Goal: Entertainment & Leisure: Browse casually

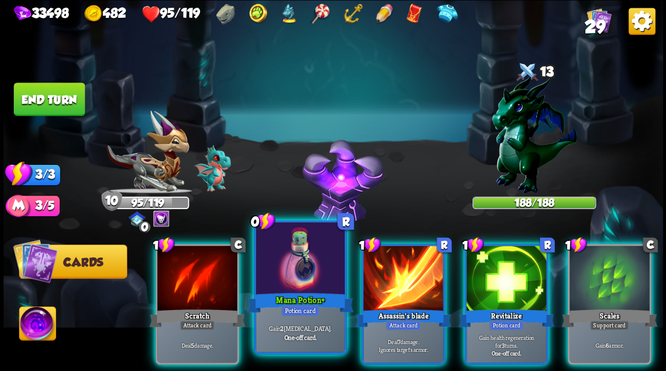
click at [299, 265] on div at bounding box center [300, 259] width 88 height 75
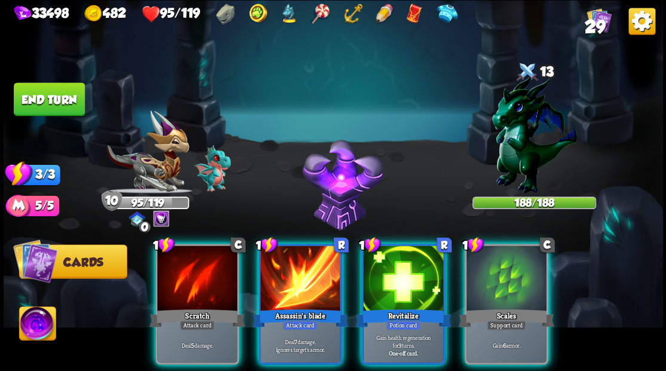
click at [39, 326] on img at bounding box center [37, 324] width 36 height 37
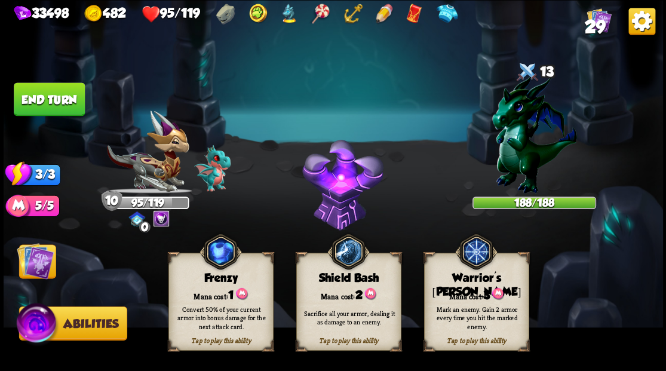
click at [464, 281] on div "Warrior's [PERSON_NAME]" at bounding box center [476, 284] width 104 height 27
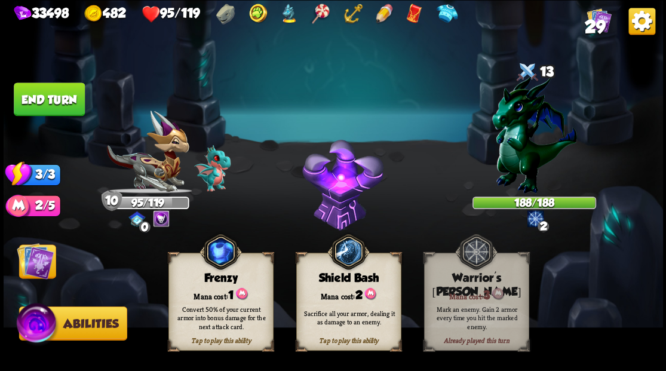
click at [37, 265] on img at bounding box center [35, 260] width 37 height 37
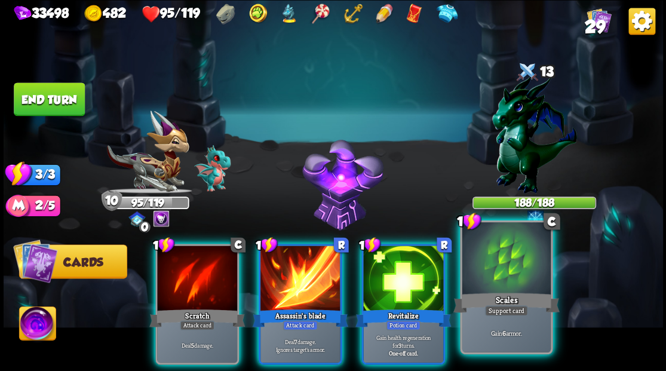
click at [491, 269] on div at bounding box center [506, 259] width 88 height 75
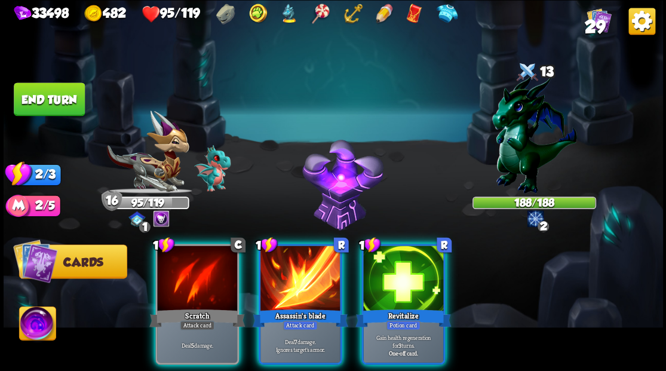
click at [409, 266] on div at bounding box center [403, 280] width 80 height 68
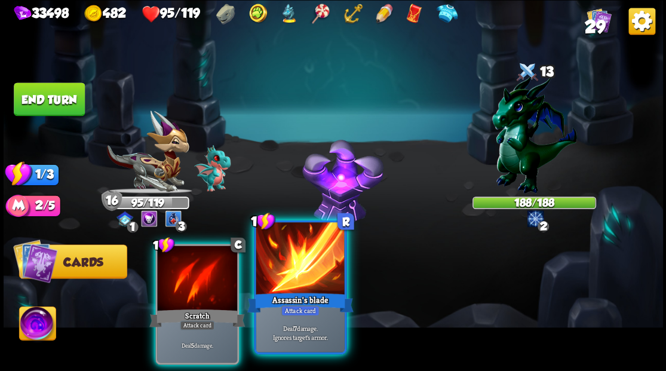
click at [302, 257] on div at bounding box center [300, 259] width 88 height 75
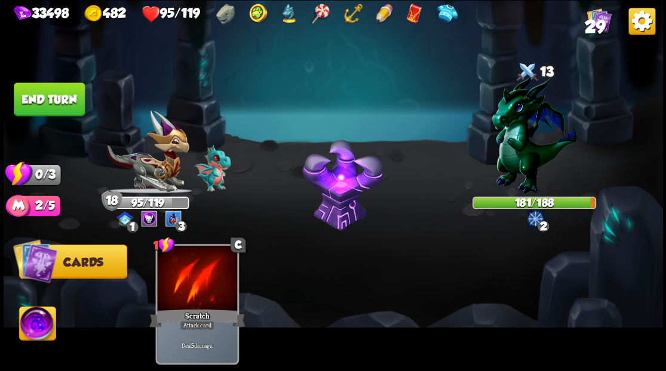
click at [65, 97] on button "End turn" at bounding box center [49, 98] width 71 height 33
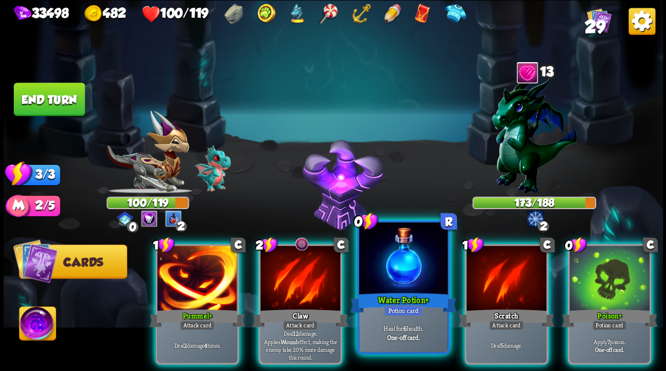
click at [400, 274] on div at bounding box center [403, 259] width 88 height 75
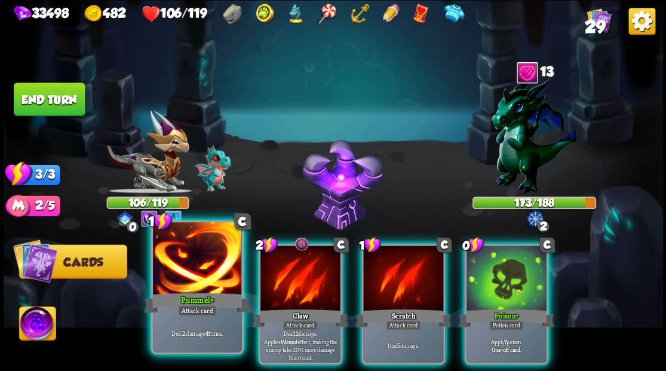
click at [203, 260] on div at bounding box center [197, 259] width 88 height 75
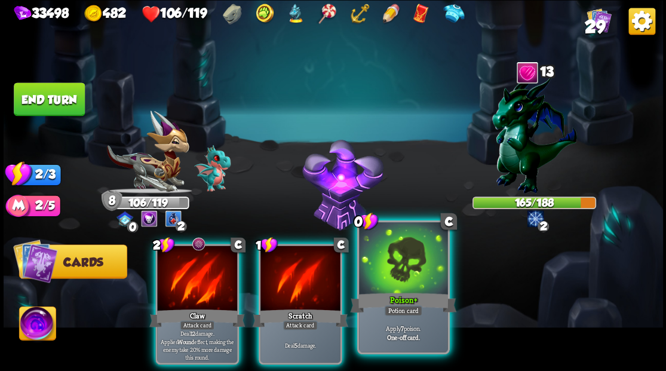
click at [406, 275] on div at bounding box center [403, 259] width 88 height 75
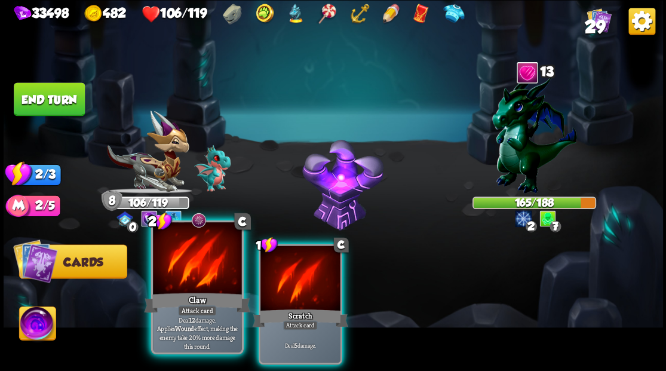
click at [173, 276] on div at bounding box center [197, 259] width 88 height 75
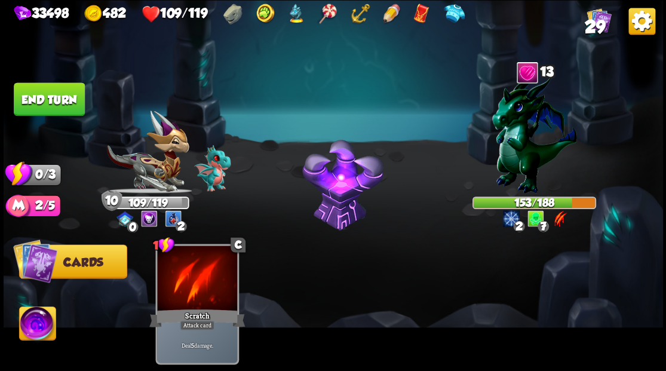
click at [47, 99] on button "End turn" at bounding box center [49, 98] width 71 height 33
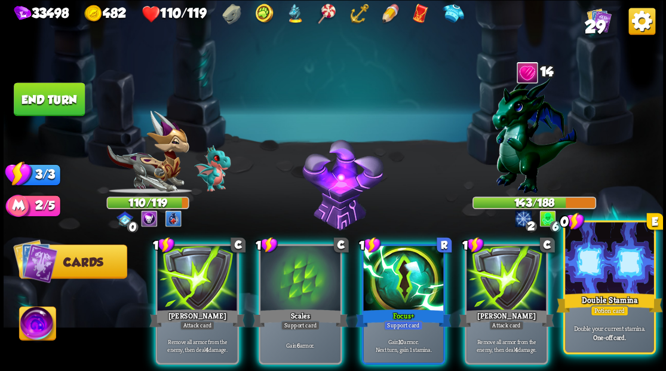
click at [614, 268] on div at bounding box center [609, 259] width 88 height 75
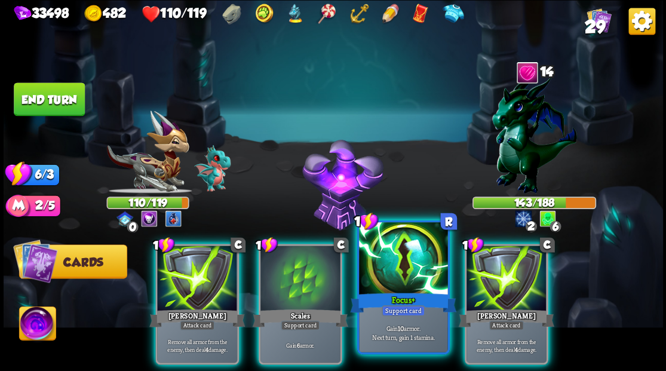
click at [395, 273] on div at bounding box center [403, 259] width 88 height 75
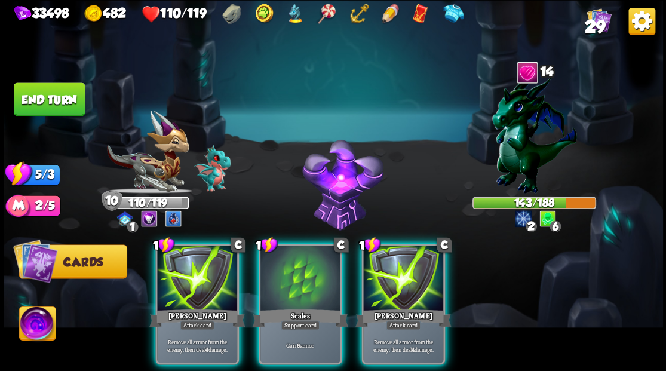
click at [395, 273] on div at bounding box center [403, 280] width 80 height 68
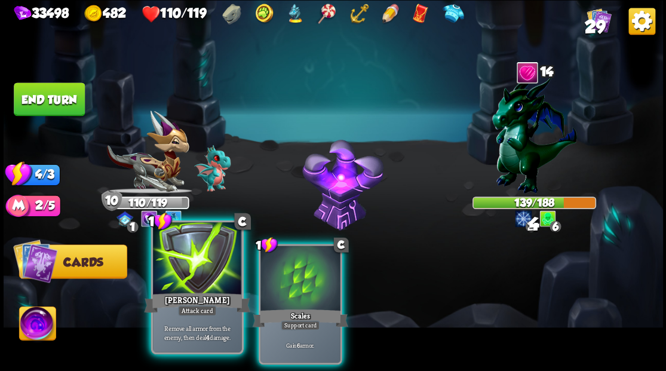
click at [190, 258] on div at bounding box center [197, 259] width 88 height 75
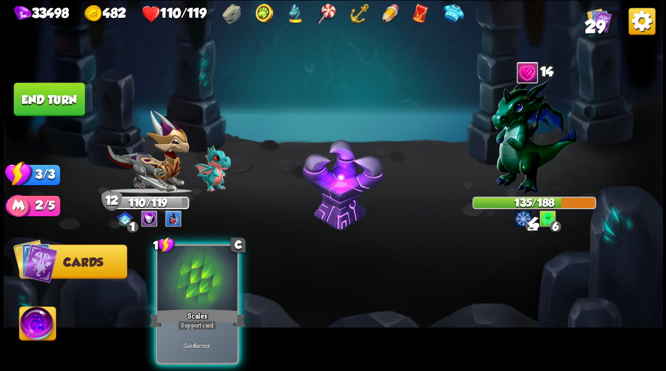
drag, startPoint x: 191, startPoint y: 259, endPoint x: 260, endPoint y: 272, distance: 71.2
click at [192, 259] on div at bounding box center [197, 280] width 80 height 68
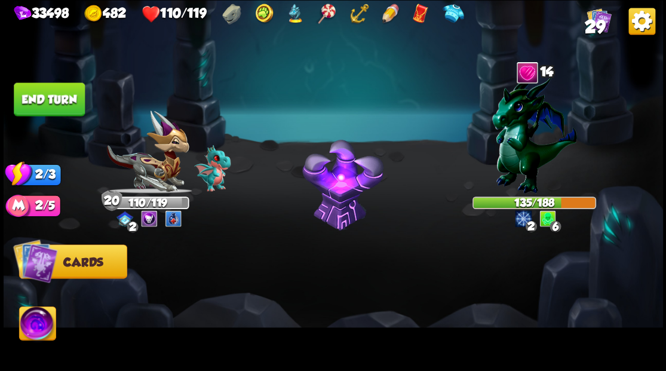
click at [53, 105] on button "End turn" at bounding box center [49, 98] width 71 height 33
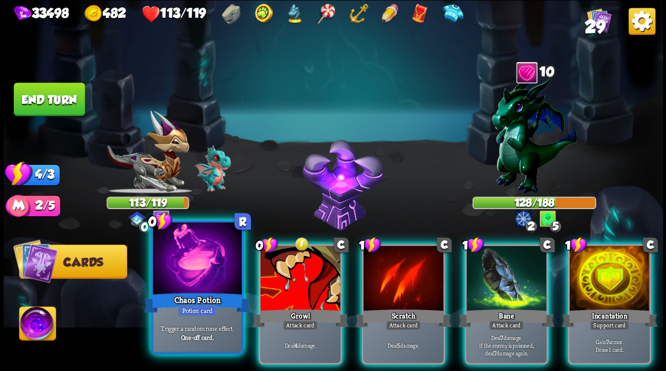
click at [197, 270] on div at bounding box center [197, 259] width 88 height 75
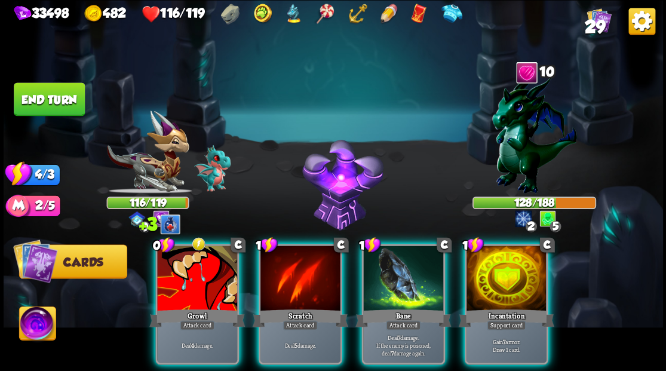
click at [197, 270] on div at bounding box center [197, 280] width 80 height 68
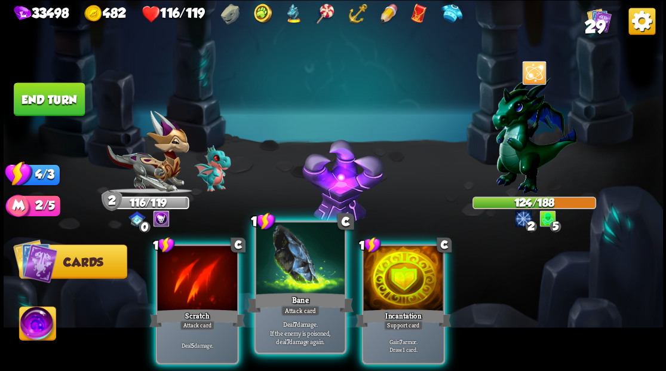
click at [289, 270] on div at bounding box center [300, 259] width 88 height 75
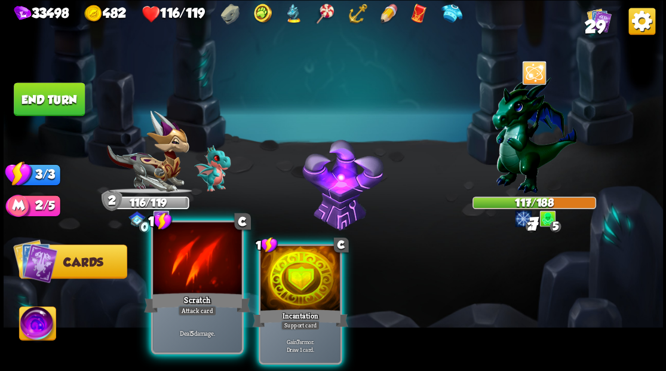
click at [192, 258] on div at bounding box center [197, 259] width 88 height 75
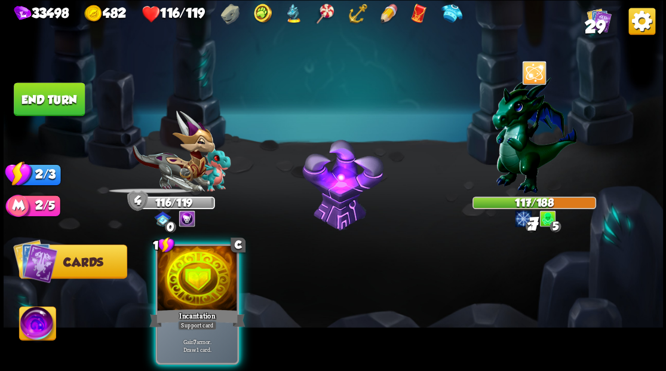
click at [198, 258] on div at bounding box center [197, 280] width 80 height 68
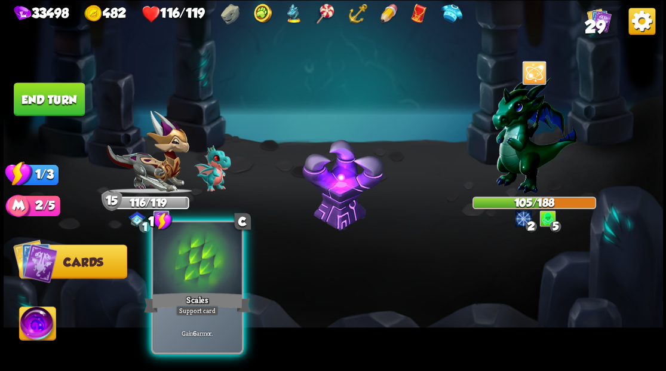
click at [211, 265] on div at bounding box center [197, 259] width 88 height 75
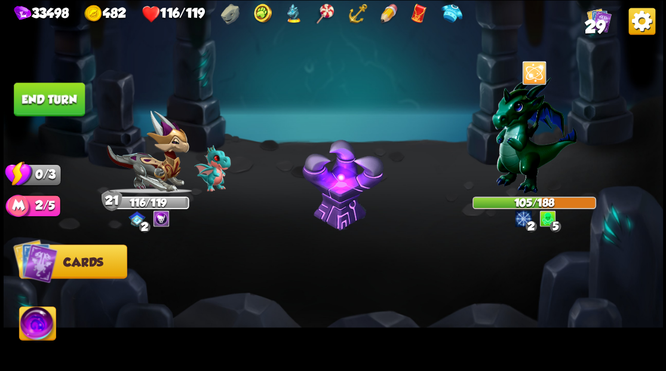
drag, startPoint x: 47, startPoint y: 95, endPoint x: 159, endPoint y: 88, distance: 112.5
click at [50, 96] on button "End turn" at bounding box center [49, 98] width 71 height 33
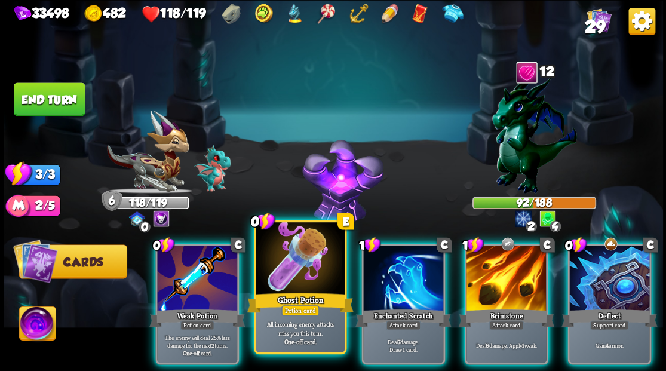
click at [295, 287] on div at bounding box center [300, 259] width 88 height 75
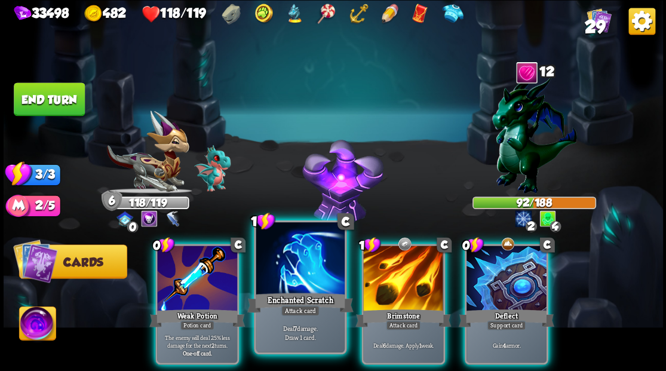
click at [301, 281] on div at bounding box center [300, 259] width 88 height 75
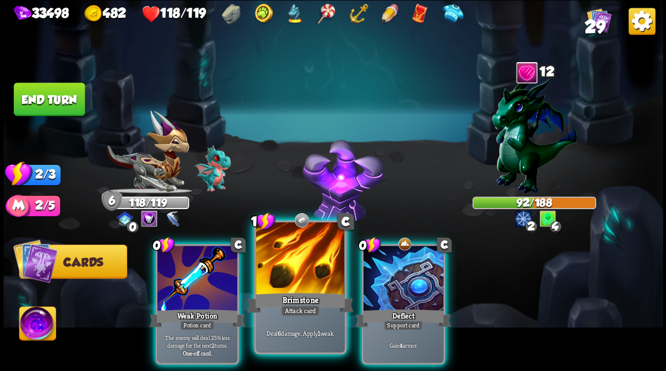
drag, startPoint x: 301, startPoint y: 281, endPoint x: 325, endPoint y: 266, distance: 28.2
click at [325, 266] on div at bounding box center [300, 259] width 88 height 75
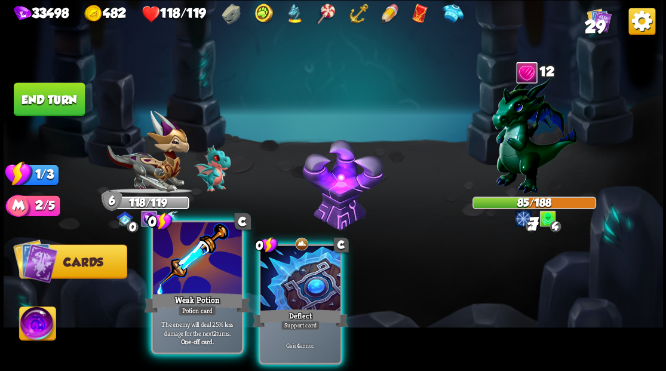
click at [167, 254] on div at bounding box center [197, 259] width 88 height 75
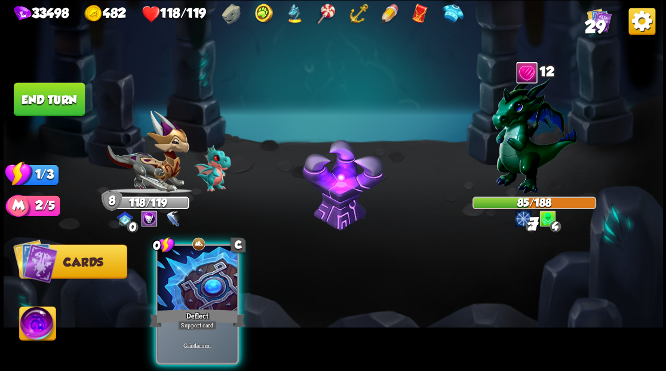
drag, startPoint x: 237, startPoint y: 270, endPoint x: 226, endPoint y: 268, distance: 10.4
click at [233, 269] on div at bounding box center [197, 280] width 80 height 68
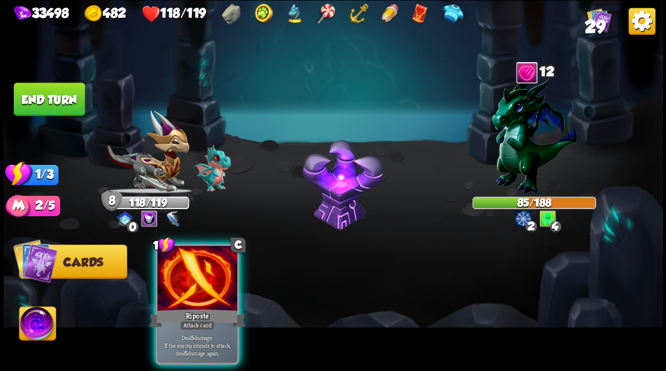
drag, startPoint x: 197, startPoint y: 259, endPoint x: 203, endPoint y: 262, distance: 6.4
click at [198, 261] on div at bounding box center [197, 280] width 80 height 68
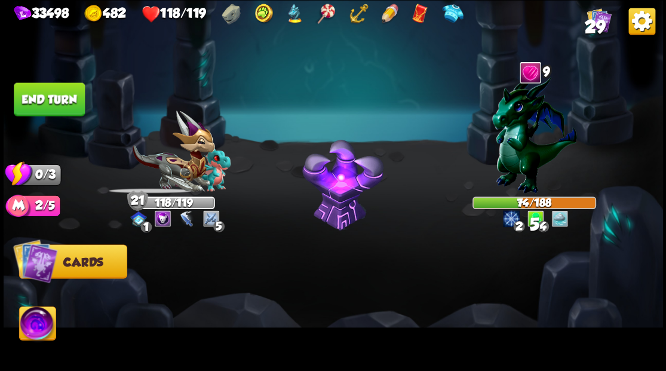
click at [59, 104] on button "End turn" at bounding box center [49, 98] width 71 height 33
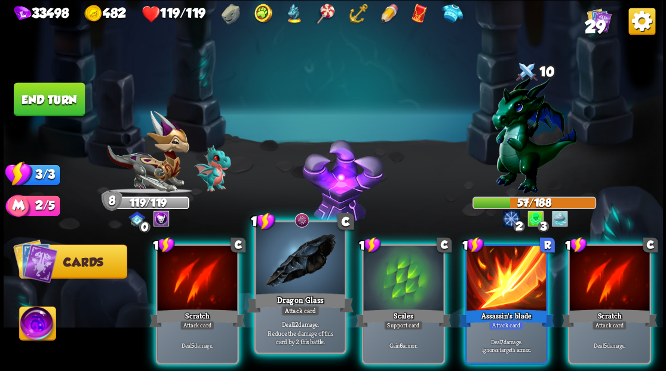
click at [302, 308] on div "Attack card" at bounding box center [300, 310] width 39 height 11
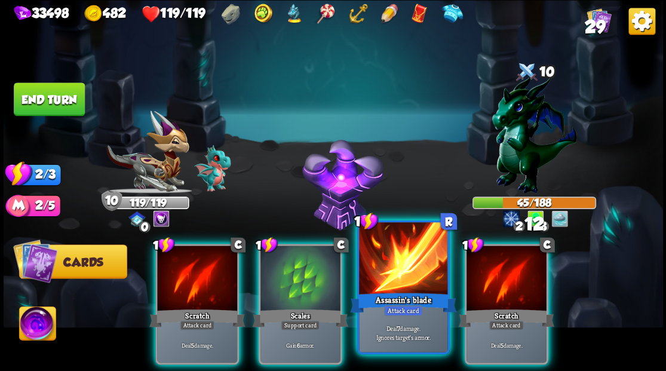
click at [395, 281] on div at bounding box center [403, 259] width 88 height 75
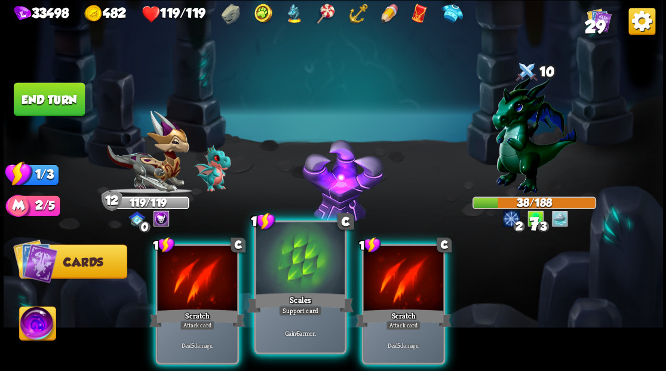
click at [289, 278] on div at bounding box center [300, 259] width 88 height 75
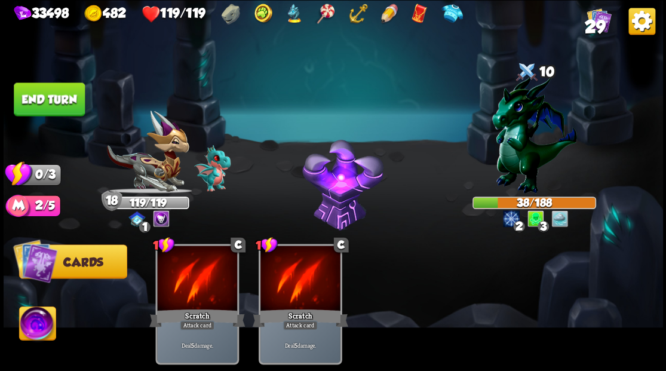
click at [55, 88] on button "End turn" at bounding box center [49, 98] width 71 height 33
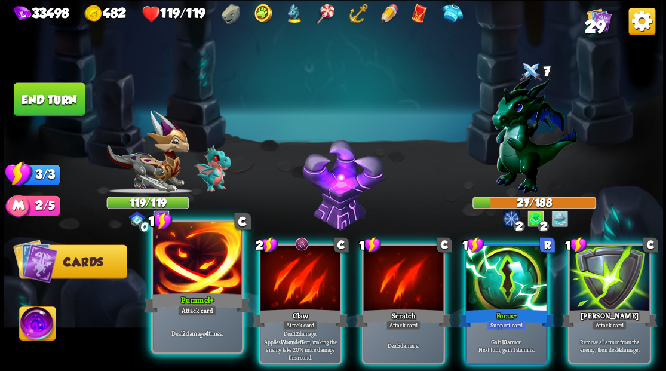
click at [206, 288] on div at bounding box center [197, 259] width 88 height 75
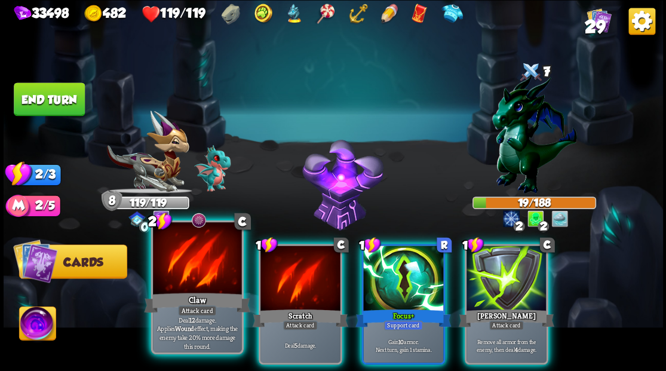
click at [207, 269] on div at bounding box center [197, 259] width 88 height 75
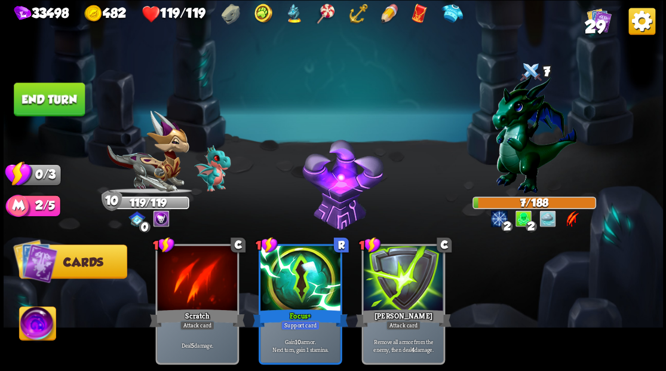
click at [66, 102] on button "End turn" at bounding box center [49, 98] width 71 height 33
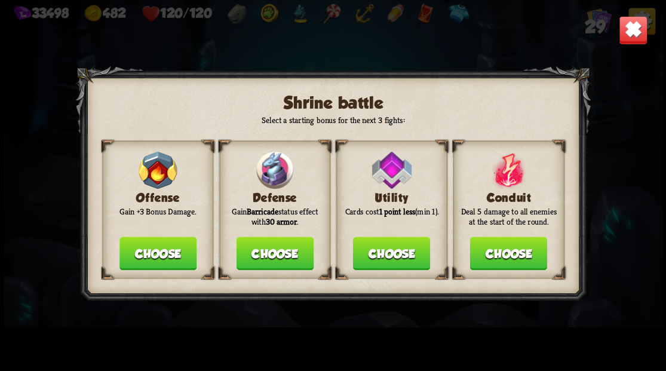
click at [275, 246] on button "Choose" at bounding box center [274, 253] width 77 height 33
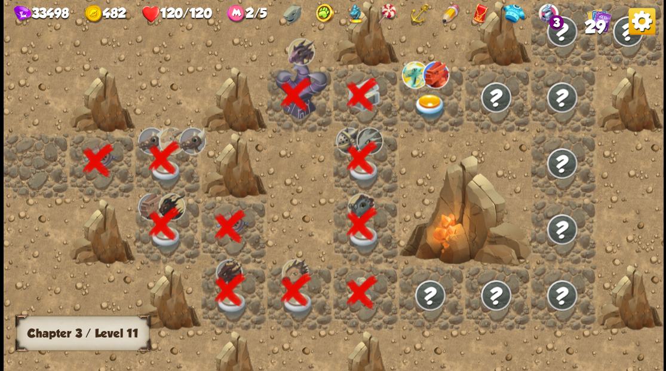
scroll to position [0, 229]
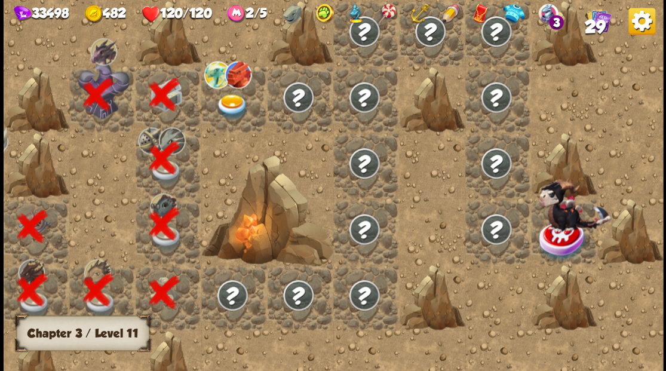
click at [228, 99] on img at bounding box center [232, 107] width 33 height 26
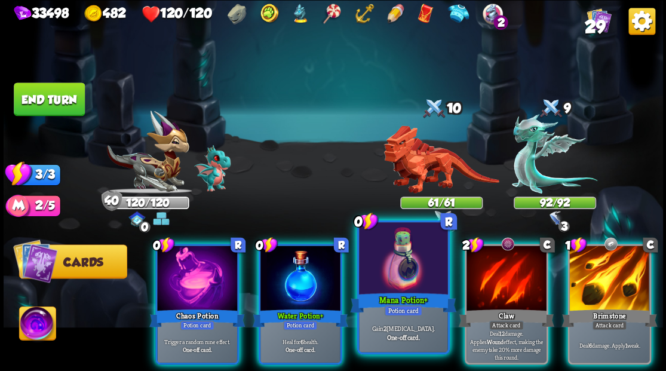
click at [396, 266] on div at bounding box center [403, 259] width 88 height 75
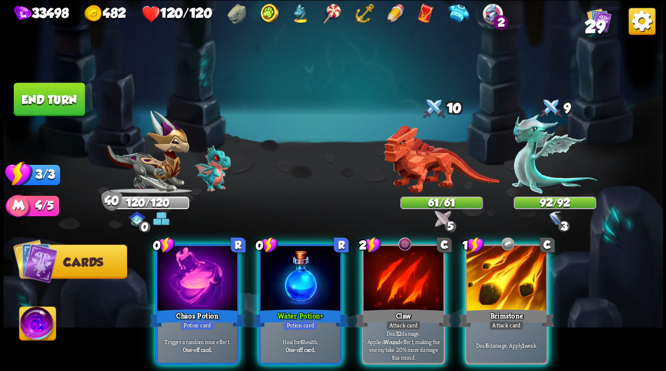
click at [38, 324] on img at bounding box center [37, 324] width 36 height 37
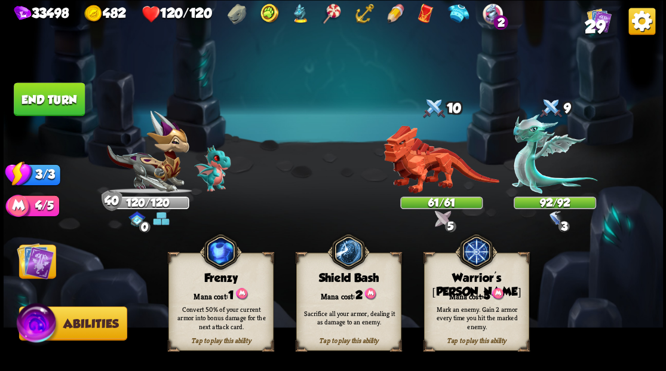
drag, startPoint x: 476, startPoint y: 290, endPoint x: 505, endPoint y: 238, distance: 59.4
click at [477, 289] on div "Mana cost: 3" at bounding box center [476, 294] width 104 height 15
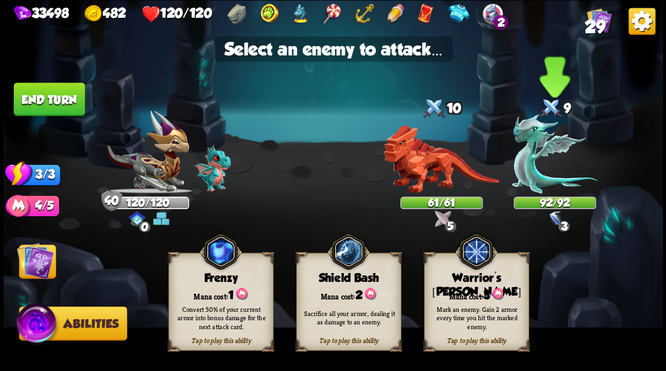
click at [533, 174] on img at bounding box center [554, 153] width 85 height 79
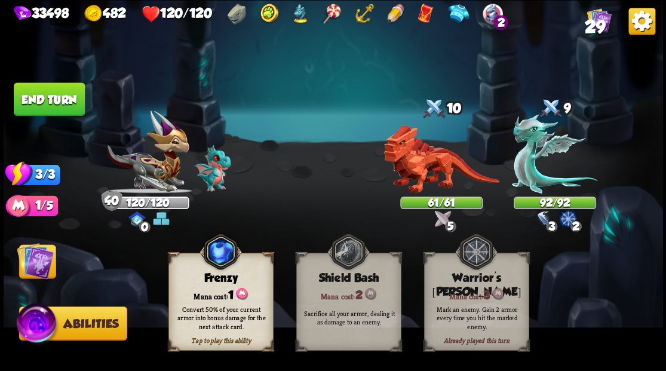
click at [32, 259] on img at bounding box center [35, 260] width 37 height 37
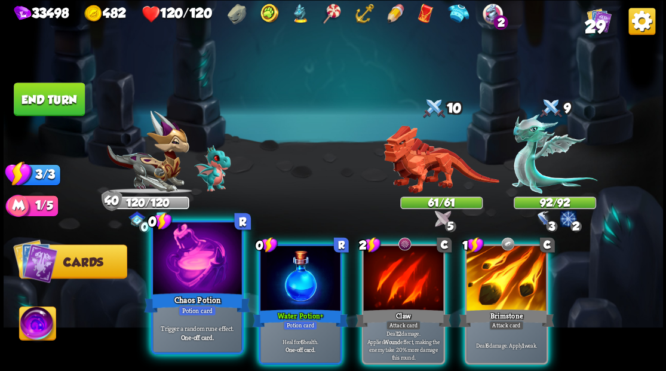
click at [204, 278] on div at bounding box center [197, 259] width 88 height 75
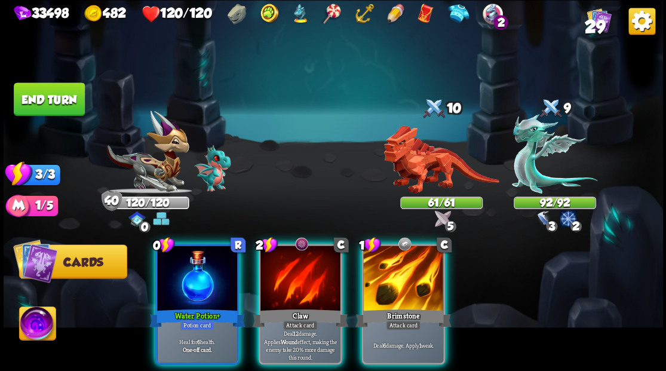
drag, startPoint x: 404, startPoint y: 273, endPoint x: 472, endPoint y: 229, distance: 80.9
click at [406, 272] on div at bounding box center [403, 280] width 80 height 68
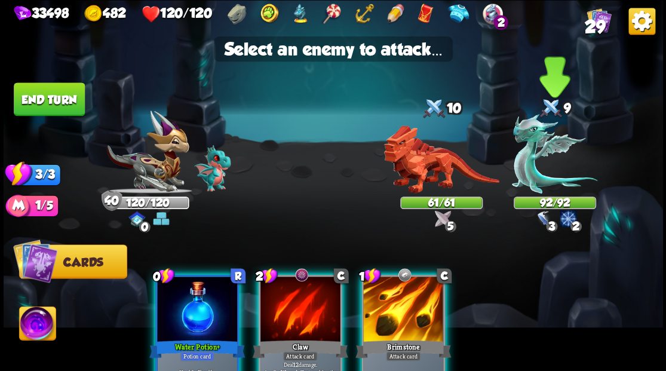
click at [538, 149] on img at bounding box center [554, 153] width 85 height 79
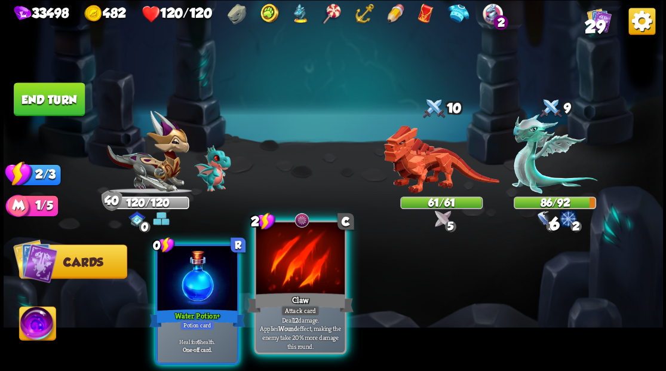
click at [290, 268] on div at bounding box center [300, 259] width 88 height 75
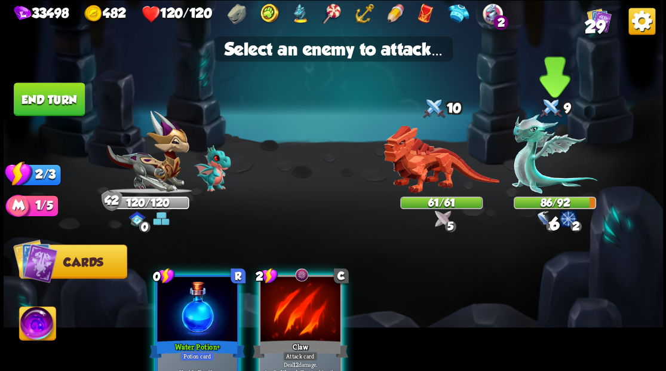
click at [536, 145] on img at bounding box center [554, 153] width 85 height 79
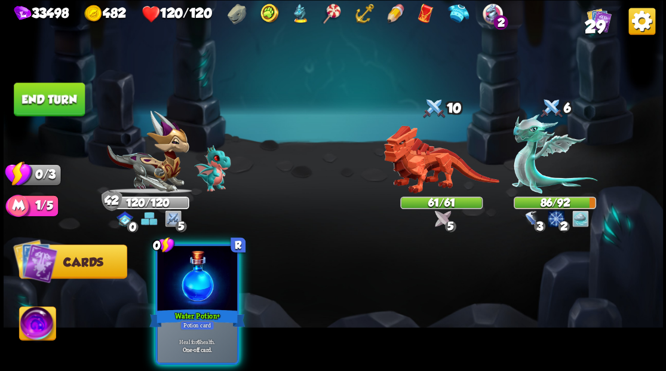
drag, startPoint x: 192, startPoint y: 271, endPoint x: 185, endPoint y: 256, distance: 16.6
click at [192, 271] on div at bounding box center [197, 280] width 80 height 68
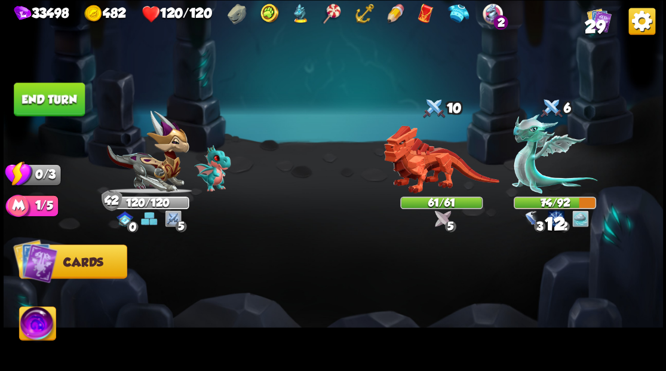
drag, startPoint x: 65, startPoint y: 99, endPoint x: 337, endPoint y: 206, distance: 292.7
click at [65, 99] on button "End turn" at bounding box center [49, 98] width 71 height 33
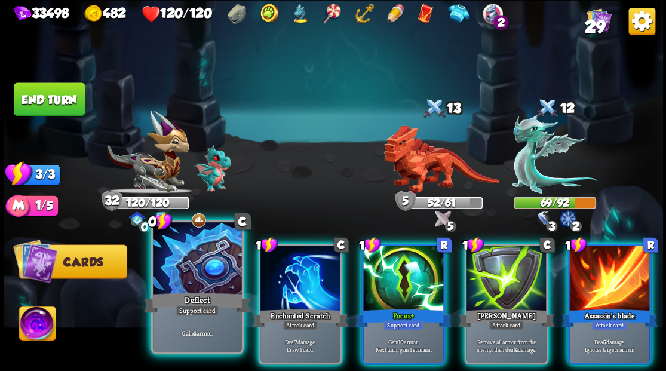
click at [200, 281] on div at bounding box center [197, 259] width 88 height 75
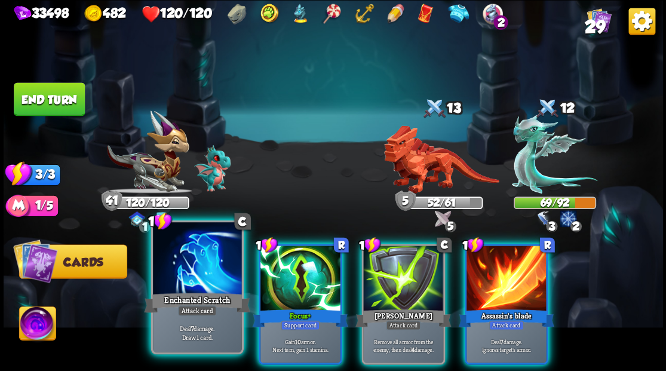
click at [200, 265] on div at bounding box center [197, 259] width 88 height 75
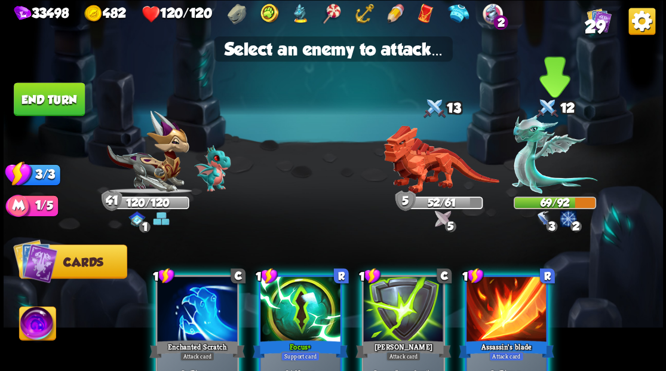
click at [544, 174] on img at bounding box center [554, 153] width 85 height 79
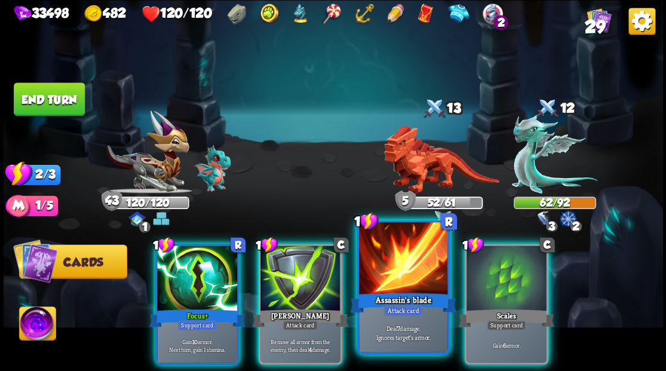
click at [407, 276] on div at bounding box center [403, 259] width 88 height 75
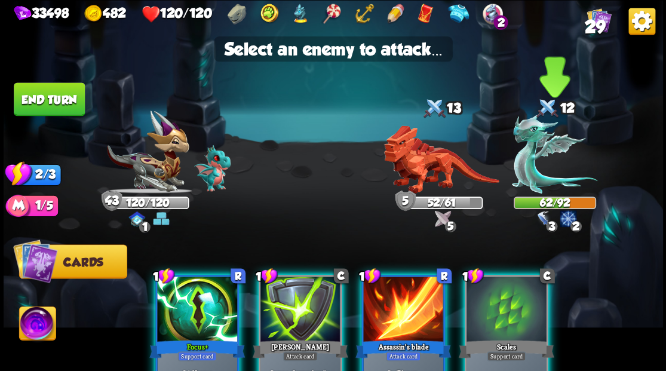
click at [538, 172] on img at bounding box center [554, 153] width 85 height 79
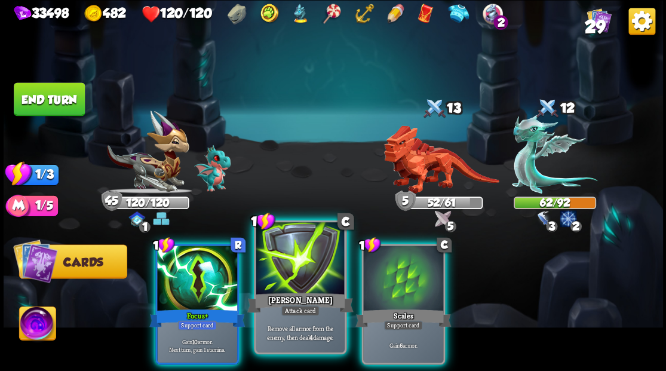
click at [294, 269] on div at bounding box center [300, 259] width 88 height 75
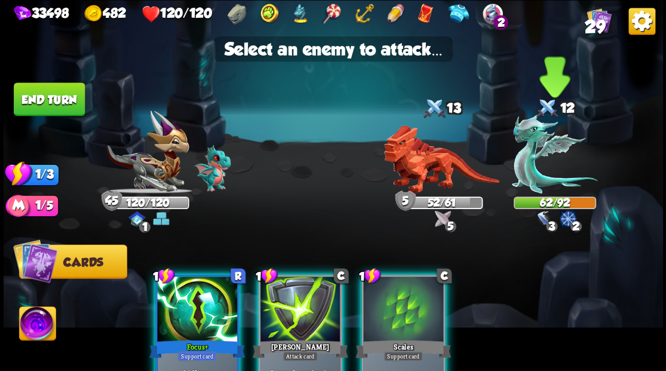
click at [525, 160] on img at bounding box center [554, 153] width 85 height 79
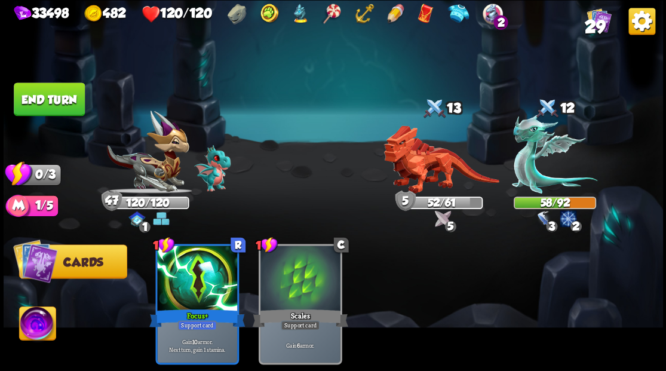
drag, startPoint x: 50, startPoint y: 96, endPoint x: 246, endPoint y: 186, distance: 215.5
click at [50, 96] on button "End turn" at bounding box center [49, 98] width 71 height 33
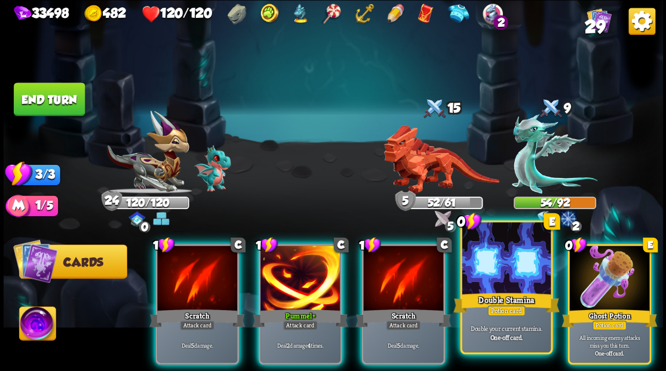
click at [496, 266] on div at bounding box center [506, 259] width 88 height 75
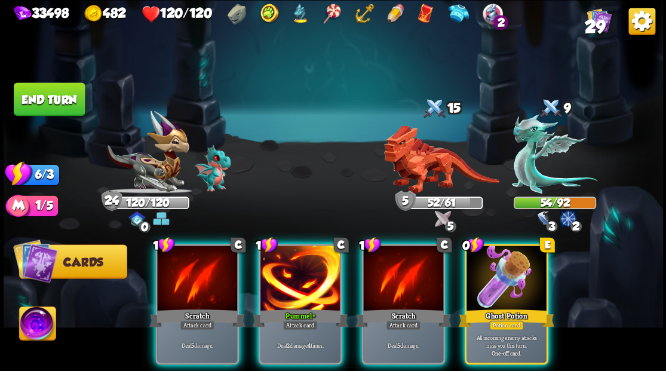
click at [496, 266] on div at bounding box center [507, 280] width 80 height 68
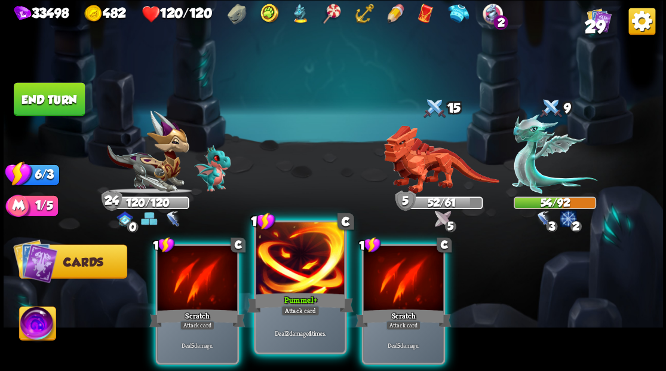
click at [288, 277] on div at bounding box center [300, 259] width 88 height 75
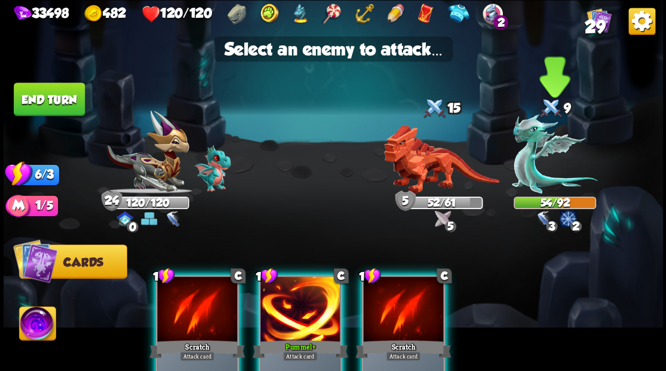
click at [523, 167] on img at bounding box center [554, 153] width 85 height 79
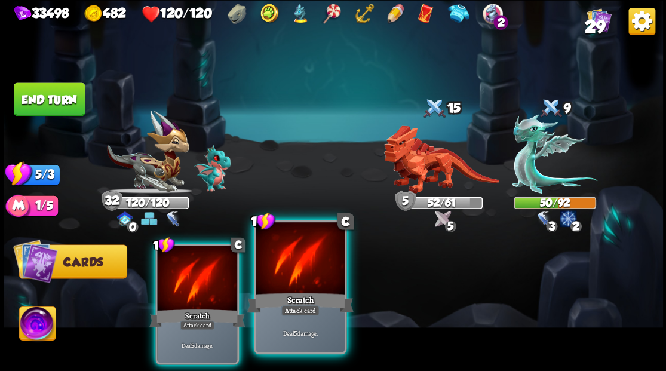
click at [300, 273] on div at bounding box center [300, 259] width 88 height 75
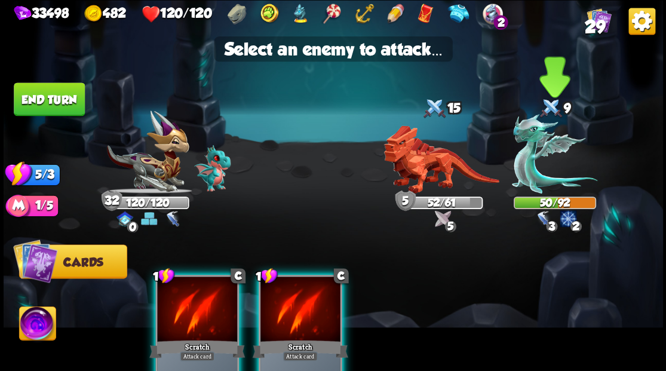
click at [529, 167] on img at bounding box center [554, 153] width 85 height 79
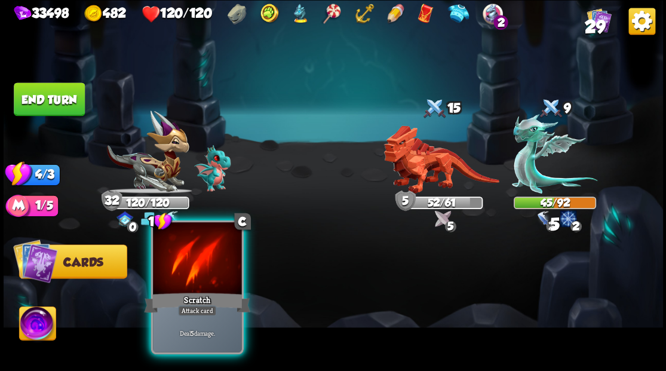
click at [191, 264] on div at bounding box center [197, 259] width 88 height 75
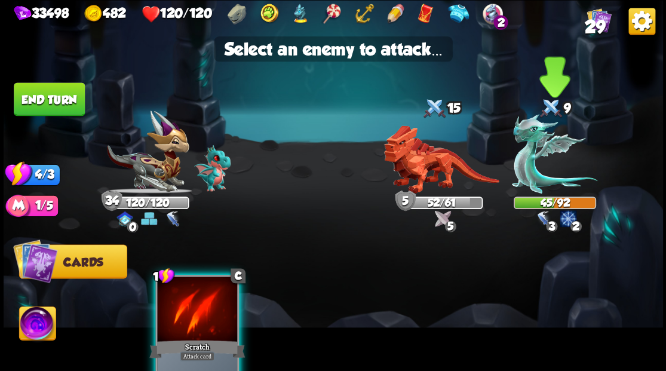
click at [520, 158] on img at bounding box center [554, 153] width 85 height 79
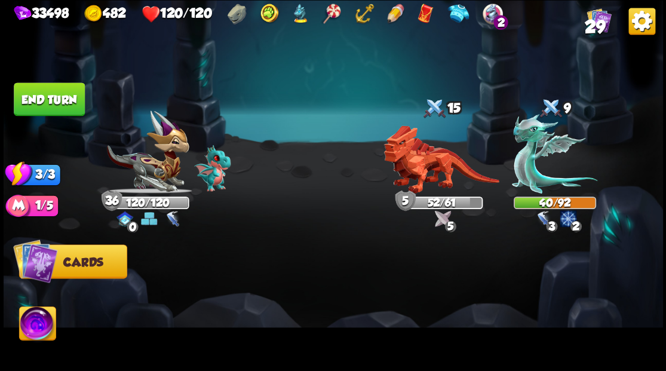
drag, startPoint x: 39, startPoint y: 96, endPoint x: 518, endPoint y: 213, distance: 493.2
click at [80, 105] on button "End turn" at bounding box center [49, 98] width 71 height 33
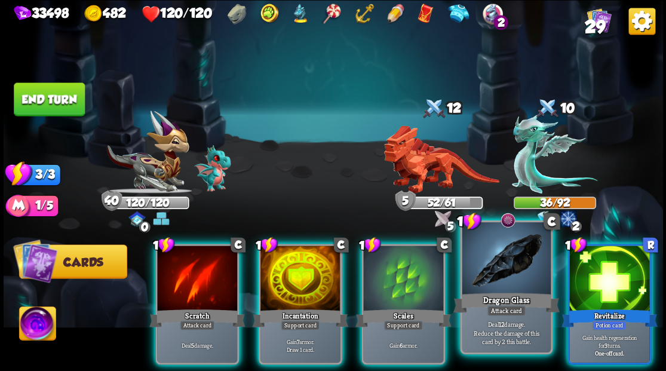
click at [502, 272] on div at bounding box center [506, 259] width 88 height 75
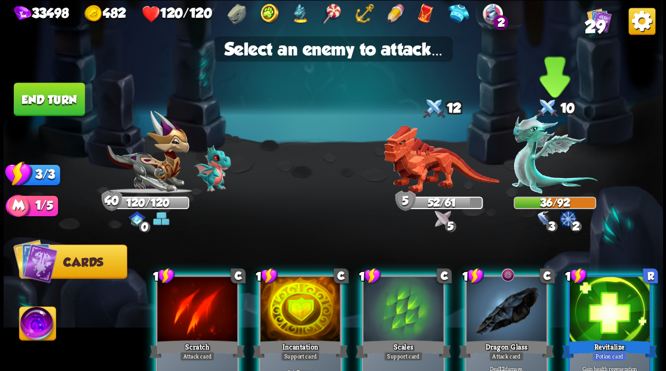
click at [534, 176] on img at bounding box center [554, 153] width 85 height 79
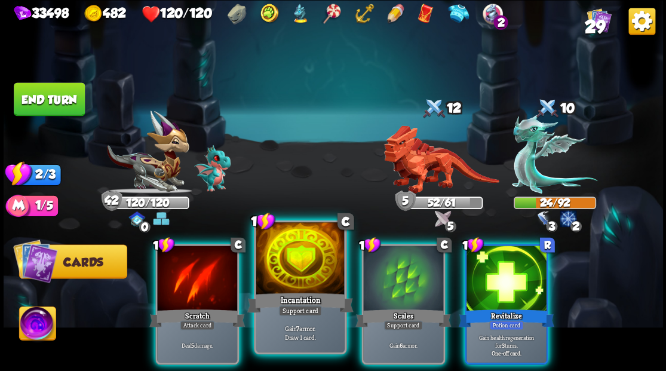
click at [304, 271] on div at bounding box center [300, 259] width 88 height 75
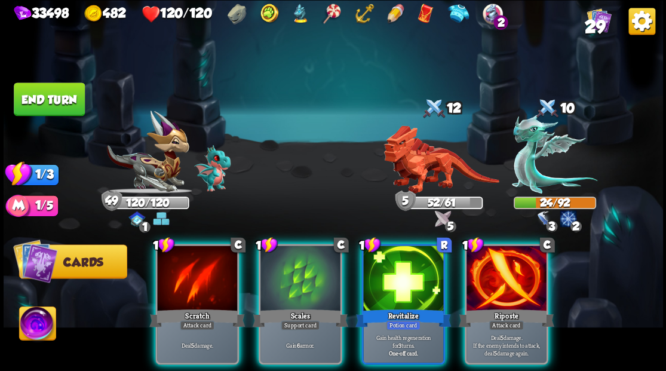
drag, startPoint x: 501, startPoint y: 283, endPoint x: 537, endPoint y: 209, distance: 82.6
click at [501, 283] on div at bounding box center [507, 280] width 80 height 68
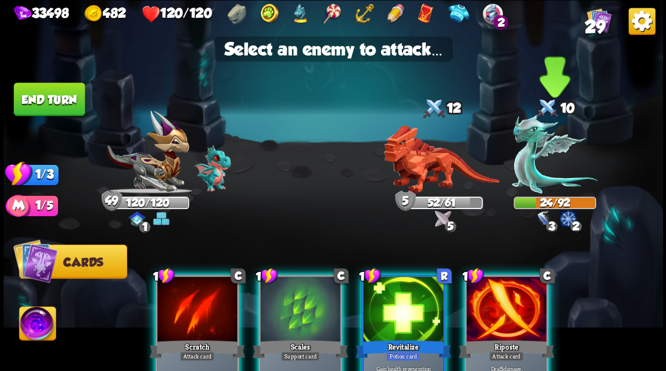
click at [535, 164] on img at bounding box center [554, 153] width 85 height 79
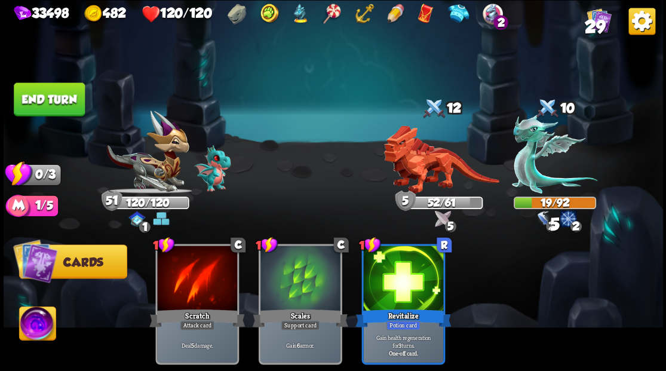
click at [47, 100] on button "End turn" at bounding box center [49, 98] width 71 height 33
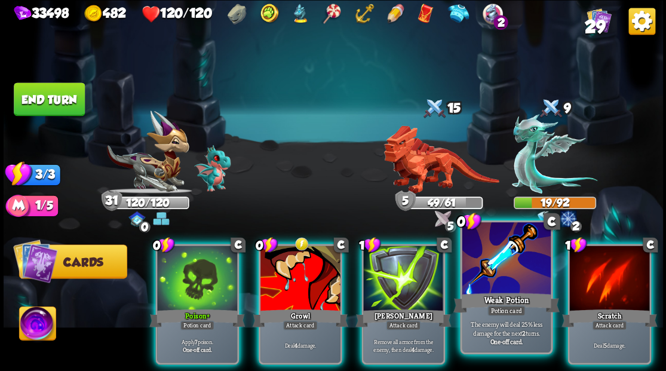
click at [490, 266] on div at bounding box center [506, 259] width 88 height 75
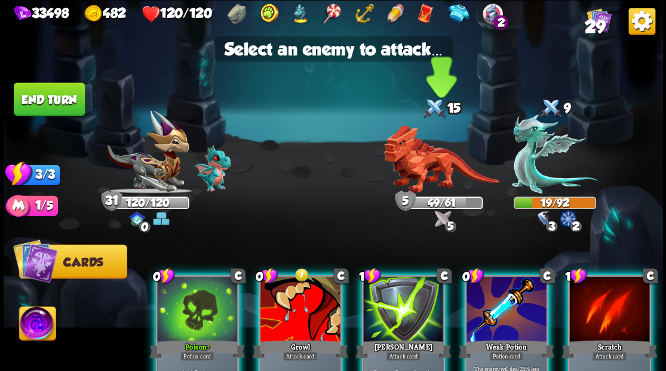
click at [415, 173] on img at bounding box center [441, 159] width 115 height 68
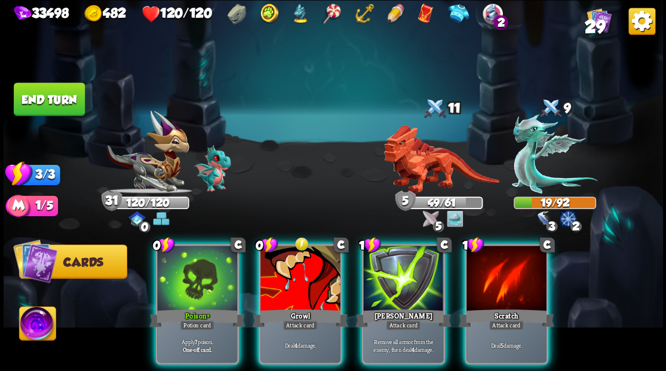
drag, startPoint x: 411, startPoint y: 276, endPoint x: 465, endPoint y: 244, distance: 63.2
click at [411, 277] on div at bounding box center [403, 280] width 80 height 68
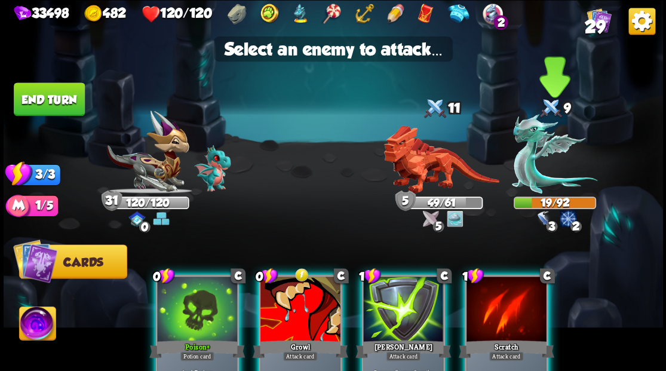
click at [541, 174] on img at bounding box center [554, 153] width 85 height 79
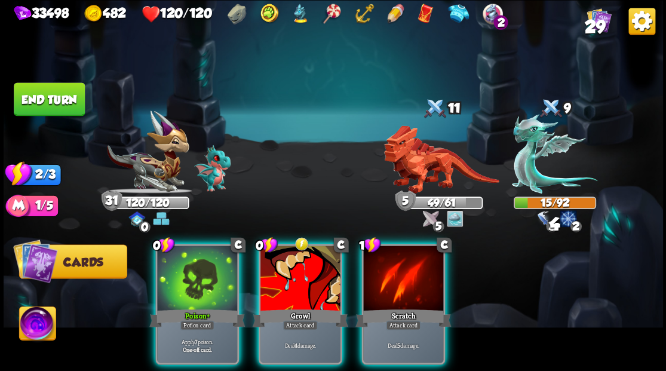
drag, startPoint x: 404, startPoint y: 273, endPoint x: 488, endPoint y: 226, distance: 96.6
click at [407, 273] on div at bounding box center [403, 280] width 80 height 68
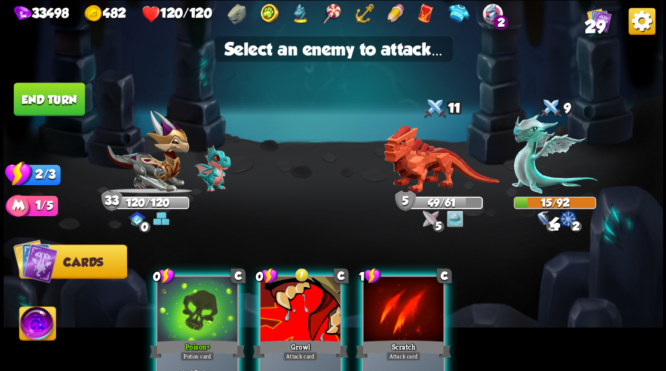
drag, startPoint x: 535, startPoint y: 177, endPoint x: 314, endPoint y: 238, distance: 228.6
click at [533, 177] on img at bounding box center [554, 153] width 85 height 79
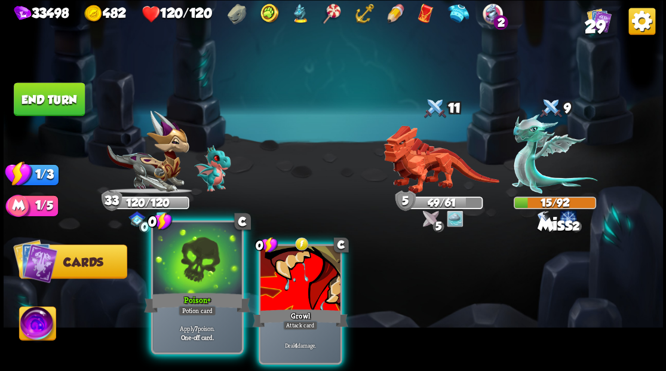
click at [189, 258] on div at bounding box center [197, 259] width 88 height 75
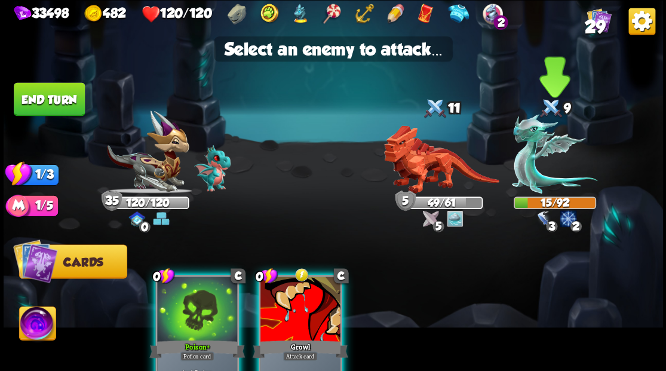
click at [523, 169] on img at bounding box center [554, 153] width 85 height 79
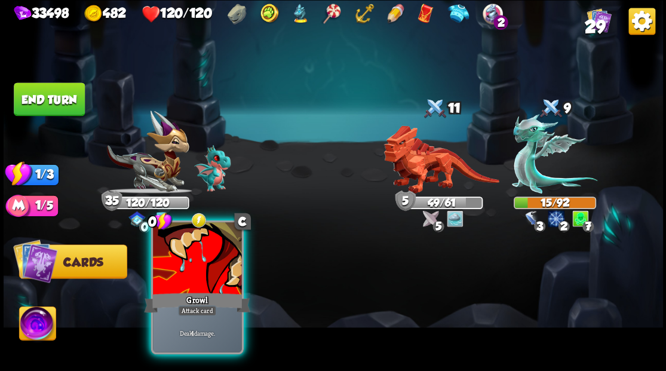
click at [191, 269] on div at bounding box center [197, 259] width 88 height 75
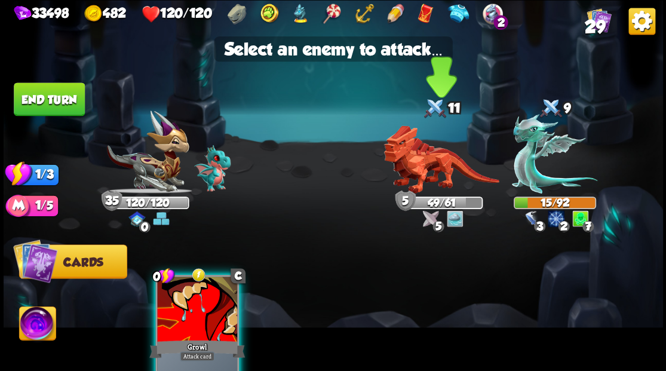
click at [425, 163] on img at bounding box center [441, 159] width 115 height 68
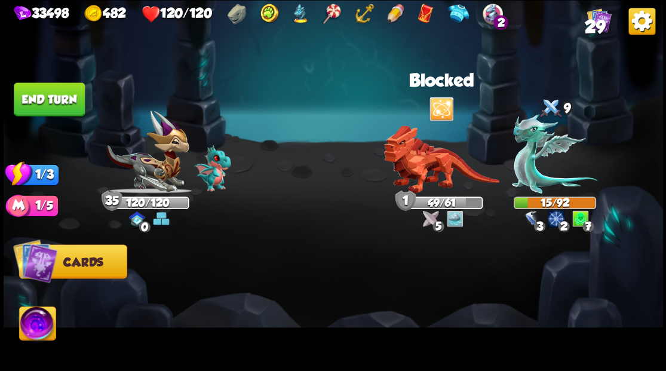
click at [54, 91] on button "End turn" at bounding box center [49, 98] width 71 height 33
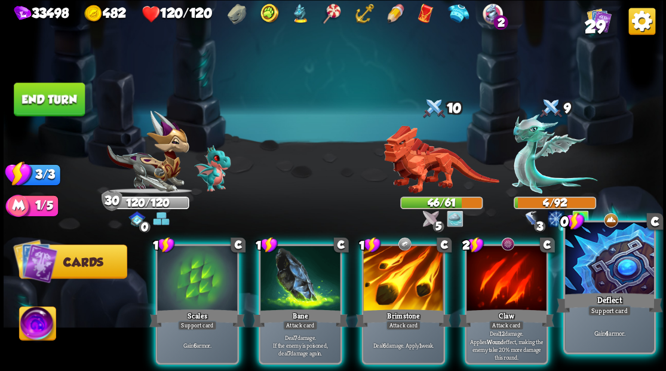
click at [611, 294] on div "Deflect" at bounding box center [609, 302] width 106 height 24
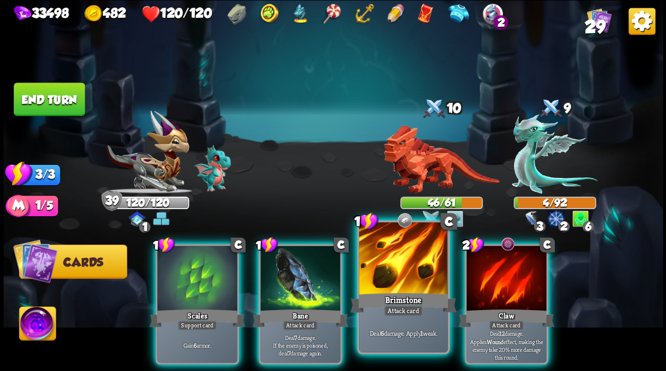
drag, startPoint x: 437, startPoint y: 286, endPoint x: 427, endPoint y: 284, distance: 10.4
click at [431, 287] on div at bounding box center [403, 259] width 88 height 75
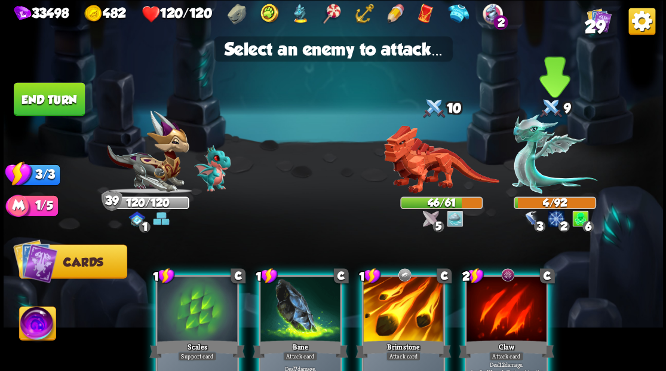
click at [532, 173] on img at bounding box center [554, 153] width 85 height 79
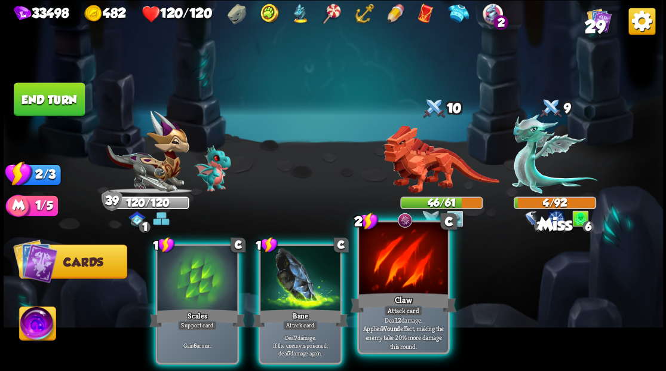
drag, startPoint x: 388, startPoint y: 263, endPoint x: 392, endPoint y: 254, distance: 9.4
click at [388, 263] on div at bounding box center [403, 259] width 88 height 75
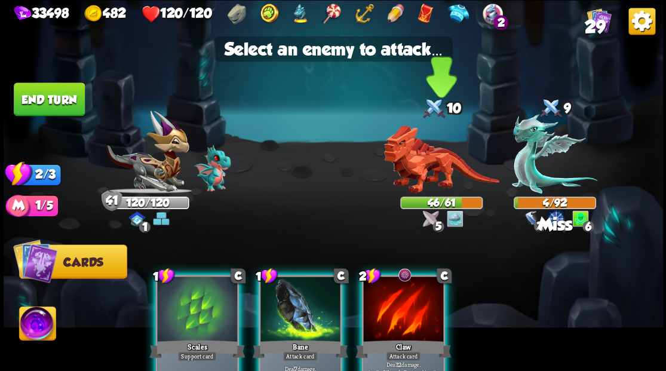
click at [421, 168] on img at bounding box center [441, 159] width 115 height 68
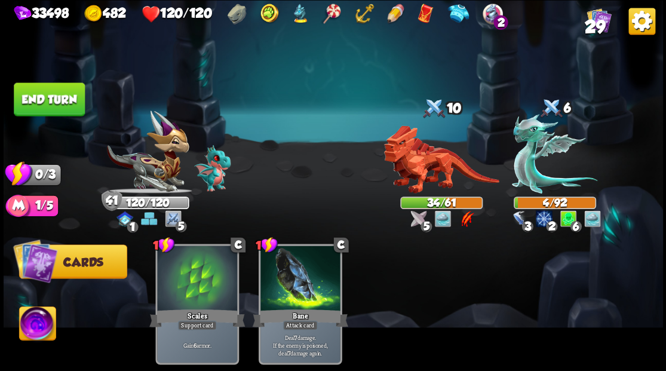
click at [30, 106] on button "End turn" at bounding box center [49, 98] width 71 height 33
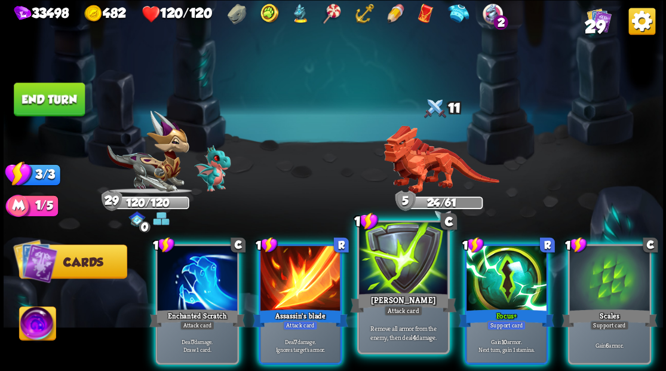
click at [382, 268] on div at bounding box center [403, 259] width 88 height 75
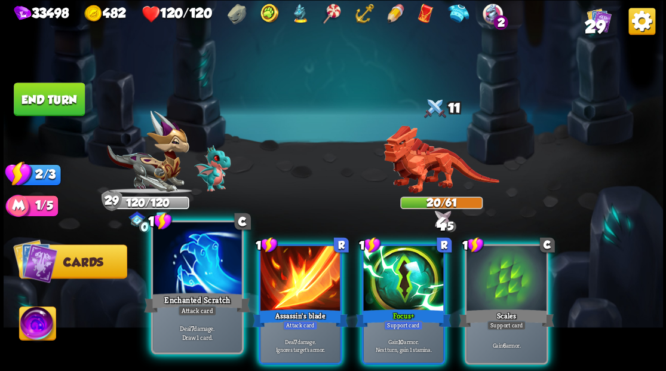
click at [208, 268] on div at bounding box center [197, 259] width 88 height 75
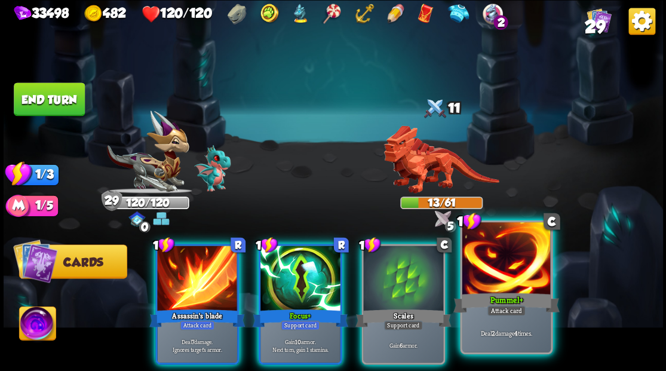
click at [483, 264] on div at bounding box center [506, 259] width 88 height 75
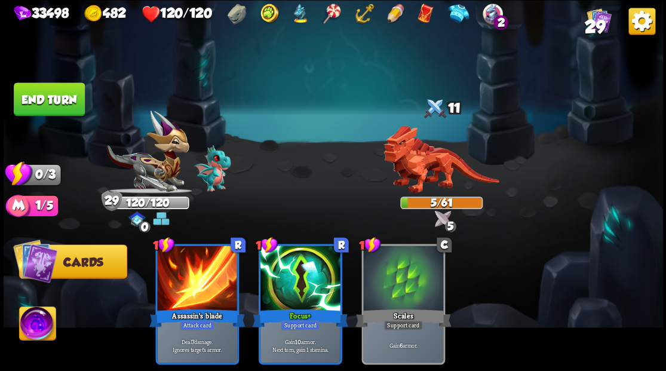
click at [59, 104] on button "End turn" at bounding box center [49, 98] width 71 height 33
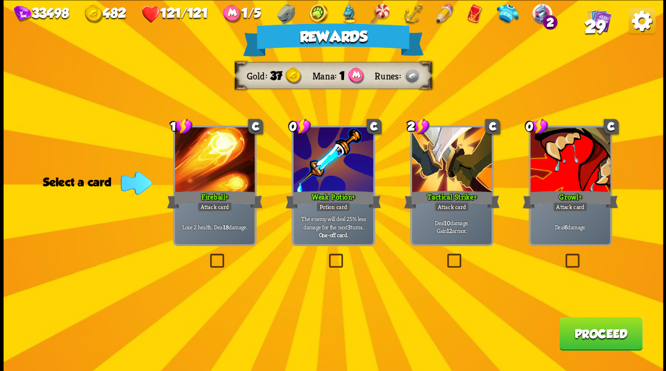
click at [600, 331] on button "Proceed" at bounding box center [600, 333] width 83 height 33
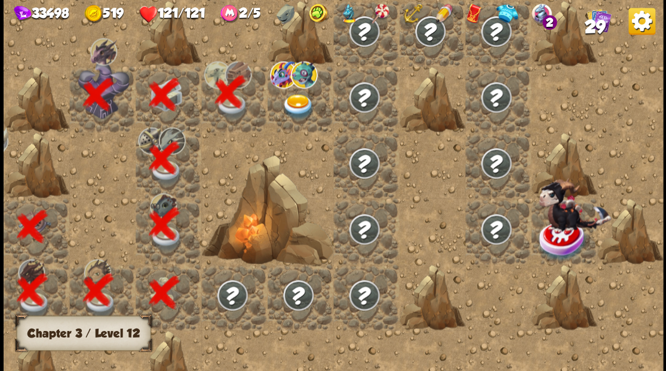
click at [298, 105] on img at bounding box center [297, 107] width 33 height 26
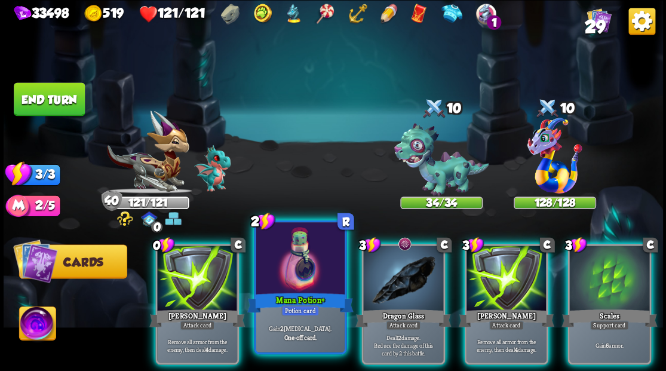
click at [283, 260] on div at bounding box center [300, 259] width 88 height 75
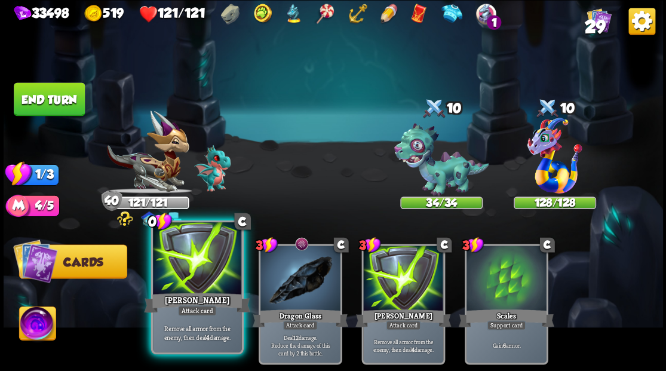
click at [182, 268] on div at bounding box center [197, 259] width 88 height 75
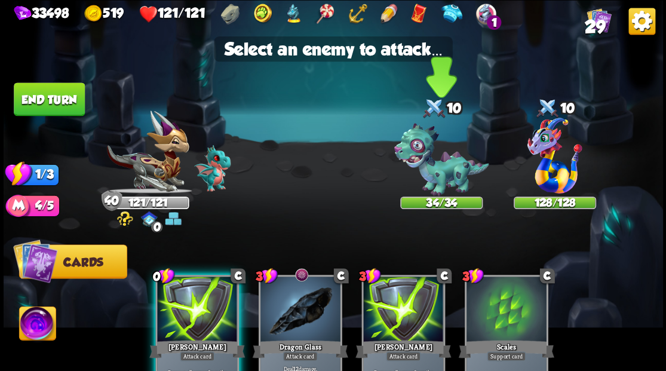
click at [428, 164] on img at bounding box center [441, 159] width 95 height 73
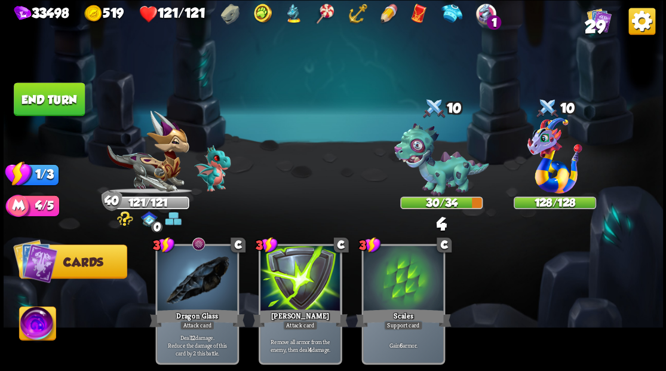
drag, startPoint x: 51, startPoint y: 100, endPoint x: 283, endPoint y: 122, distance: 233.4
click at [60, 100] on button "End turn" at bounding box center [49, 98] width 71 height 33
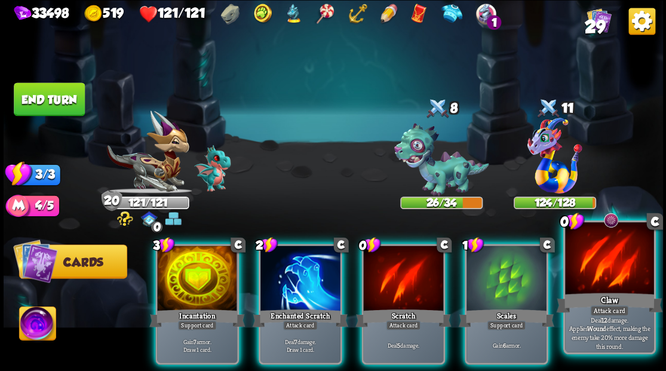
click at [614, 268] on div at bounding box center [609, 259] width 88 height 75
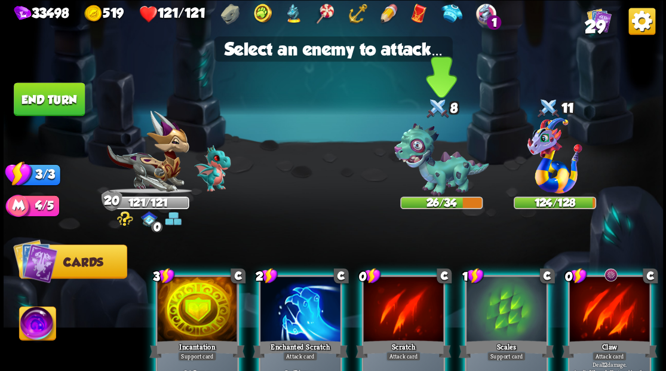
click at [429, 172] on img at bounding box center [441, 159] width 95 height 73
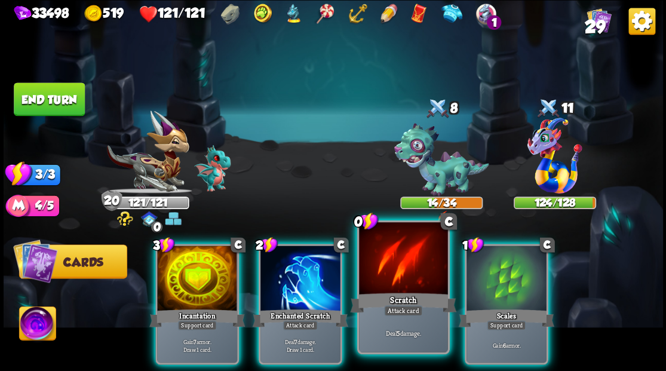
click at [392, 274] on div at bounding box center [403, 259] width 88 height 75
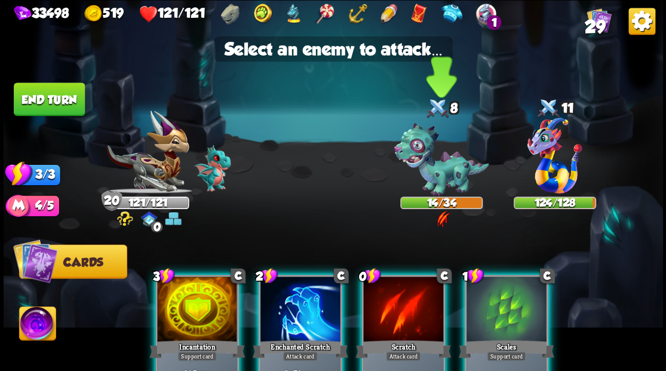
click at [425, 164] on img at bounding box center [441, 159] width 95 height 73
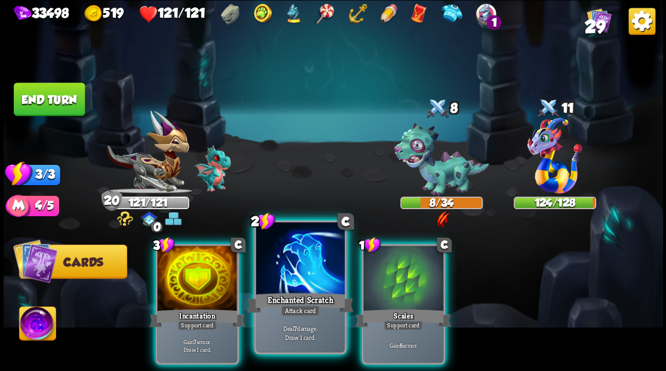
click at [303, 259] on div at bounding box center [300, 259] width 88 height 75
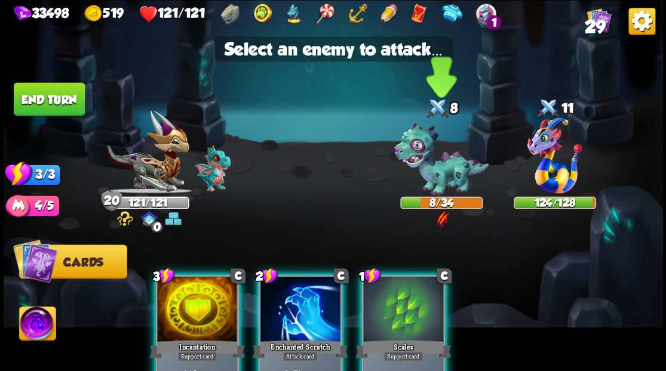
click at [433, 167] on img at bounding box center [441, 159] width 95 height 73
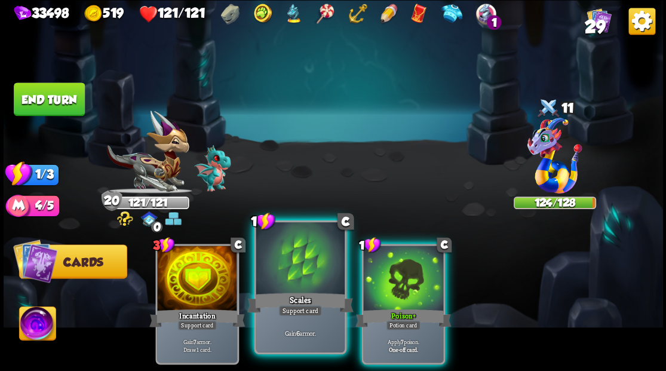
click at [298, 266] on div at bounding box center [300, 259] width 88 height 75
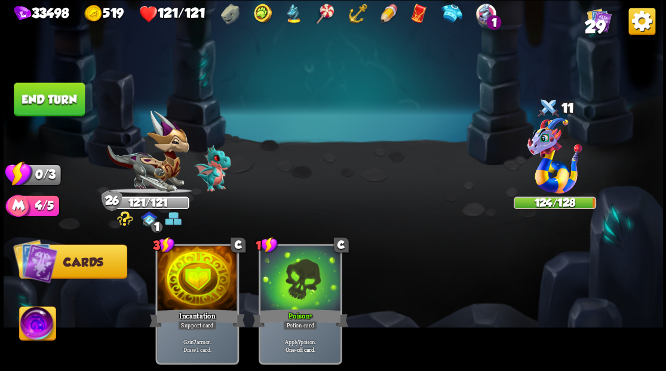
click at [65, 87] on button "End turn" at bounding box center [49, 98] width 71 height 33
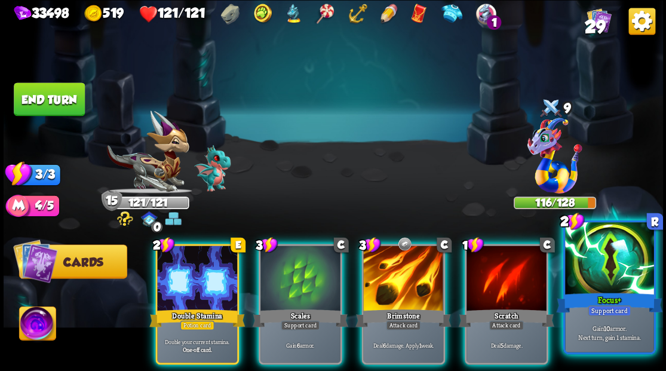
click at [617, 270] on div at bounding box center [609, 259] width 88 height 75
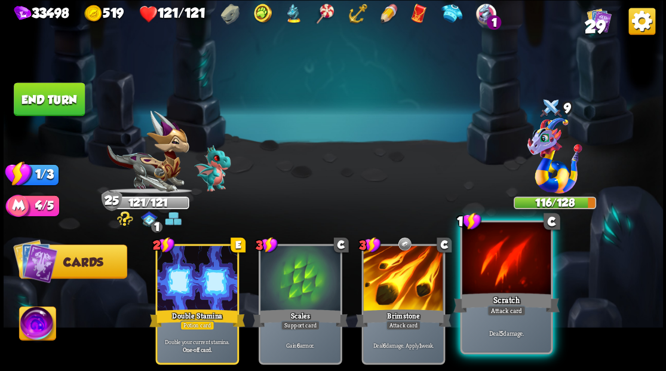
click at [508, 277] on div at bounding box center [506, 259] width 88 height 75
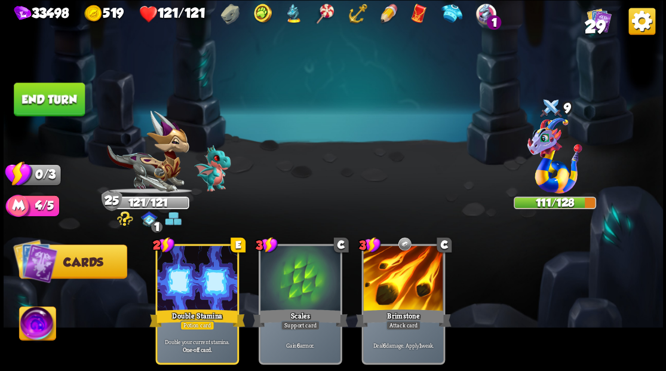
click at [51, 92] on button "End turn" at bounding box center [49, 98] width 71 height 33
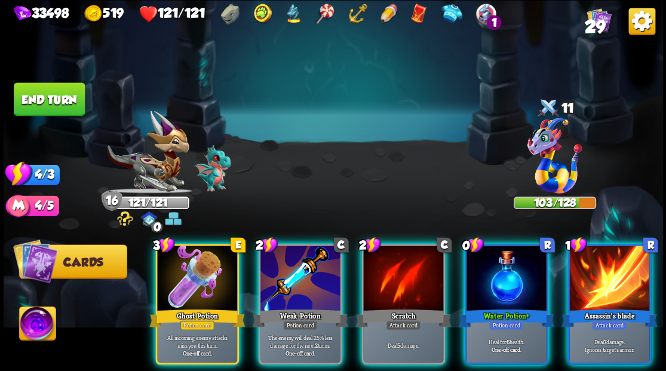
click at [595, 281] on div at bounding box center [609, 280] width 80 height 68
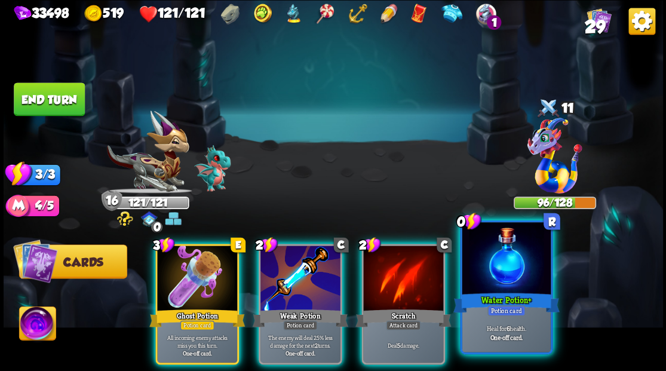
click at [507, 277] on div at bounding box center [506, 259] width 88 height 75
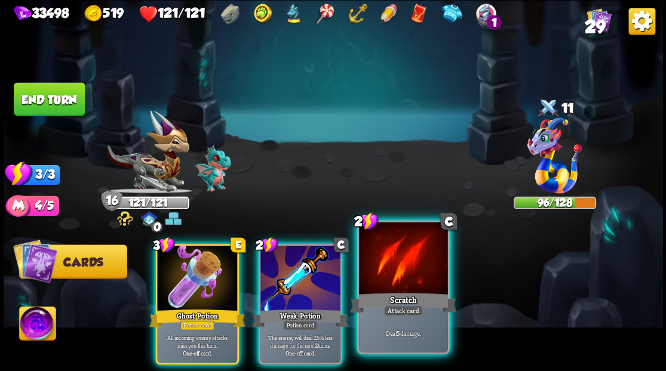
click at [410, 268] on div at bounding box center [403, 259] width 88 height 75
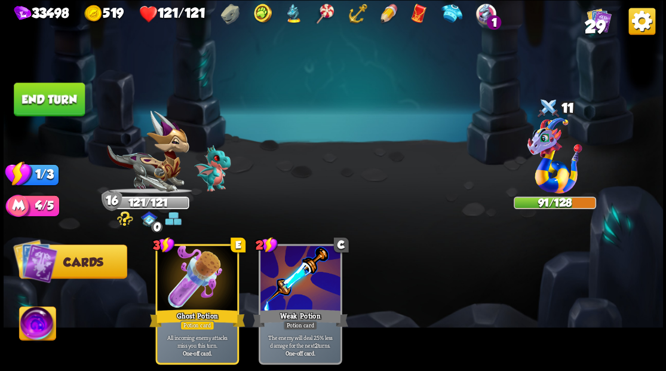
drag, startPoint x: 52, startPoint y: 102, endPoint x: 373, endPoint y: 179, distance: 330.4
click at [53, 102] on button "End turn" at bounding box center [49, 98] width 71 height 33
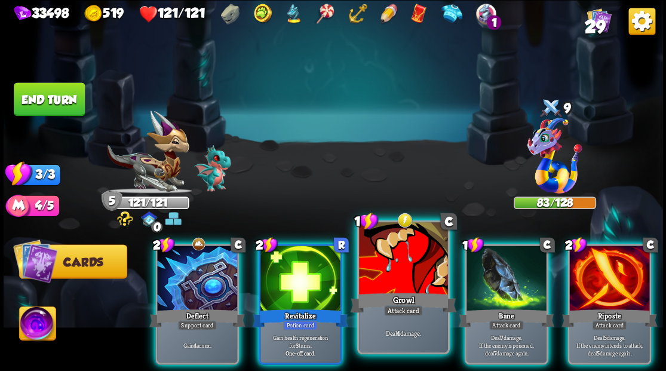
click at [387, 277] on div at bounding box center [403, 259] width 88 height 75
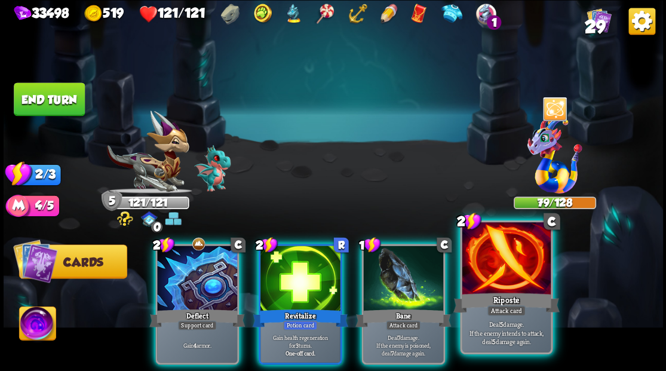
click at [491, 281] on div at bounding box center [506, 259] width 88 height 75
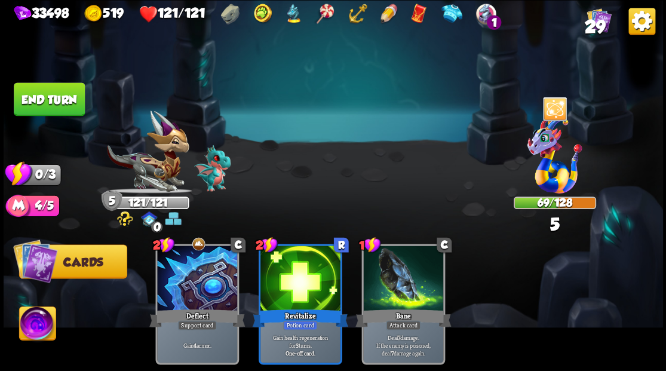
click at [62, 94] on button "End turn" at bounding box center [49, 98] width 71 height 33
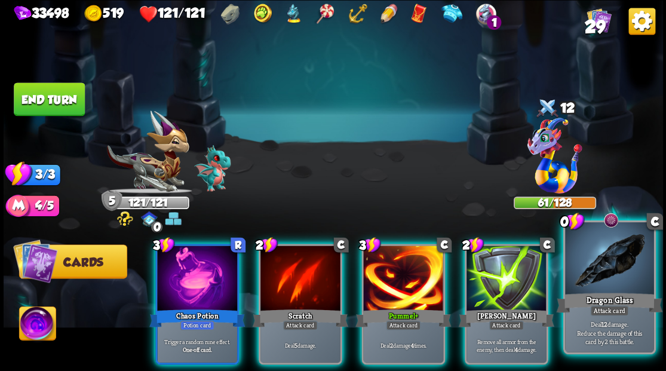
click at [609, 254] on div at bounding box center [609, 259] width 88 height 75
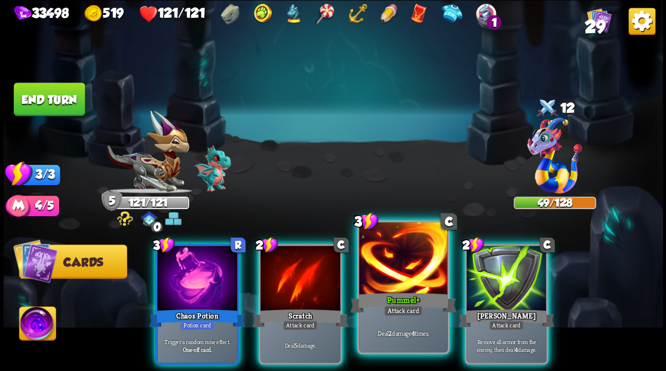
click at [404, 256] on div at bounding box center [403, 259] width 88 height 75
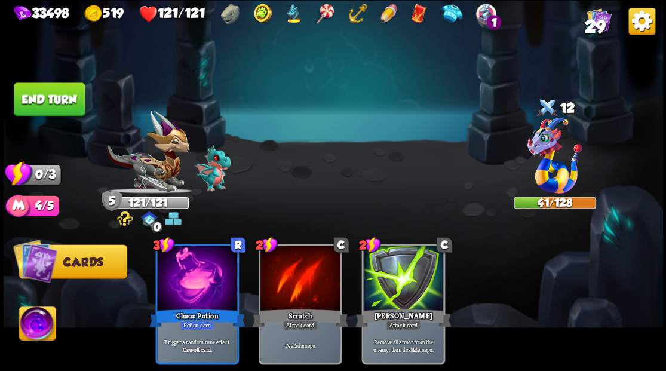
click at [60, 99] on button "End turn" at bounding box center [49, 98] width 71 height 33
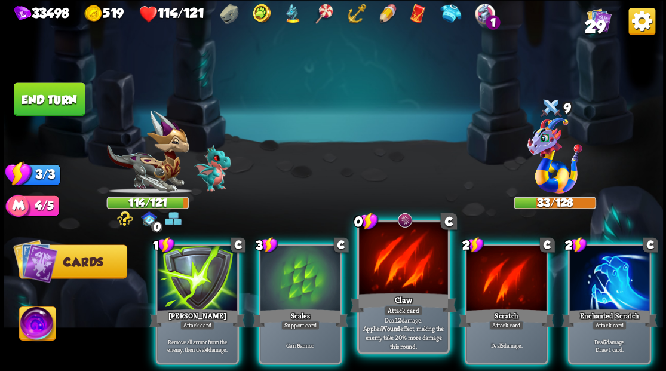
click at [397, 264] on div at bounding box center [403, 259] width 88 height 75
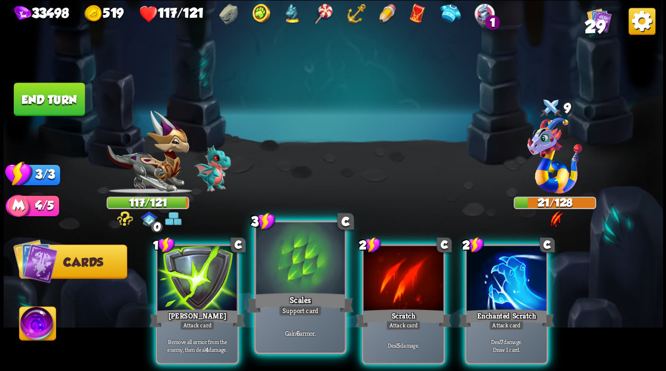
click at [290, 260] on div at bounding box center [300, 259] width 88 height 75
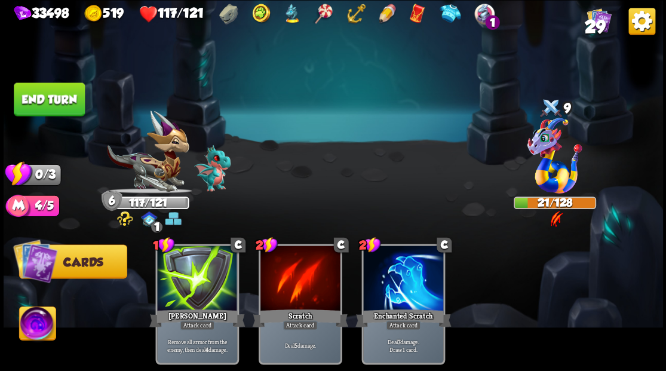
drag, startPoint x: 70, startPoint y: 93, endPoint x: 373, endPoint y: 128, distance: 304.9
click at [72, 93] on button "End turn" at bounding box center [49, 98] width 71 height 33
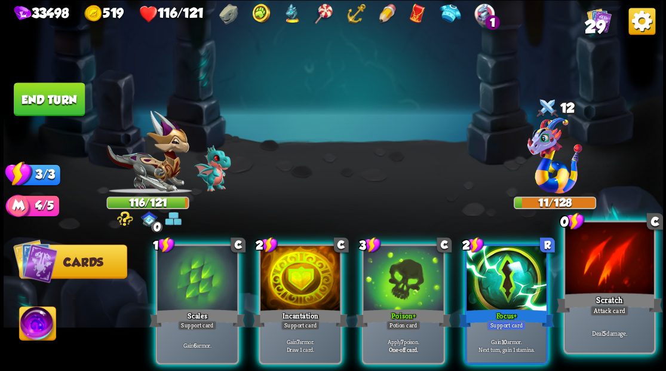
click at [617, 280] on div at bounding box center [609, 259] width 88 height 75
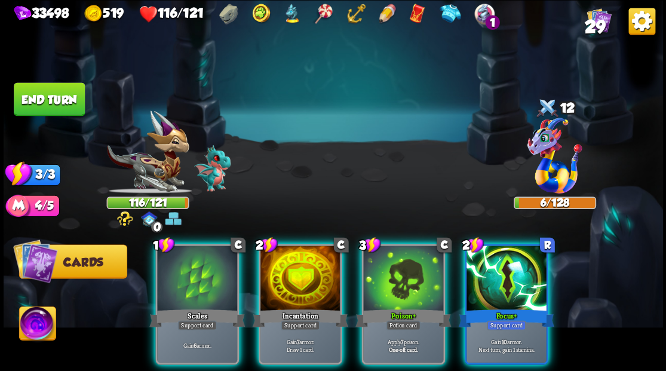
click at [484, 246] on div at bounding box center [507, 280] width 80 height 68
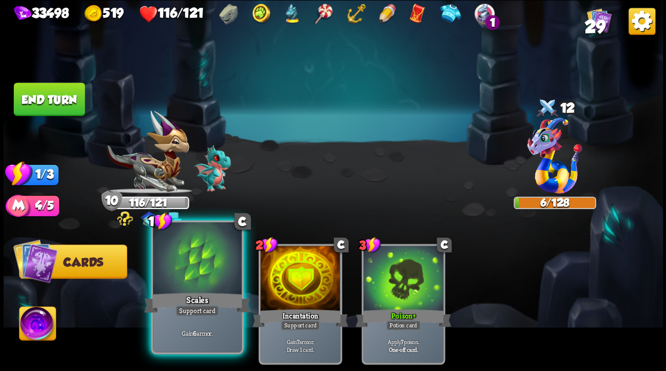
click at [204, 266] on div at bounding box center [197, 259] width 88 height 75
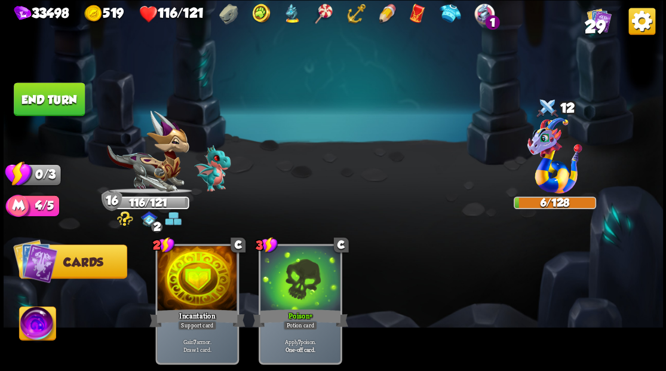
click at [65, 102] on button "End turn" at bounding box center [49, 98] width 71 height 33
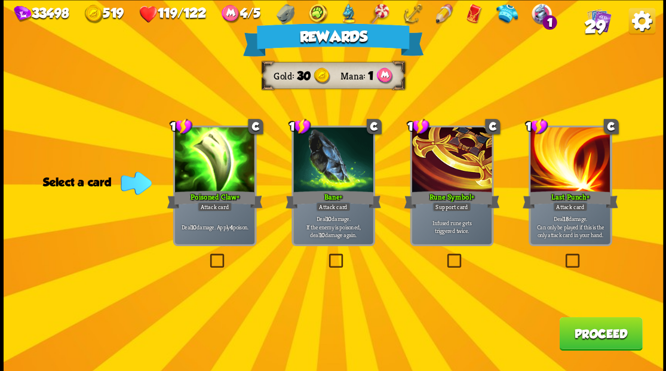
click at [207, 255] on label at bounding box center [207, 255] width 0 height 0
click at [0, 0] on input "checkbox" at bounding box center [0, 0] width 0 height 0
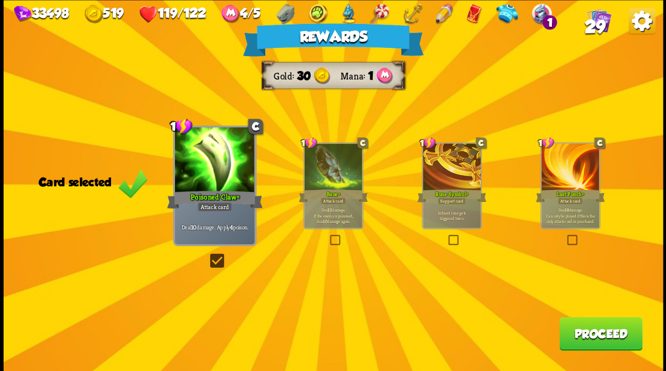
click at [582, 342] on button "Proceed" at bounding box center [600, 333] width 83 height 33
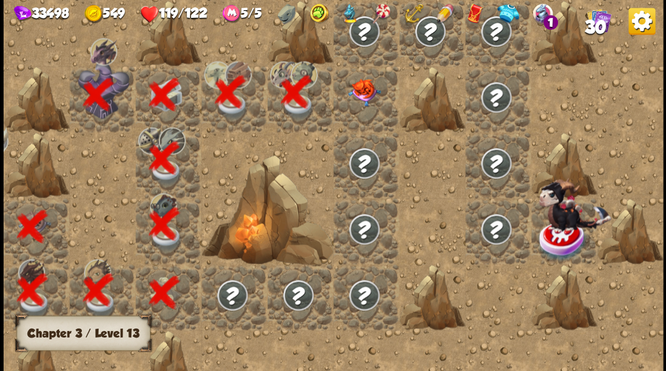
click at [378, 106] on div at bounding box center [366, 99] width 66 height 66
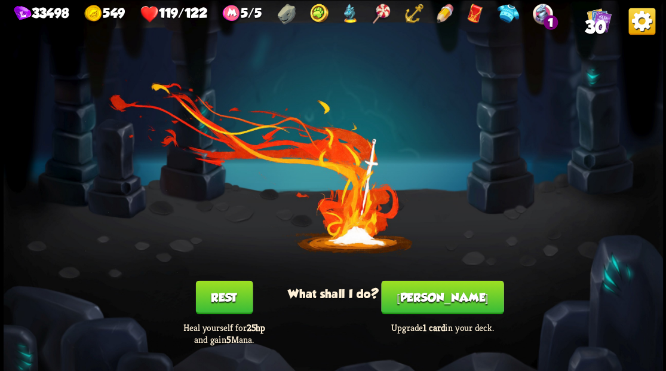
drag, startPoint x: 437, startPoint y: 315, endPoint x: 438, endPoint y: 301, distance: 14.4
click at [438, 315] on div "[PERSON_NAME] Upgrade 1 card in your deck." at bounding box center [442, 312] width 132 height 65
click at [446, 299] on button "[PERSON_NAME]" at bounding box center [442, 296] width 122 height 33
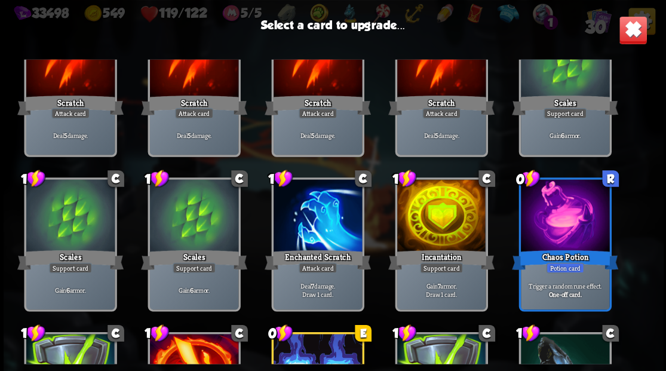
scroll to position [79, 0]
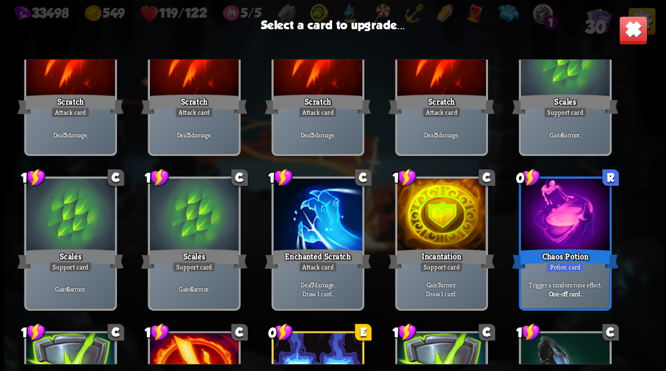
click at [313, 217] on div at bounding box center [317, 216] width 88 height 75
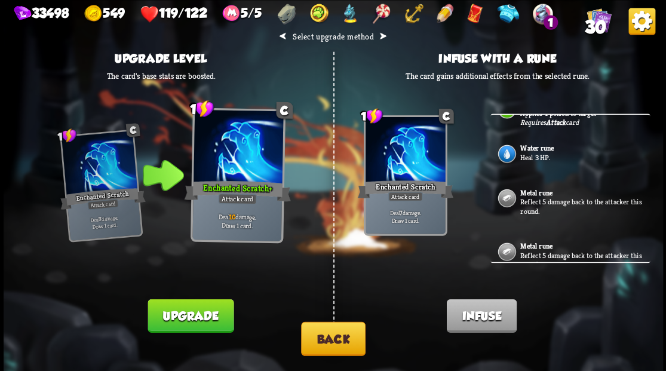
scroll to position [437, 0]
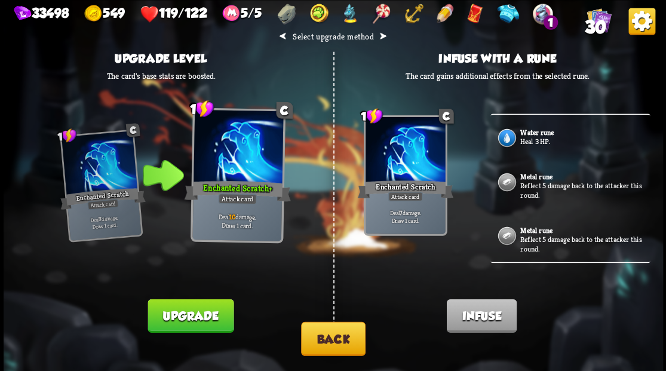
click at [536, 137] on p "Heal 3 HP." at bounding box center [583, 142] width 127 height 10
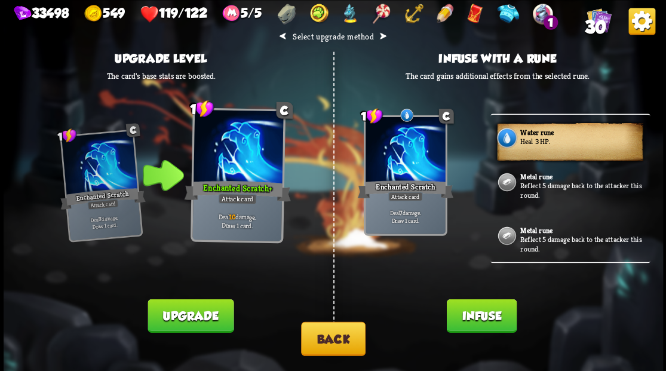
click at [478, 313] on button "Infuse" at bounding box center [481, 315] width 70 height 33
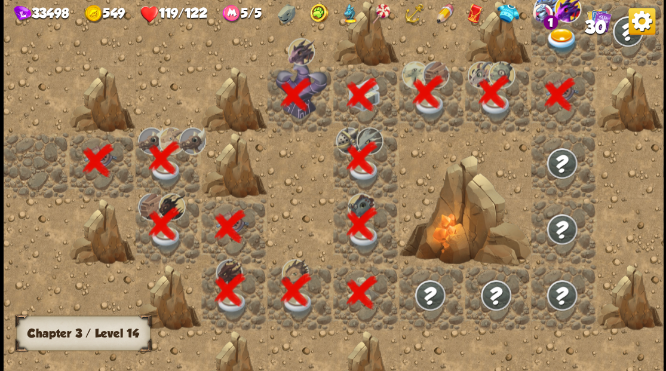
scroll to position [0, 229]
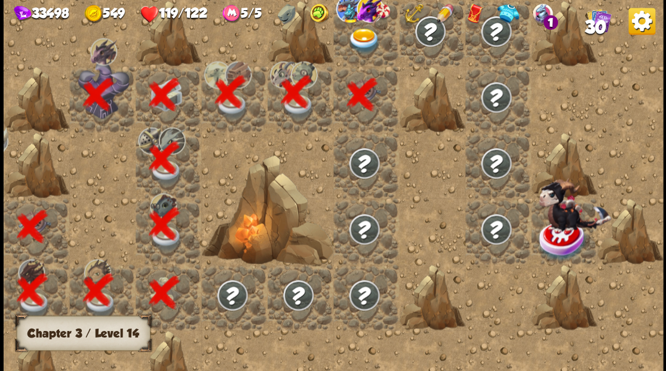
click at [378, 48] on img at bounding box center [364, 41] width 33 height 26
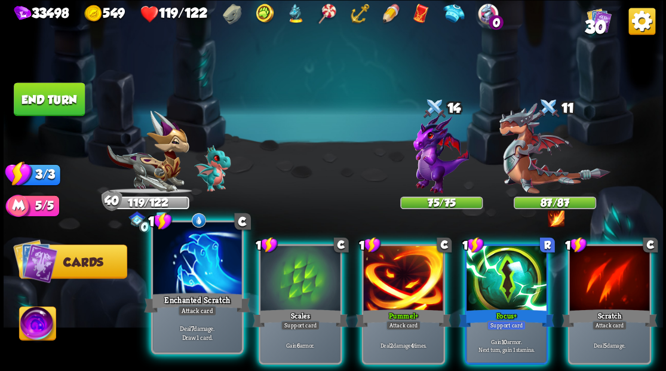
click at [191, 282] on div at bounding box center [197, 259] width 88 height 75
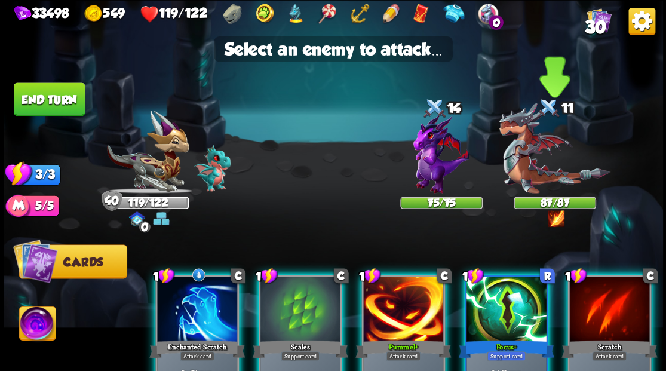
click at [526, 172] on img at bounding box center [554, 148] width 111 height 91
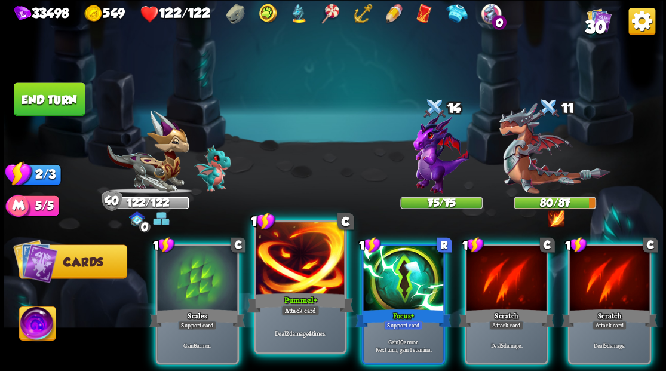
click at [295, 276] on div at bounding box center [300, 259] width 88 height 75
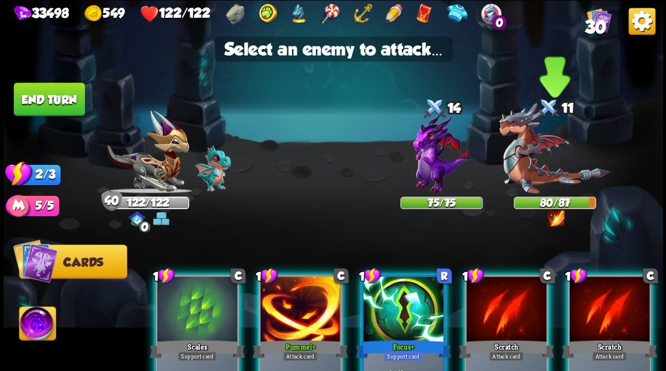
click at [533, 174] on img at bounding box center [554, 148] width 111 height 91
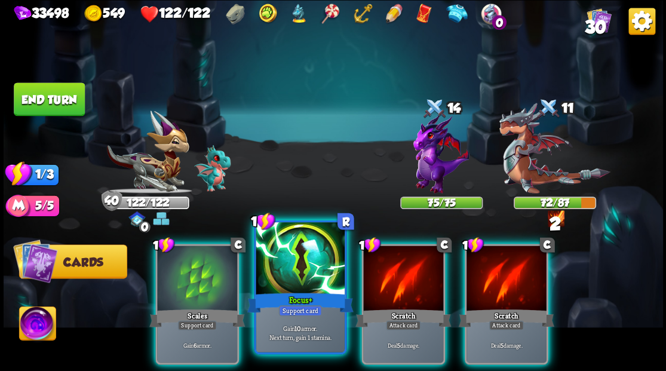
click at [274, 283] on div at bounding box center [300, 259] width 88 height 75
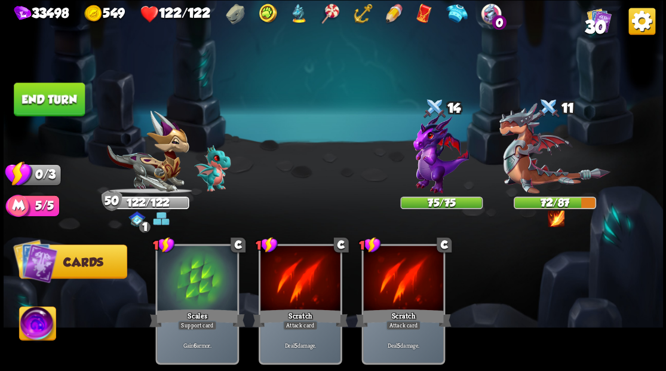
click at [39, 93] on button "End turn" at bounding box center [49, 98] width 71 height 33
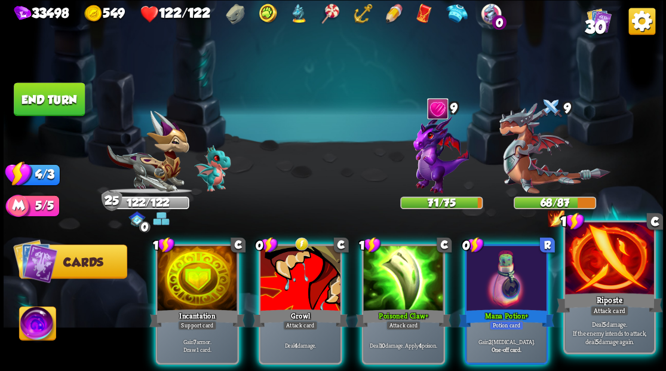
click at [614, 268] on div at bounding box center [609, 259] width 88 height 75
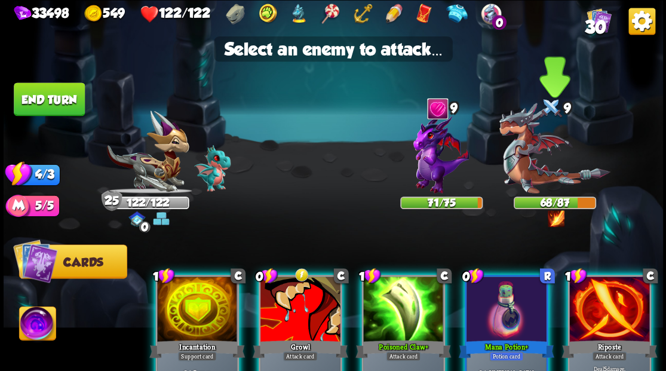
click at [523, 153] on img at bounding box center [554, 148] width 111 height 91
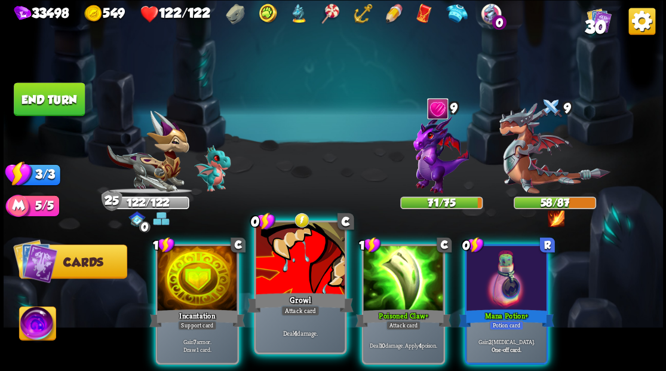
click at [294, 280] on div at bounding box center [300, 259] width 88 height 75
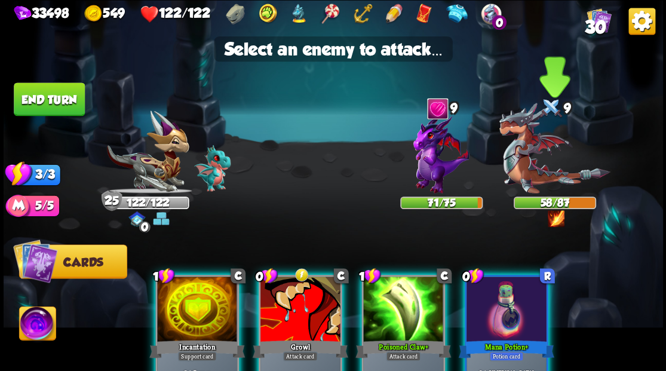
click at [529, 162] on img at bounding box center [554, 148] width 111 height 91
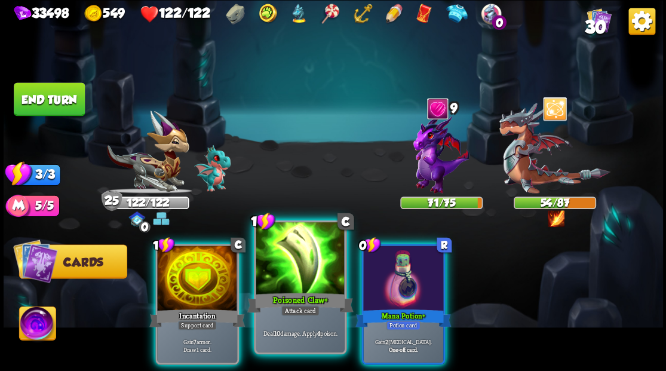
click at [319, 269] on div at bounding box center [300, 259] width 88 height 75
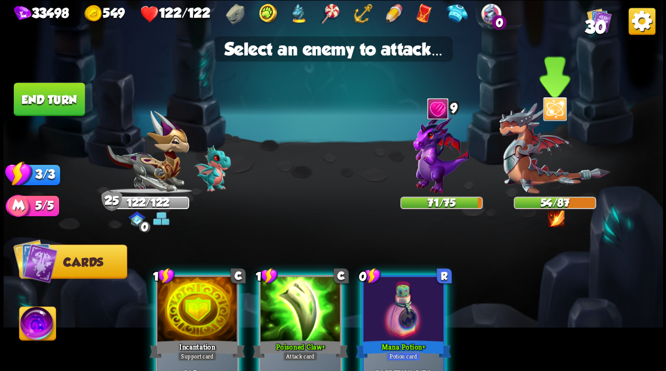
click at [542, 160] on img at bounding box center [554, 148] width 111 height 91
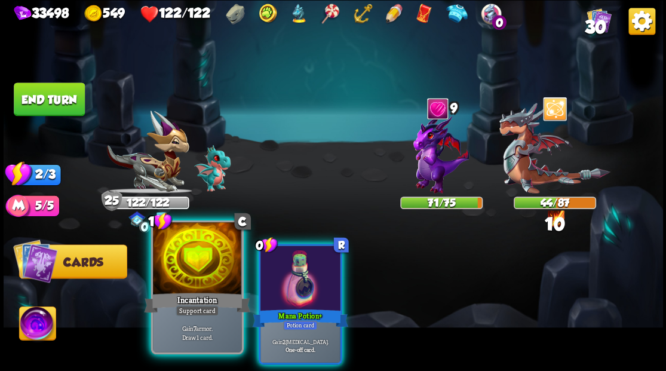
click at [210, 271] on div at bounding box center [197, 259] width 88 height 75
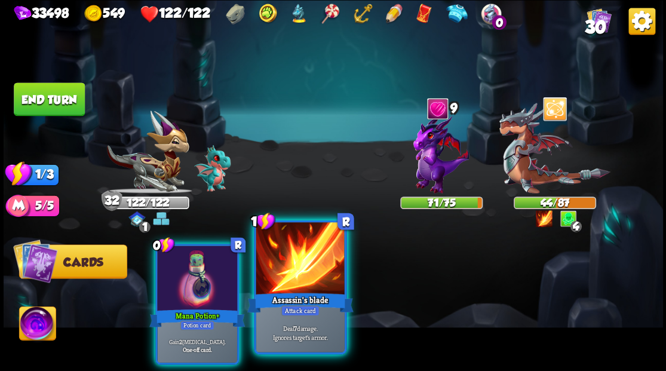
click at [295, 277] on div at bounding box center [300, 259] width 88 height 75
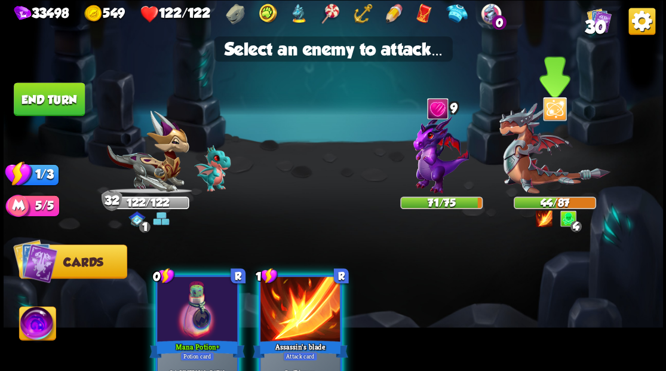
click at [529, 159] on img at bounding box center [554, 148] width 111 height 91
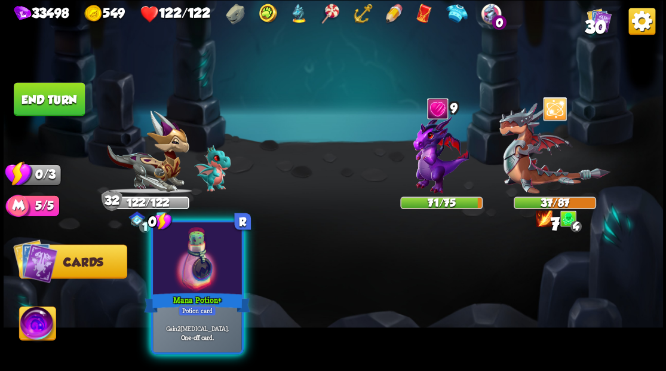
click at [200, 264] on div at bounding box center [197, 259] width 88 height 75
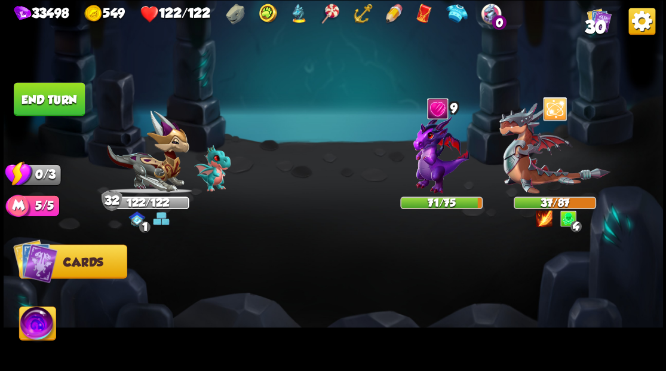
drag, startPoint x: 65, startPoint y: 90, endPoint x: 299, endPoint y: 115, distance: 235.6
click at [66, 90] on button "End turn" at bounding box center [49, 98] width 71 height 33
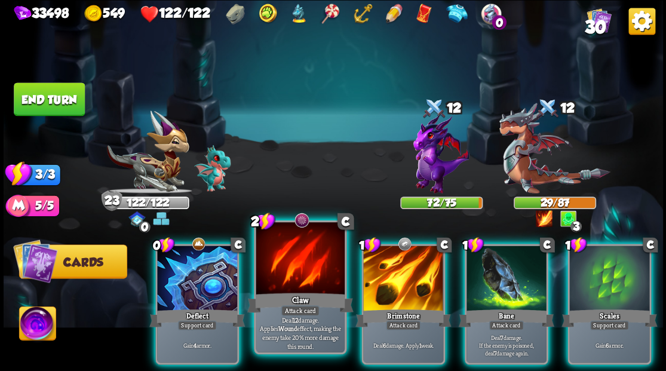
click at [305, 276] on div at bounding box center [300, 259] width 88 height 75
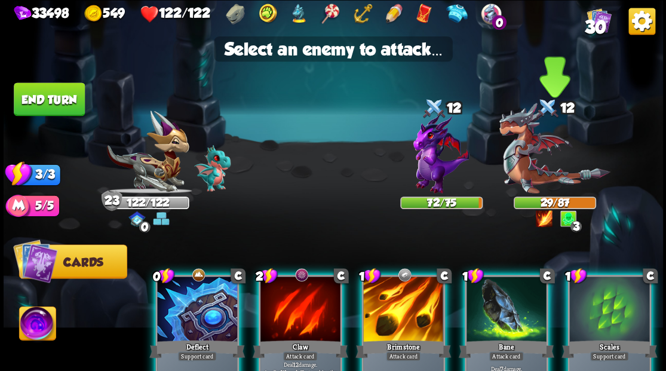
click at [526, 162] on img at bounding box center [554, 148] width 111 height 91
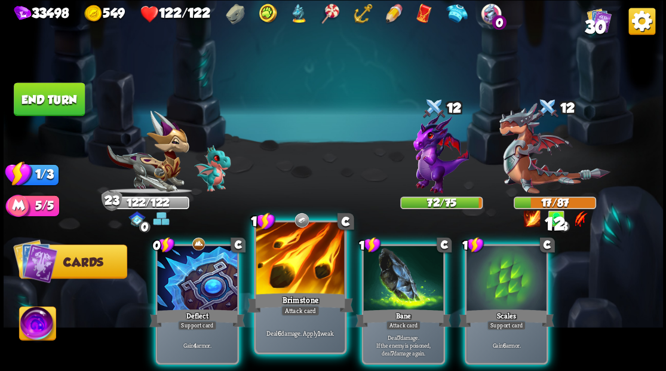
click at [306, 262] on div at bounding box center [300, 259] width 88 height 75
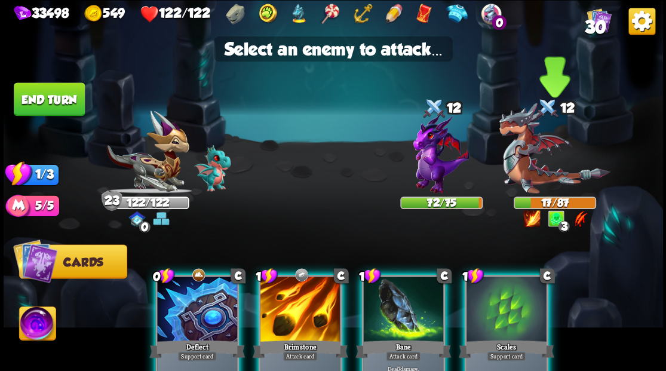
click at [527, 165] on img at bounding box center [554, 148] width 111 height 91
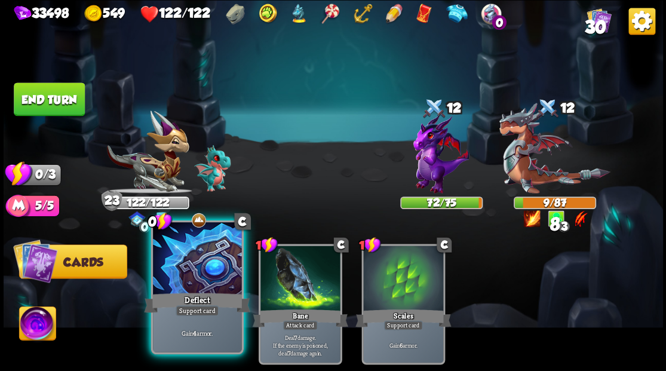
click at [194, 273] on div at bounding box center [197, 259] width 88 height 75
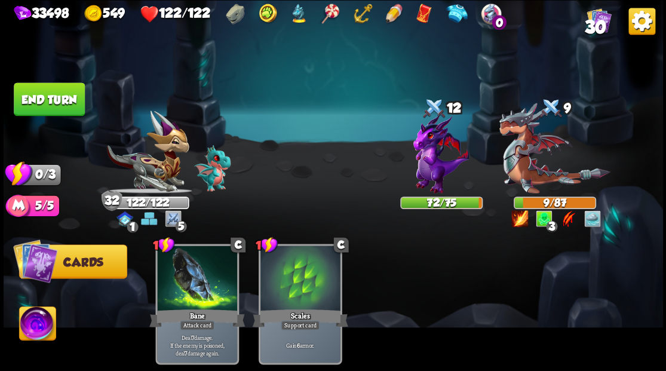
click at [48, 107] on button "End turn" at bounding box center [49, 98] width 71 height 33
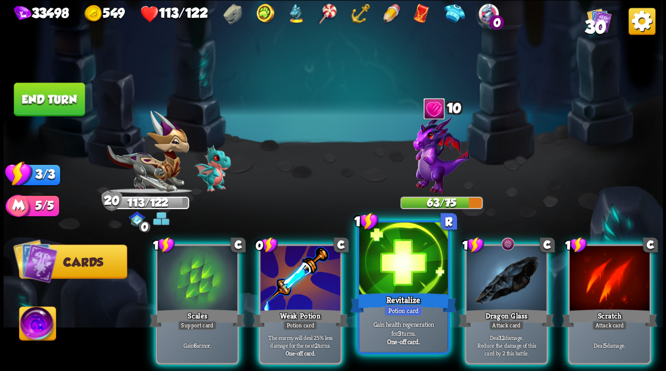
click at [385, 254] on div at bounding box center [403, 259] width 88 height 75
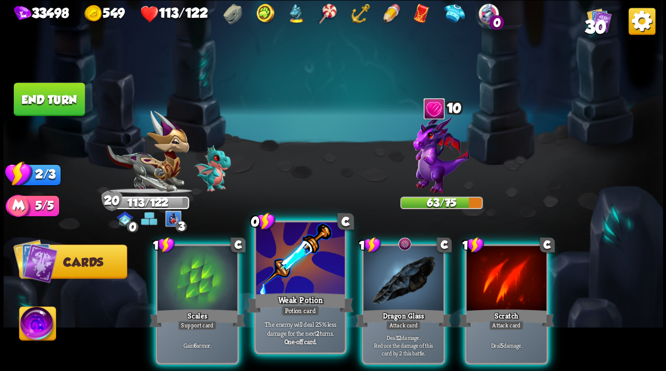
click at [298, 262] on div at bounding box center [300, 259] width 88 height 75
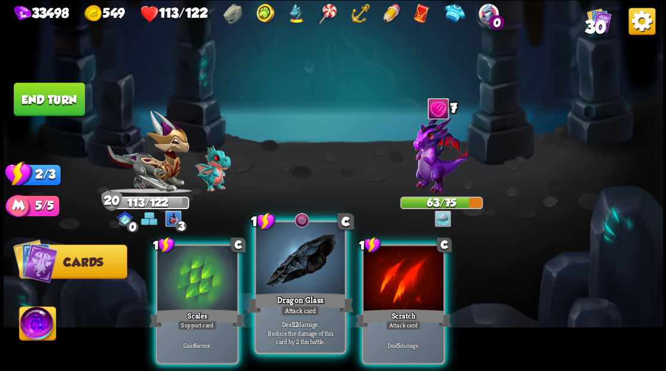
click at [299, 263] on div at bounding box center [300, 259] width 88 height 75
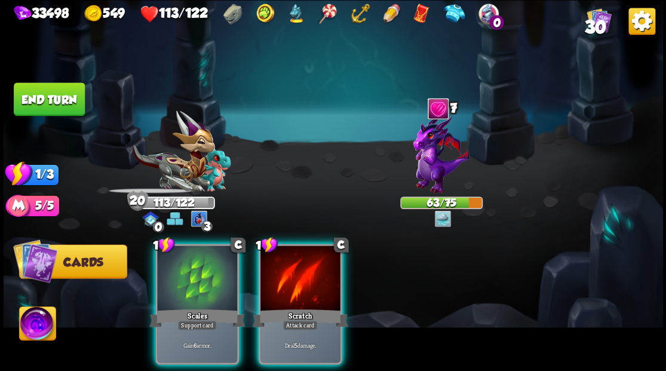
click at [299, 263] on div at bounding box center [300, 280] width 80 height 68
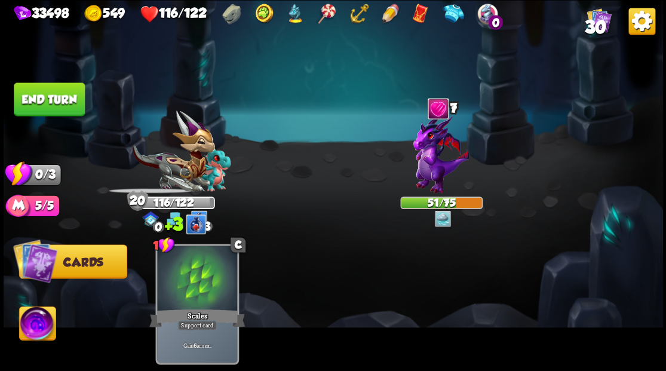
click at [45, 105] on button "End turn" at bounding box center [49, 98] width 71 height 33
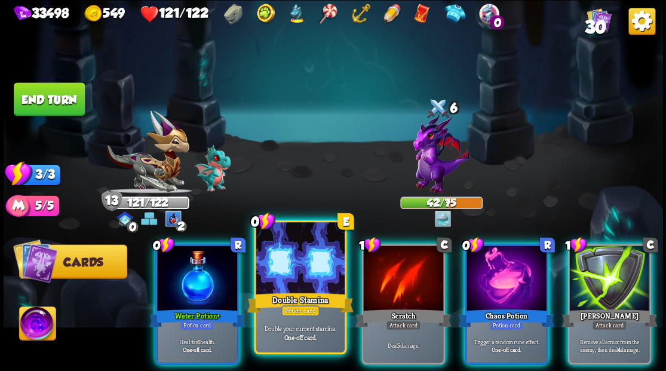
click at [293, 277] on div at bounding box center [300, 259] width 88 height 75
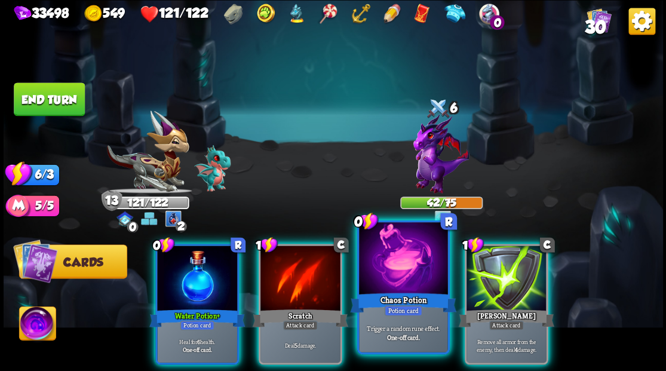
click at [388, 278] on div at bounding box center [403, 259] width 88 height 75
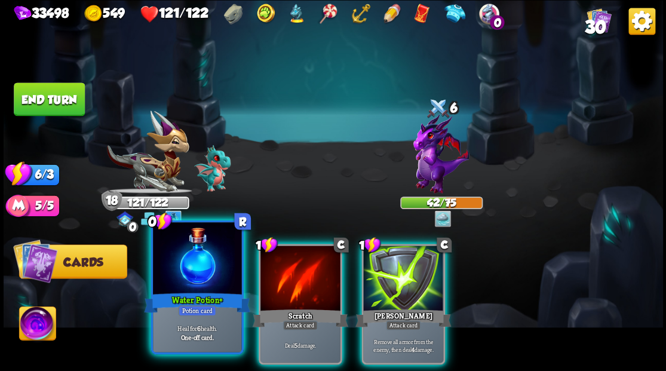
click at [188, 268] on div at bounding box center [197, 259] width 88 height 75
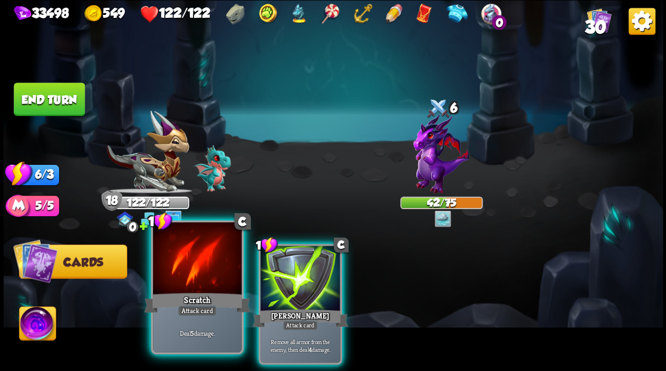
click at [192, 268] on div at bounding box center [197, 259] width 88 height 75
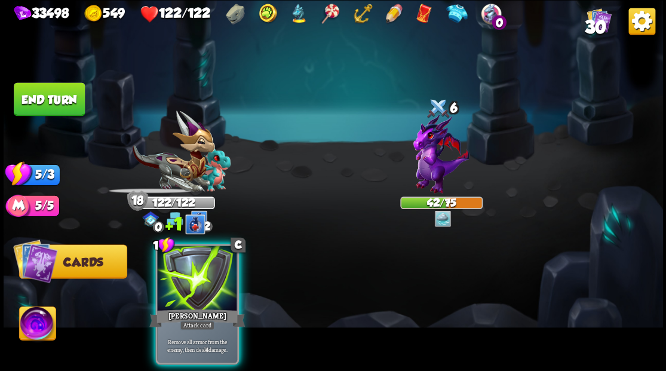
click at [192, 268] on div at bounding box center [197, 280] width 80 height 68
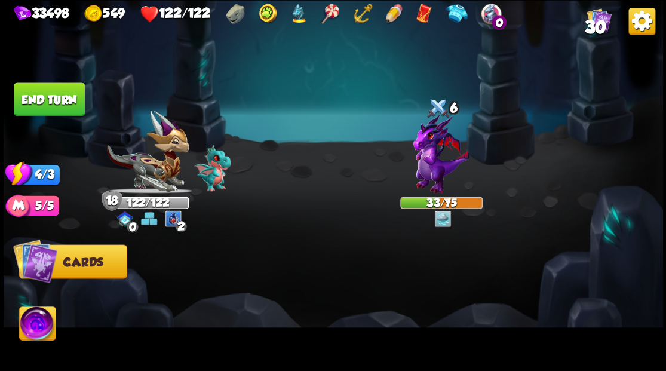
drag, startPoint x: 78, startPoint y: 90, endPoint x: 246, endPoint y: 136, distance: 174.6
click at [78, 91] on button "End turn" at bounding box center [49, 98] width 71 height 33
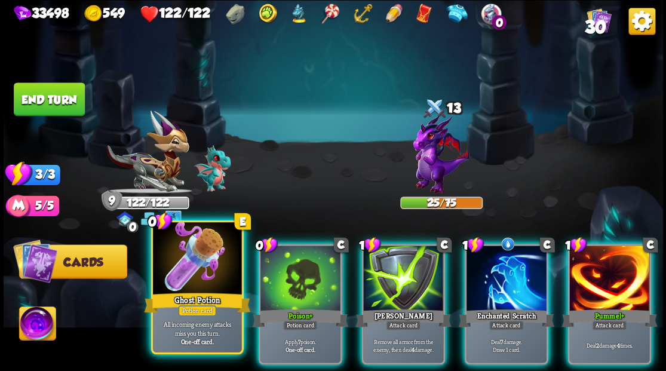
click at [195, 261] on div at bounding box center [197, 259] width 88 height 75
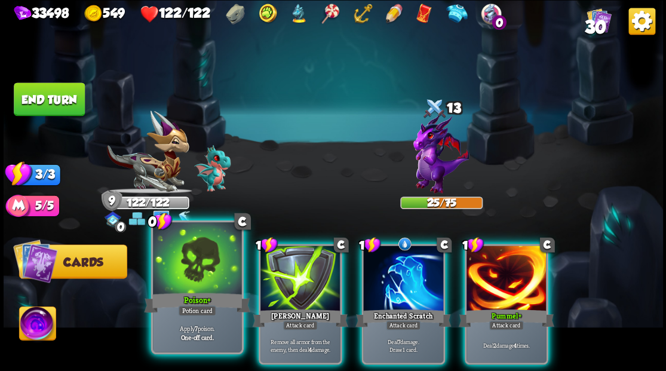
click at [178, 274] on div at bounding box center [197, 259] width 88 height 75
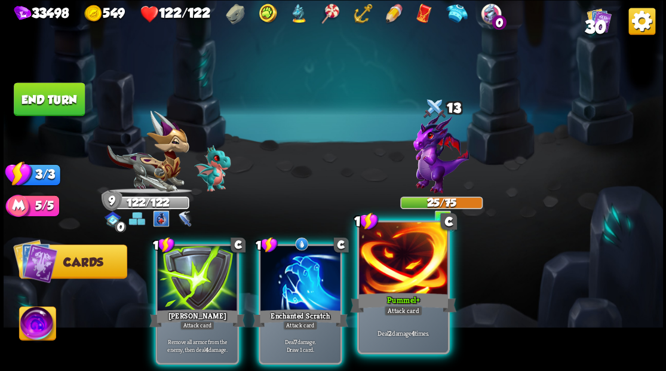
click at [419, 266] on div at bounding box center [403, 259] width 88 height 75
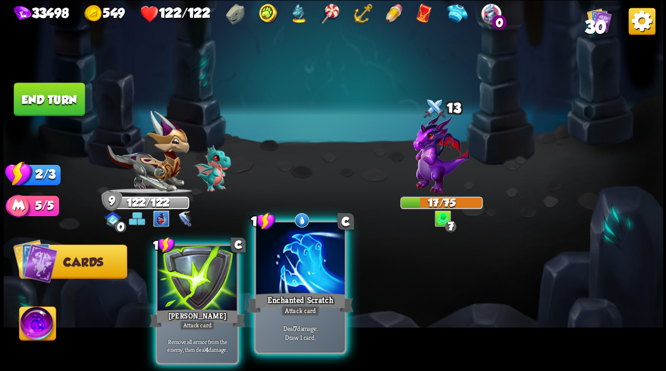
click at [293, 258] on div at bounding box center [300, 259] width 88 height 75
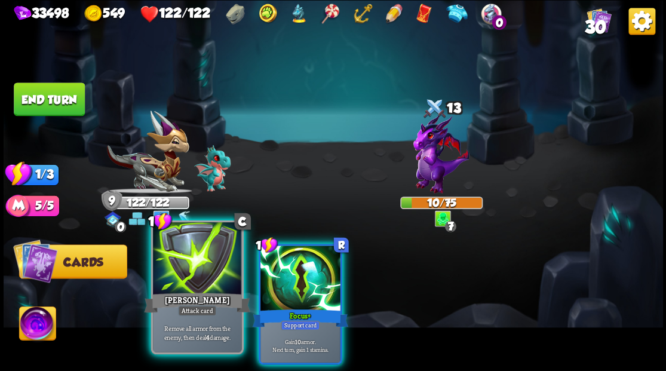
click at [213, 263] on div at bounding box center [197, 259] width 88 height 75
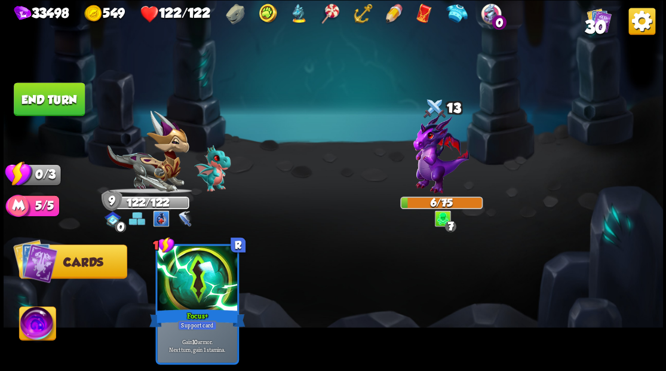
click at [73, 99] on button "End turn" at bounding box center [49, 98] width 71 height 33
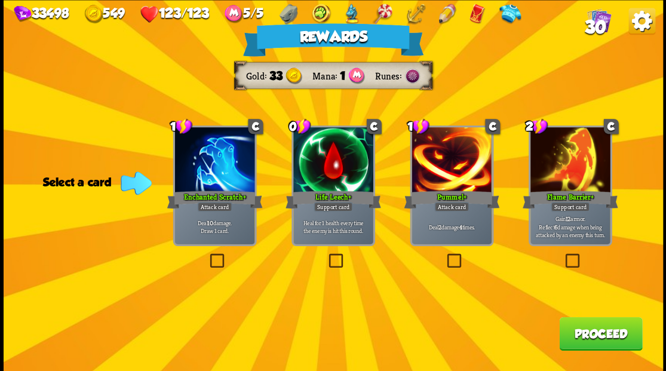
click at [563, 255] on label at bounding box center [563, 255] width 0 height 0
click at [0, 0] on input "checkbox" at bounding box center [0, 0] width 0 height 0
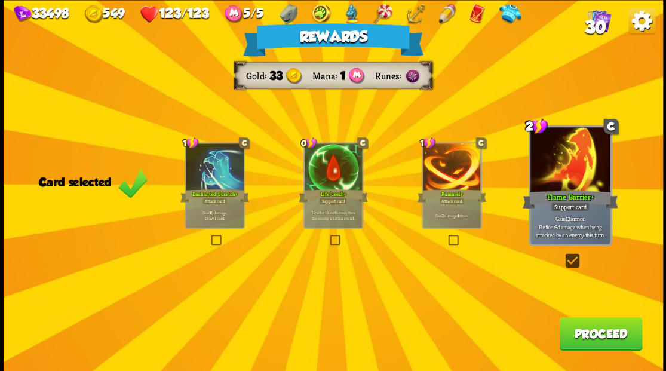
click at [563, 255] on label at bounding box center [563, 255] width 0 height 0
click at [0, 0] on input "checkbox" at bounding box center [0, 0] width 0 height 0
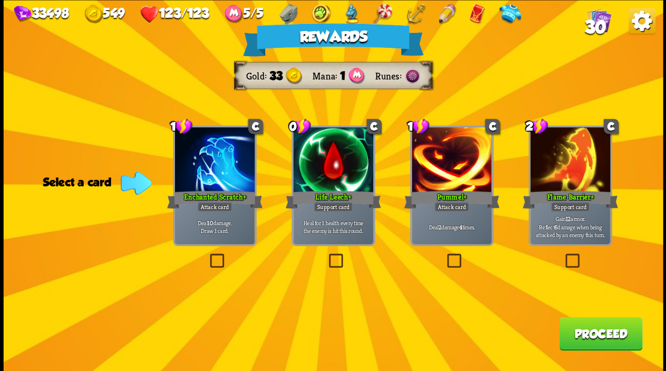
click at [579, 333] on button "Proceed" at bounding box center [600, 333] width 83 height 33
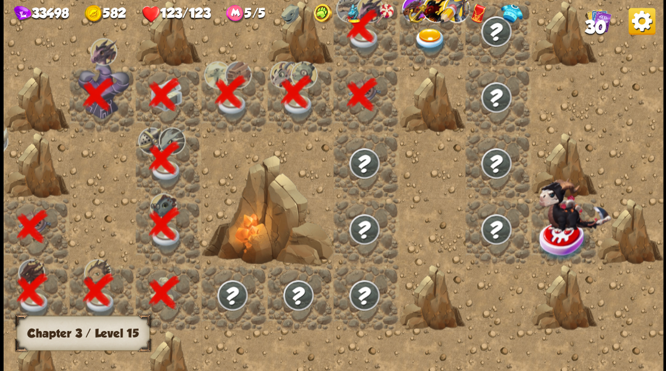
click at [430, 49] on img at bounding box center [429, 41] width 33 height 26
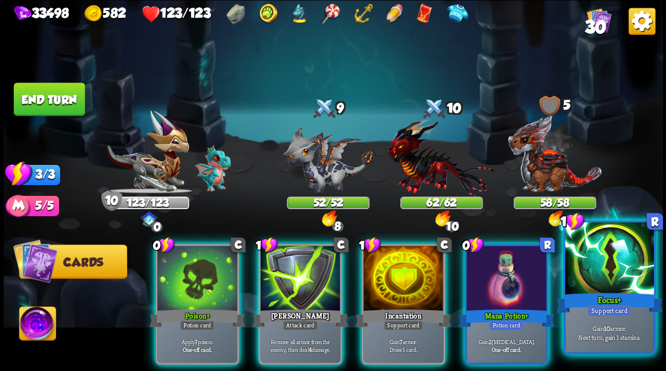
click at [602, 264] on div at bounding box center [609, 259] width 88 height 75
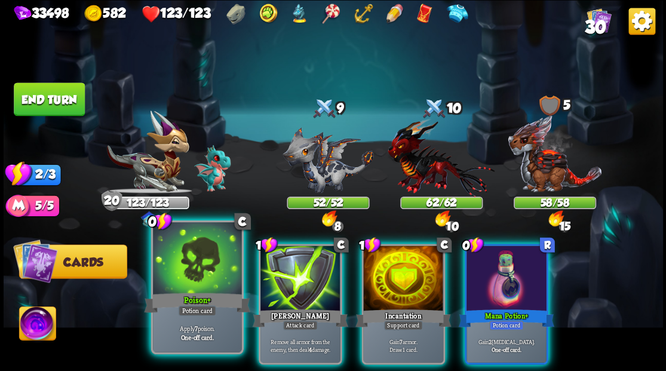
click at [179, 294] on div "Poison +" at bounding box center [197, 302] width 106 height 24
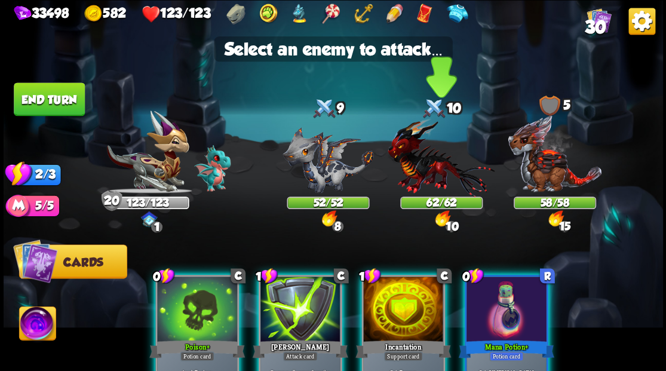
click at [418, 158] on img at bounding box center [441, 157] width 107 height 79
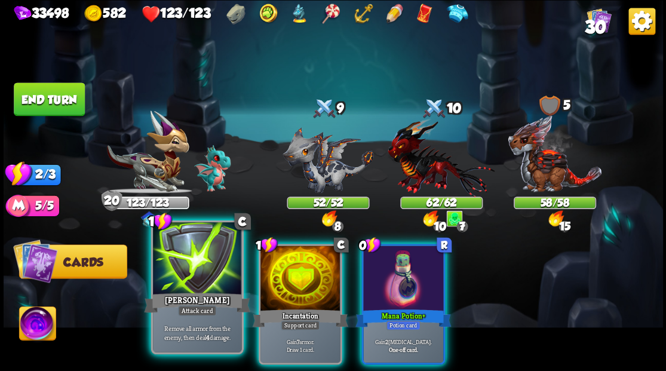
click at [179, 280] on div at bounding box center [197, 259] width 88 height 75
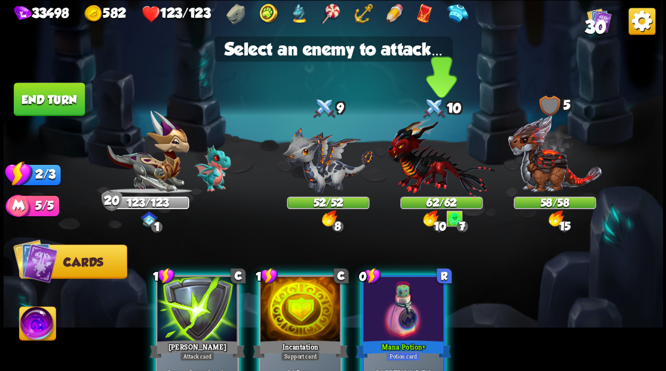
click at [424, 173] on img at bounding box center [441, 157] width 107 height 79
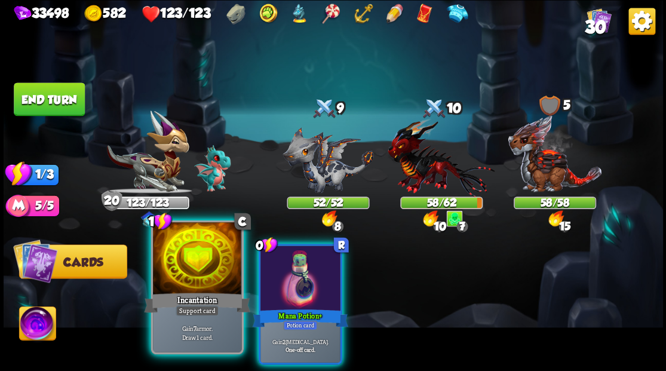
click at [196, 264] on div at bounding box center [197, 259] width 88 height 75
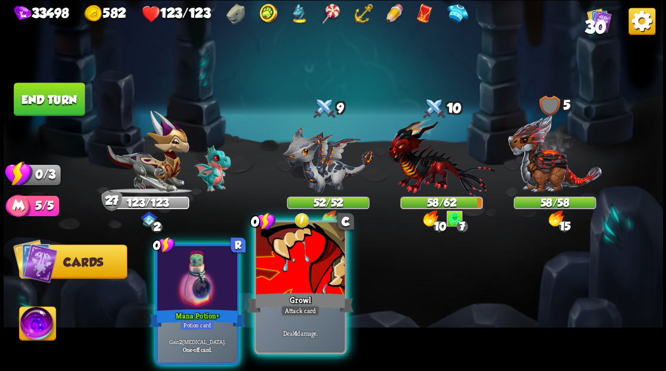
click at [296, 270] on div at bounding box center [300, 259] width 88 height 75
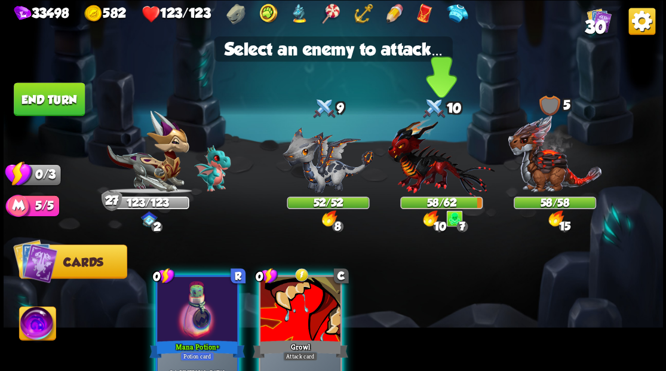
click at [419, 167] on img at bounding box center [441, 157] width 107 height 79
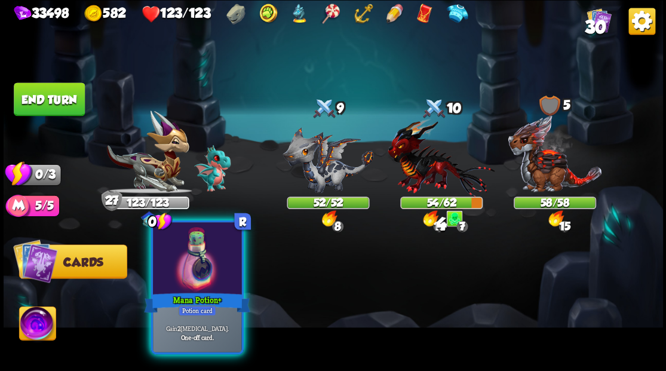
drag, startPoint x: 190, startPoint y: 292, endPoint x: 133, endPoint y: 253, distance: 68.4
click at [188, 292] on div "Mana Potion +" at bounding box center [197, 302] width 106 height 24
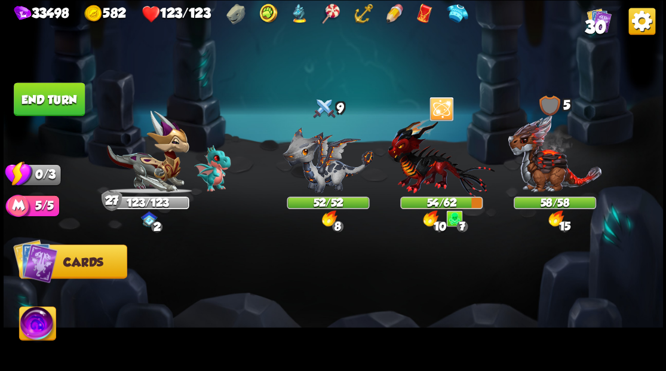
click at [40, 96] on button "End turn" at bounding box center [49, 98] width 71 height 33
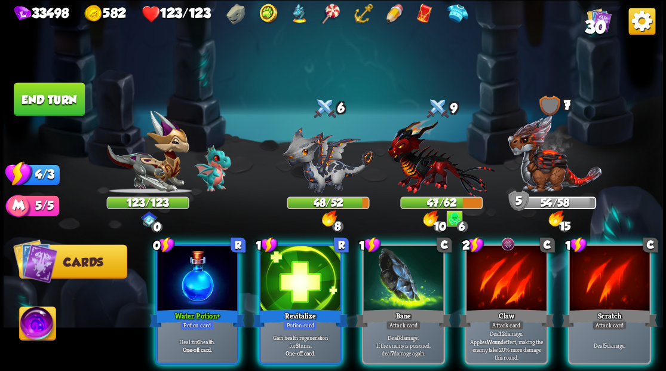
click at [39, 334] on img at bounding box center [37, 324] width 36 height 37
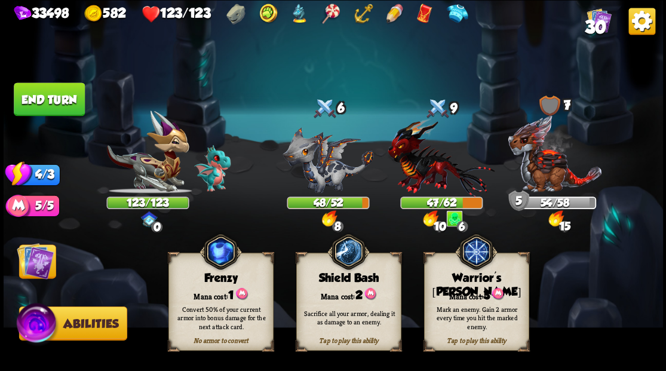
drag, startPoint x: 459, startPoint y: 288, endPoint x: 442, endPoint y: 261, distance: 32.0
click at [460, 289] on div "Mana cost: 3" at bounding box center [476, 294] width 104 height 15
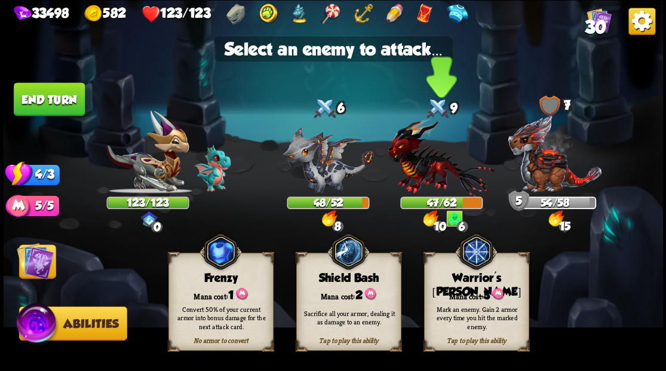
click at [427, 179] on img at bounding box center [441, 157] width 107 height 79
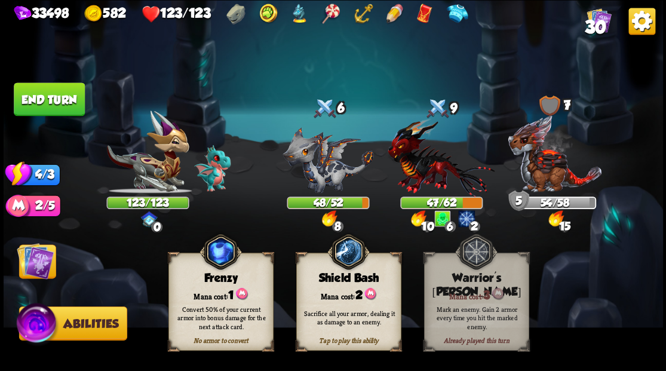
click at [42, 262] on img at bounding box center [35, 260] width 37 height 37
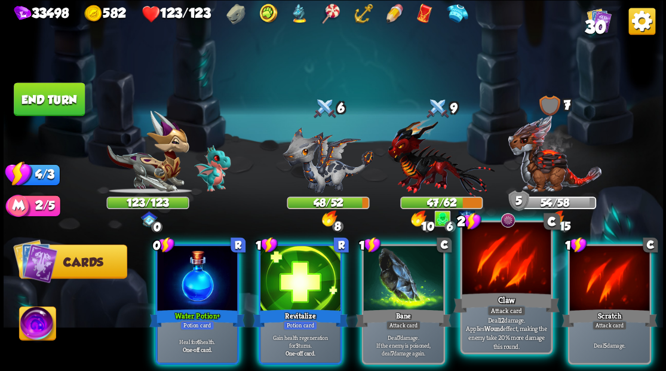
click at [509, 275] on div at bounding box center [506, 259] width 88 height 75
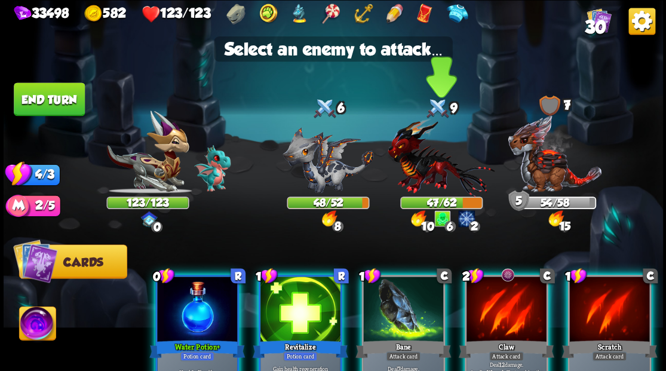
click at [434, 173] on img at bounding box center [441, 157] width 107 height 79
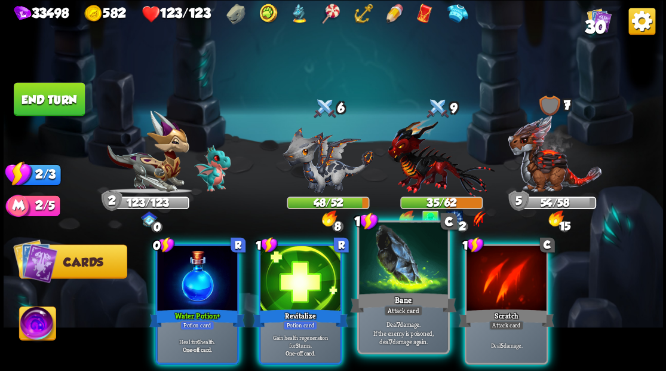
click at [400, 275] on div at bounding box center [403, 259] width 88 height 75
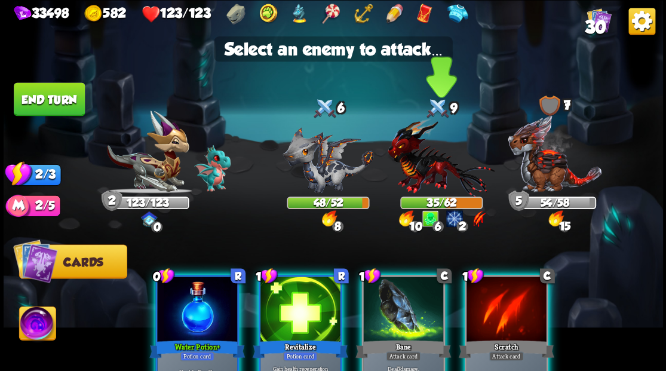
click at [419, 171] on img at bounding box center [441, 157] width 107 height 79
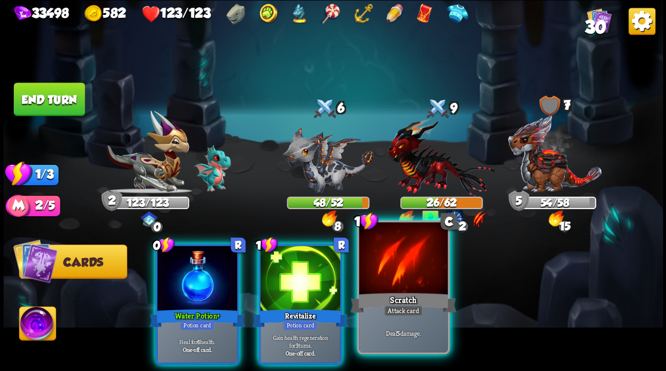
click at [399, 280] on div at bounding box center [403, 259] width 88 height 75
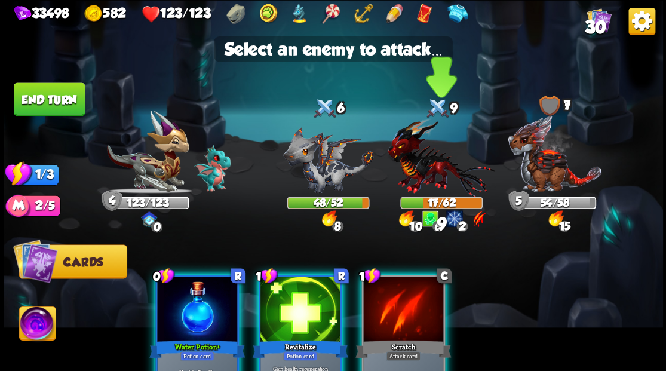
click at [422, 166] on img at bounding box center [441, 157] width 107 height 79
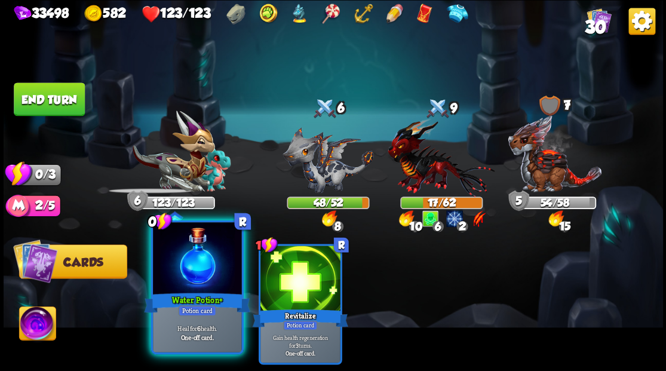
click at [200, 277] on div at bounding box center [197, 259] width 88 height 75
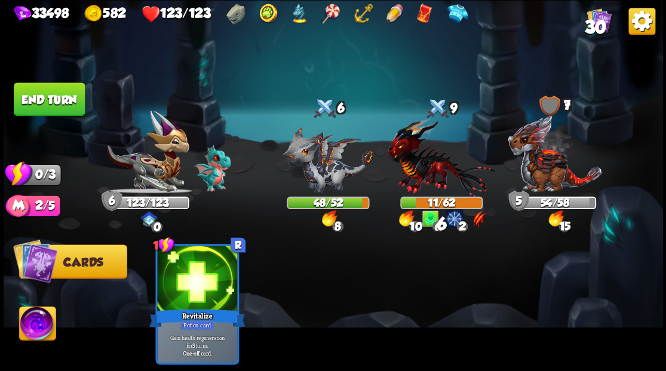
click at [53, 93] on button "End turn" at bounding box center [49, 98] width 71 height 33
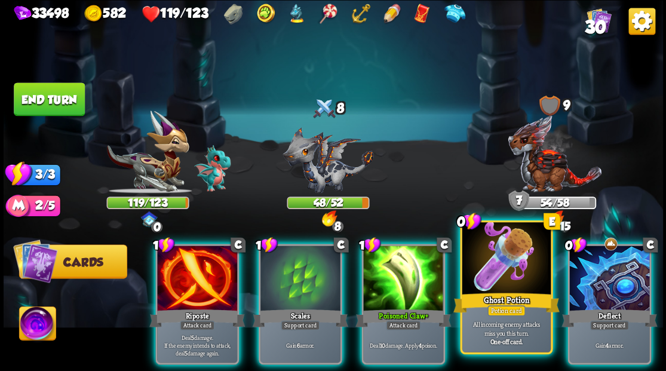
click at [503, 262] on div at bounding box center [506, 259] width 88 height 75
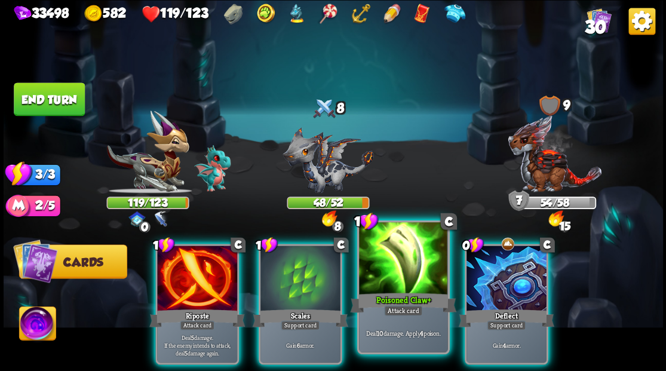
drag, startPoint x: 399, startPoint y: 268, endPoint x: 399, endPoint y: 259, distance: 9.0
click at [399, 263] on div at bounding box center [403, 259] width 88 height 75
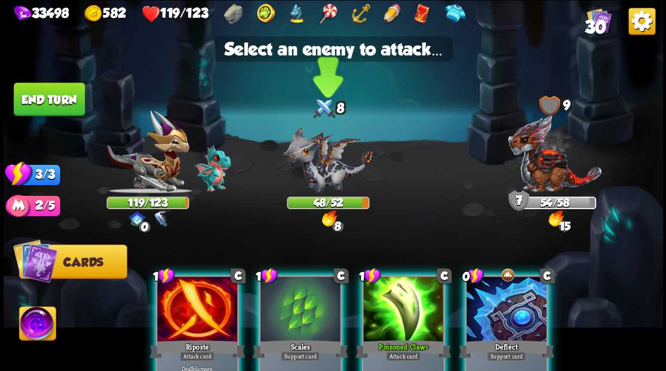
click at [318, 170] on img at bounding box center [328, 160] width 91 height 66
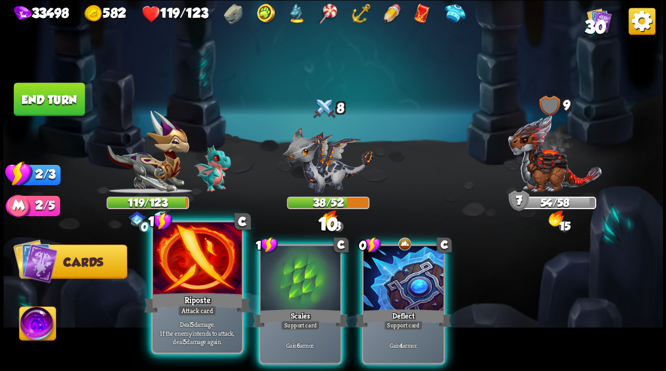
click at [186, 294] on div "Riposte" at bounding box center [197, 302] width 106 height 24
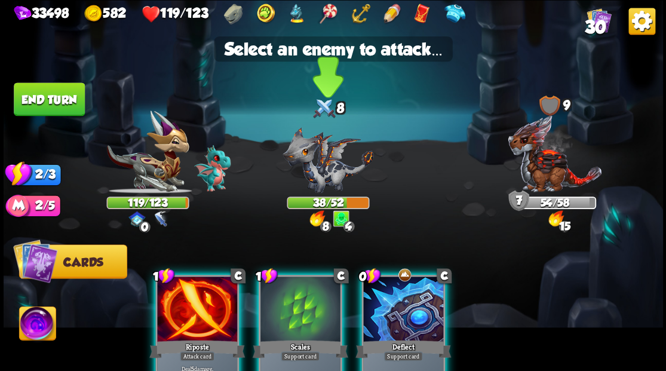
click at [321, 156] on img at bounding box center [328, 160] width 91 height 66
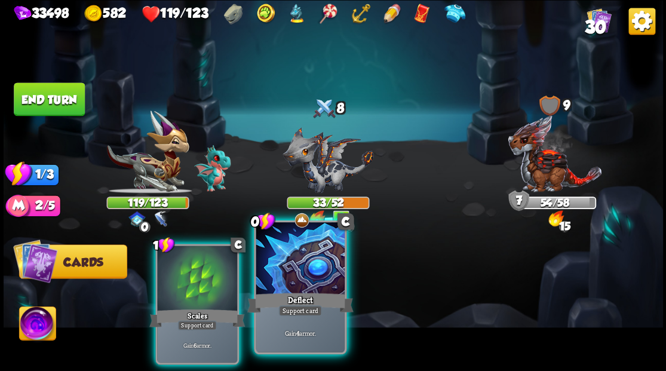
click at [283, 298] on div "Deflect" at bounding box center [300, 302] width 106 height 24
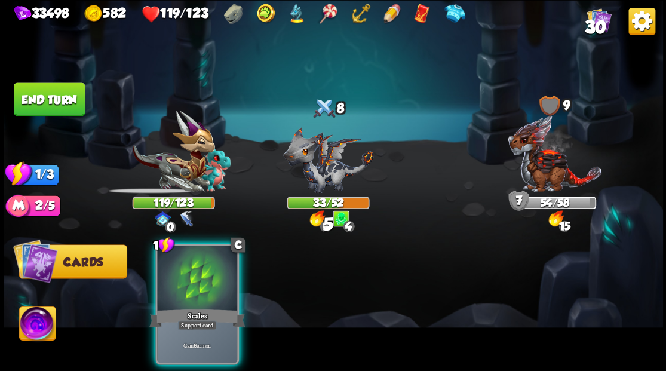
drag, startPoint x: 186, startPoint y: 293, endPoint x: 183, endPoint y: 284, distance: 8.9
click at [185, 307] on div "Scales" at bounding box center [197, 318] width 96 height 22
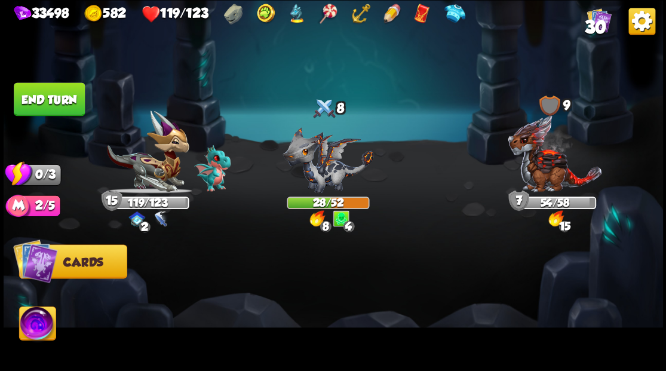
click at [50, 99] on button "End turn" at bounding box center [49, 98] width 71 height 33
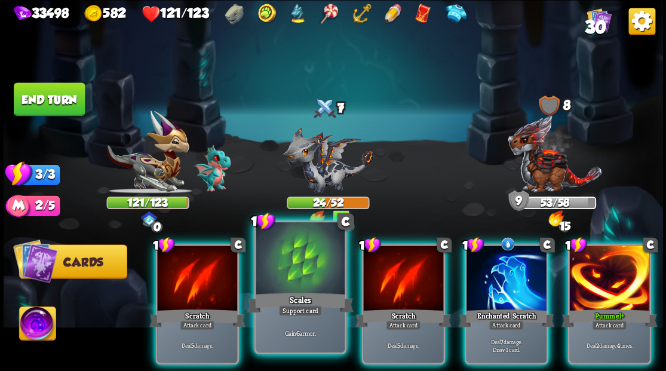
click at [276, 274] on div at bounding box center [300, 259] width 88 height 75
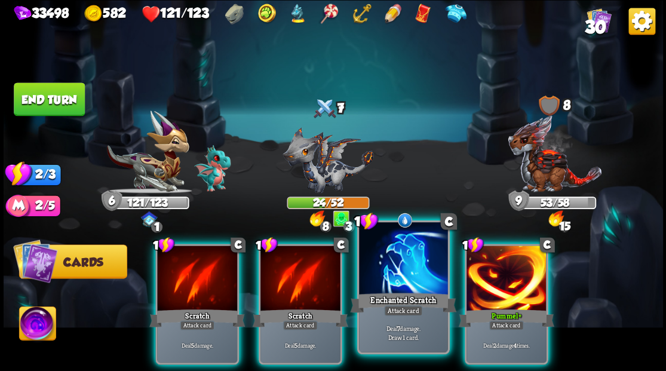
click at [405, 263] on div at bounding box center [403, 259] width 88 height 75
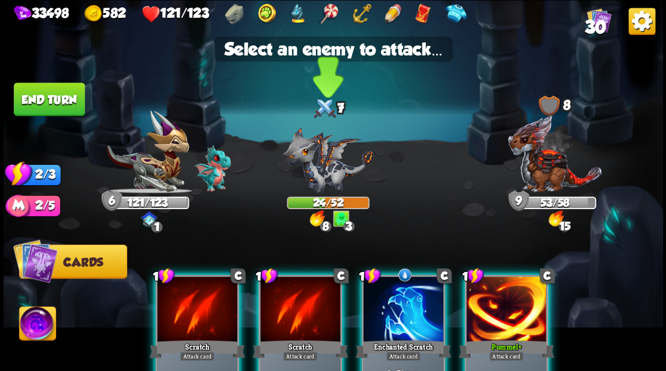
click at [320, 157] on img at bounding box center [328, 160] width 91 height 66
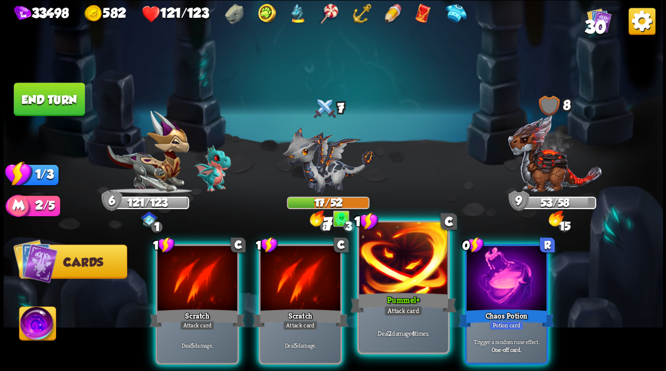
click at [404, 272] on div at bounding box center [403, 259] width 88 height 75
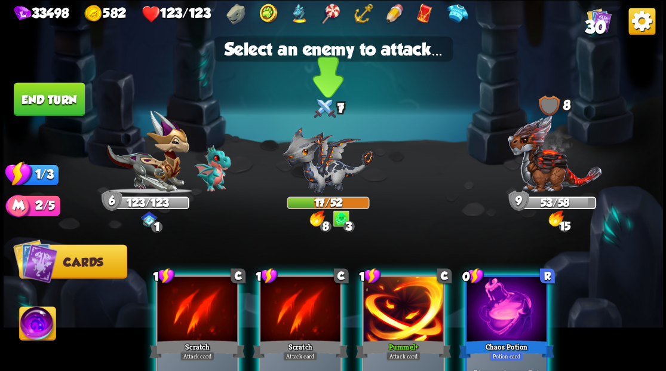
click at [312, 166] on img at bounding box center [328, 160] width 91 height 66
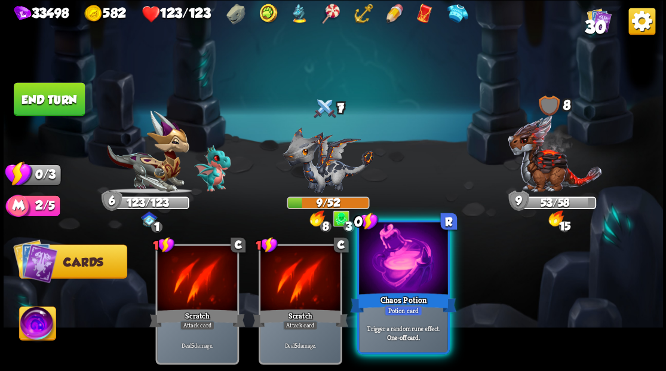
click at [400, 271] on div at bounding box center [403, 259] width 88 height 75
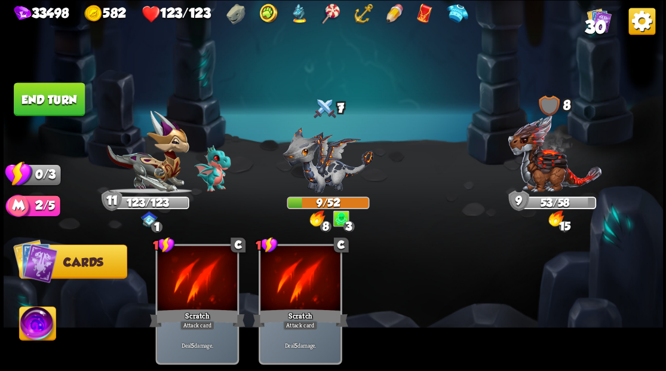
click at [69, 103] on button "End turn" at bounding box center [49, 98] width 71 height 33
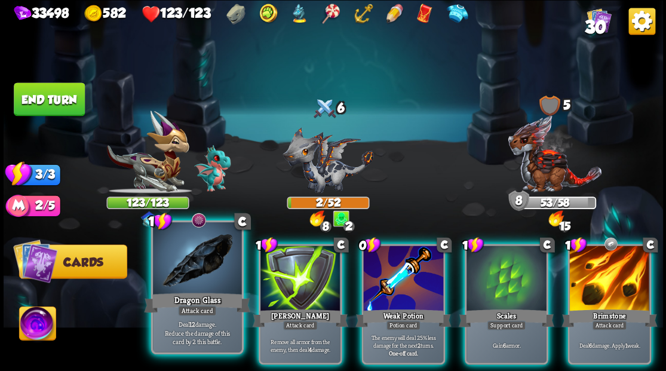
click at [204, 273] on div at bounding box center [197, 259] width 88 height 75
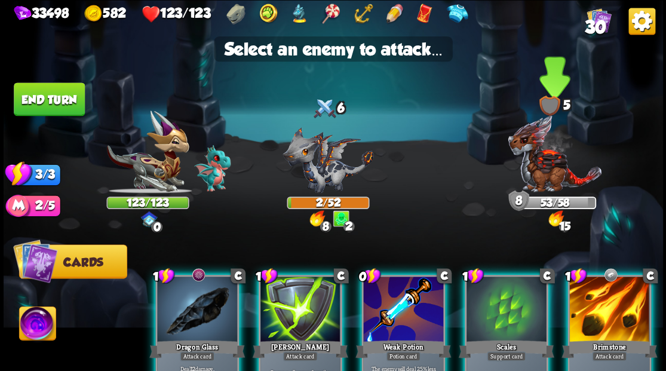
click at [555, 170] on img at bounding box center [554, 153] width 95 height 79
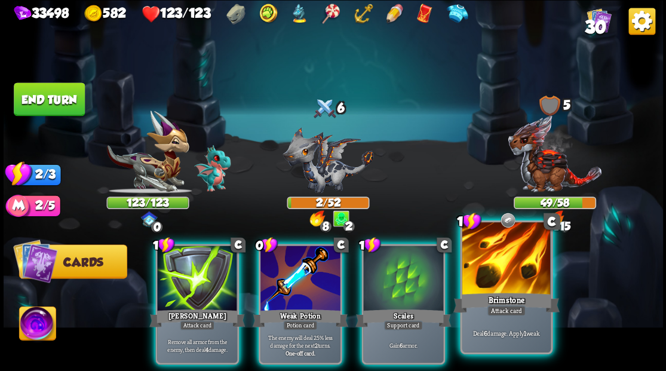
click at [499, 287] on div at bounding box center [506, 259] width 88 height 75
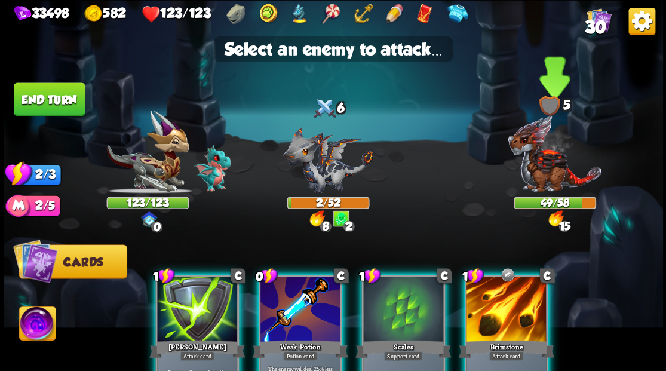
click at [551, 167] on img at bounding box center [554, 153] width 95 height 79
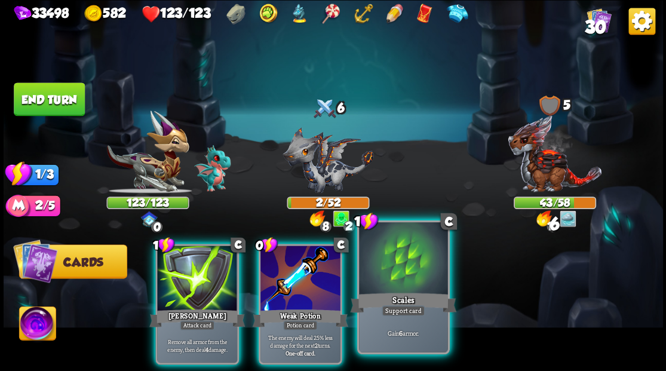
click at [415, 269] on div at bounding box center [403, 259] width 88 height 75
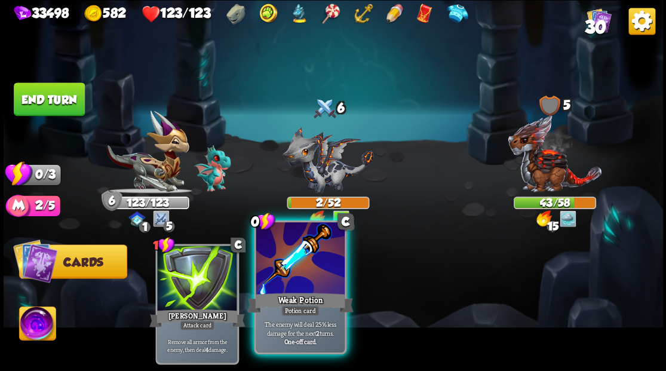
click at [304, 275] on div at bounding box center [300, 259] width 88 height 75
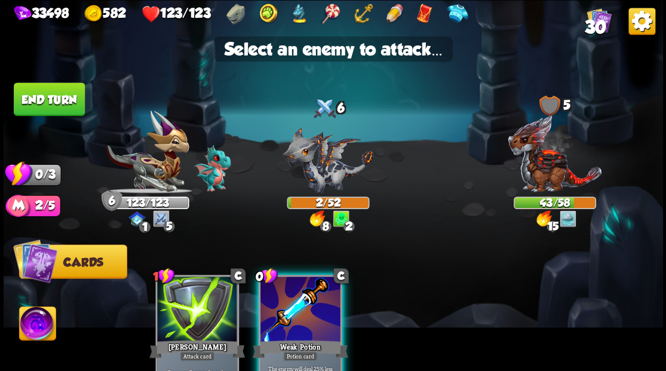
click at [59, 95] on button "End turn" at bounding box center [49, 98] width 71 height 33
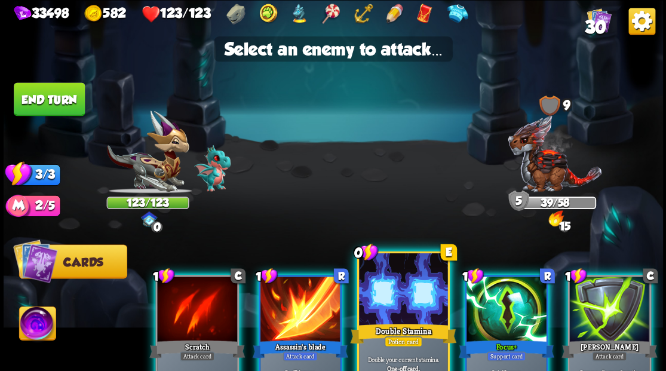
click at [403, 301] on div at bounding box center [403, 290] width 88 height 75
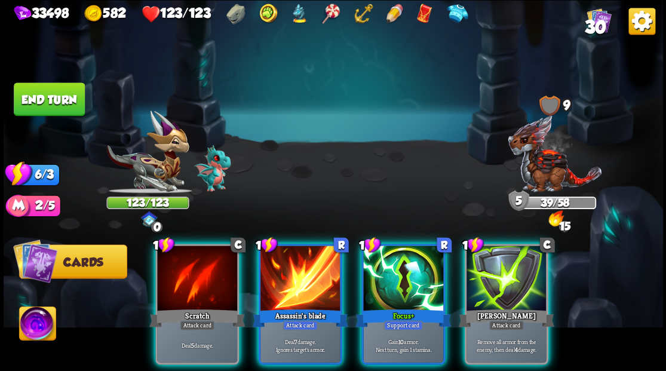
click at [496, 262] on div at bounding box center [507, 280] width 80 height 68
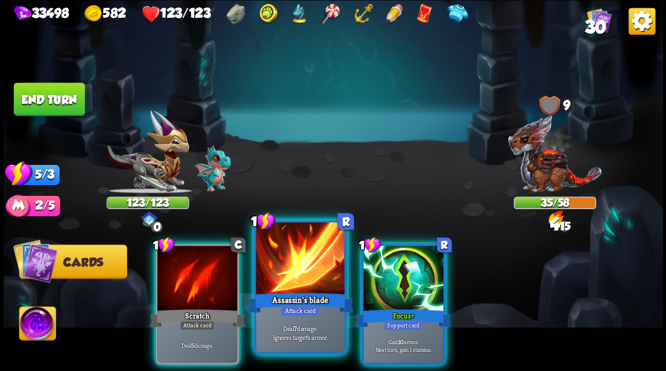
click at [303, 262] on div at bounding box center [300, 259] width 88 height 75
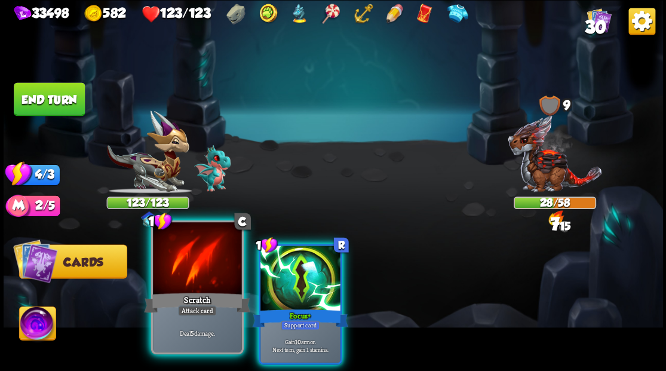
click at [192, 262] on div at bounding box center [197, 259] width 88 height 75
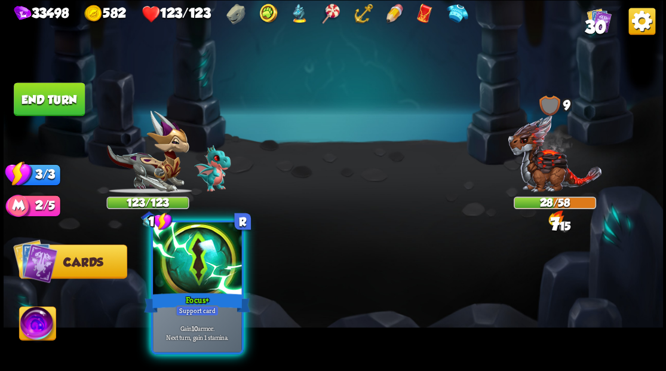
click at [195, 263] on div at bounding box center [197, 259] width 88 height 75
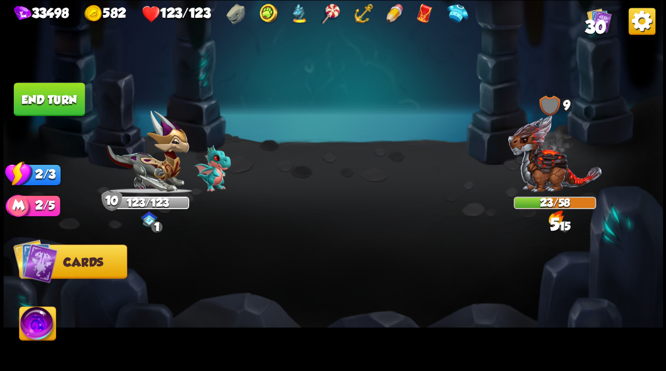
click at [66, 102] on button "End turn" at bounding box center [49, 98] width 71 height 33
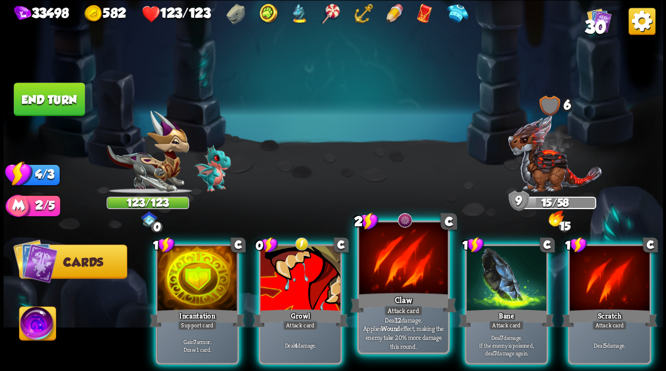
click at [406, 263] on div at bounding box center [403, 259] width 88 height 75
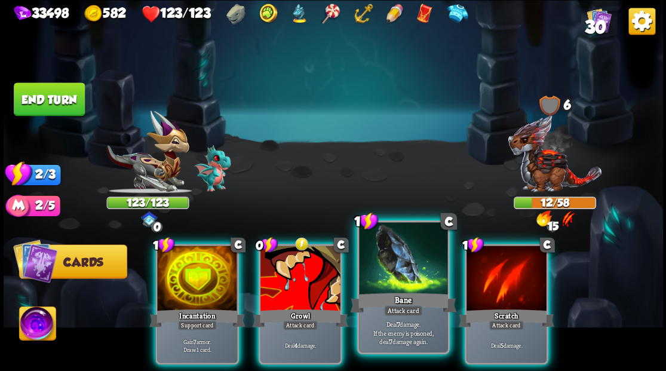
click at [395, 268] on div at bounding box center [403, 259] width 88 height 75
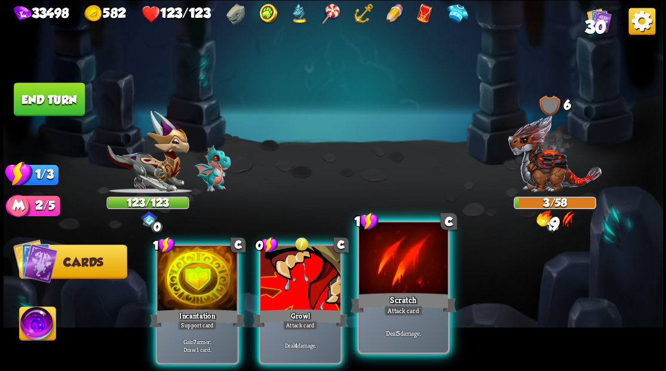
click at [391, 269] on div at bounding box center [403, 259] width 88 height 75
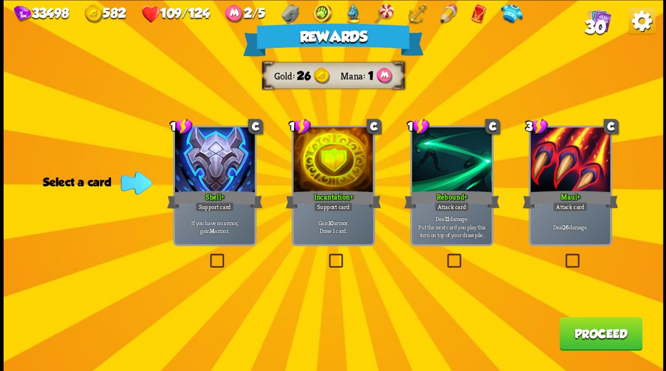
click at [583, 333] on button "Proceed" at bounding box center [600, 333] width 83 height 33
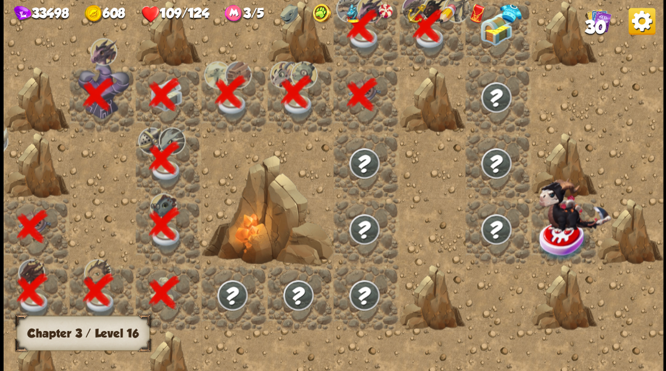
click at [497, 54] on div at bounding box center [498, 33] width 66 height 66
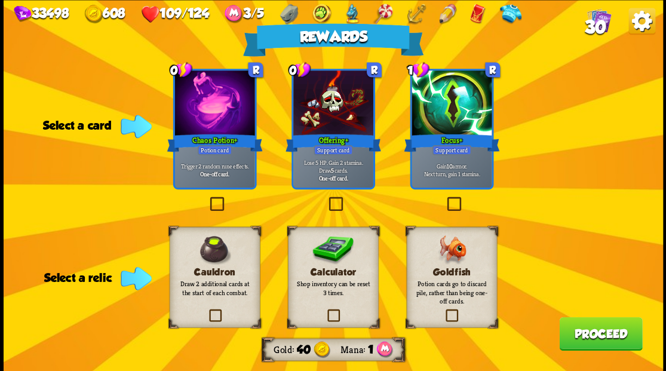
click at [444, 311] on label at bounding box center [444, 311] width 0 height 0
click at [0, 0] on input "checkbox" at bounding box center [0, 0] width 0 height 0
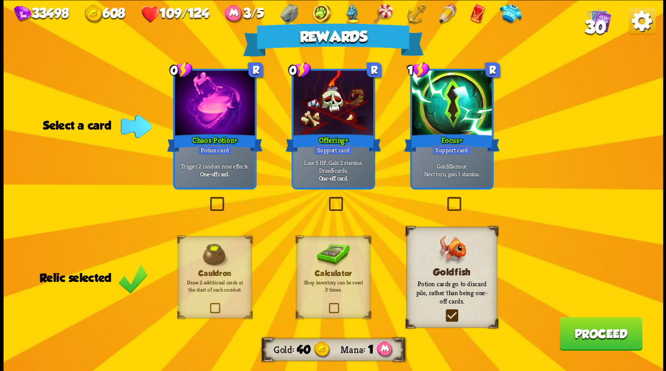
click at [600, 337] on button "Proceed" at bounding box center [600, 333] width 83 height 33
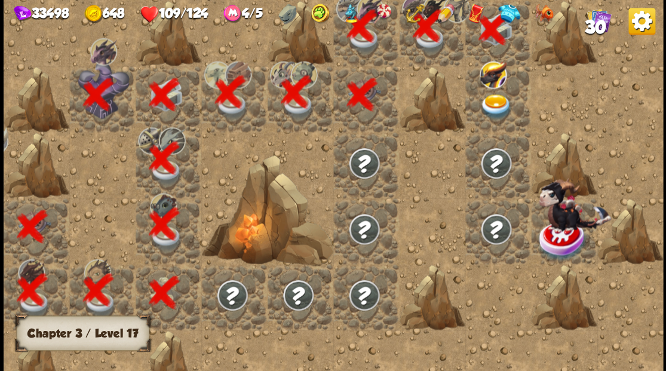
click at [498, 99] on img at bounding box center [495, 107] width 33 height 26
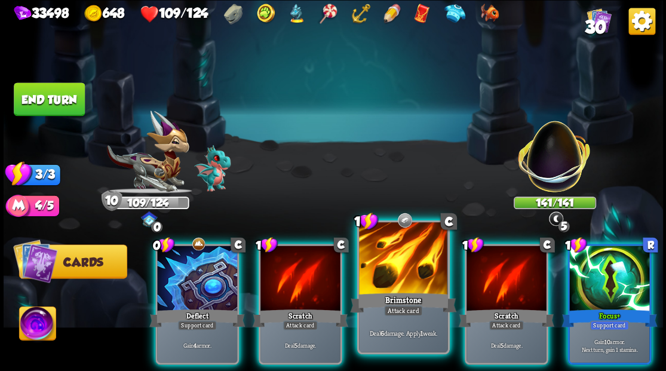
click at [422, 266] on div at bounding box center [403, 259] width 88 height 75
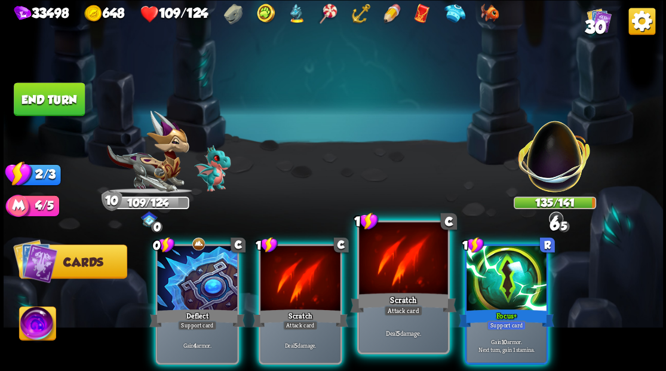
click at [410, 263] on div at bounding box center [403, 259] width 88 height 75
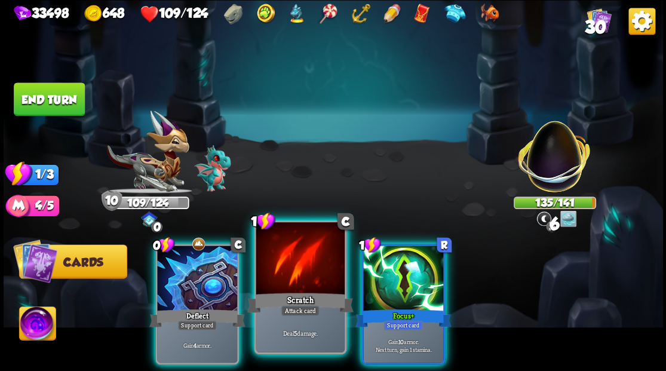
click at [304, 259] on div at bounding box center [300, 259] width 88 height 75
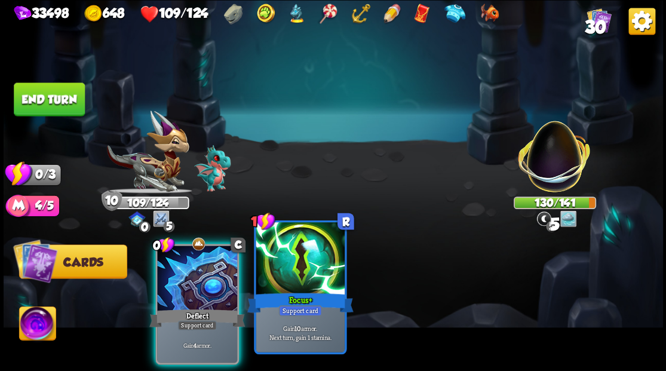
click at [301, 266] on div at bounding box center [300, 259] width 88 height 75
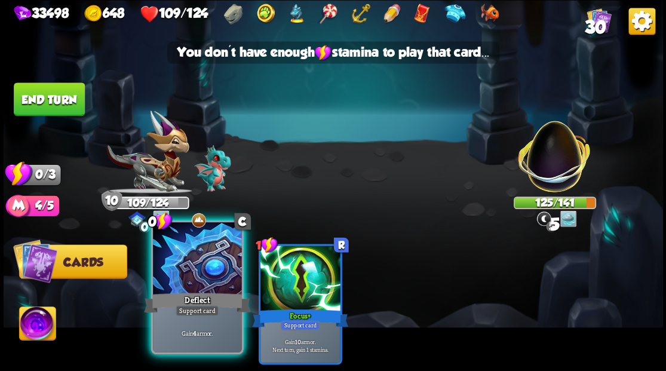
click at [194, 263] on div at bounding box center [197, 259] width 88 height 75
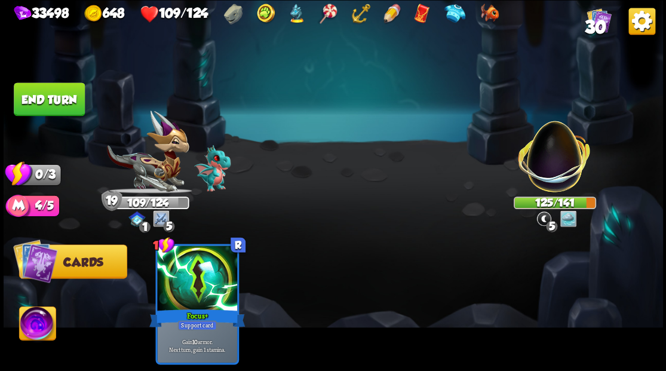
click at [61, 86] on button "End turn" at bounding box center [49, 98] width 71 height 33
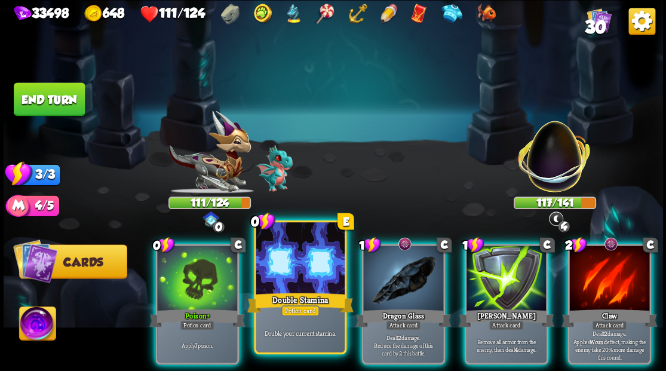
click at [286, 274] on div at bounding box center [300, 259] width 88 height 75
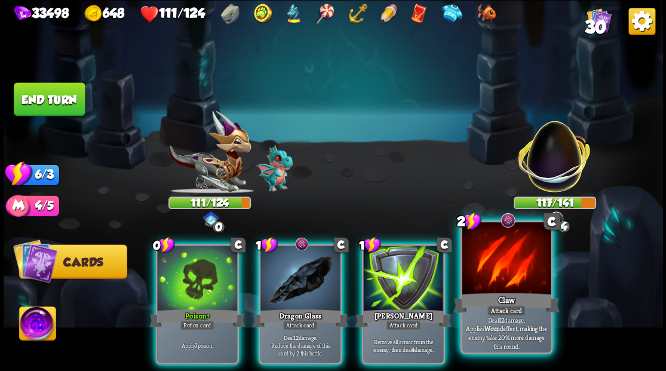
click at [505, 249] on div at bounding box center [506, 259] width 88 height 75
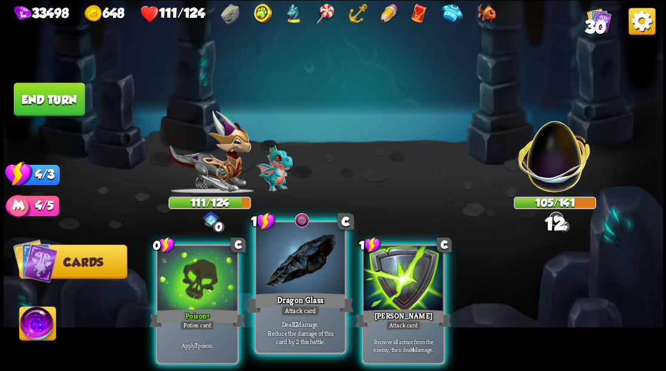
click at [298, 264] on div at bounding box center [300, 259] width 88 height 75
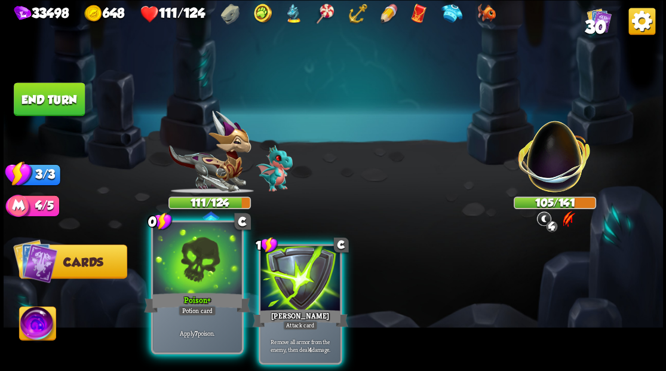
click at [207, 260] on div at bounding box center [197, 259] width 88 height 75
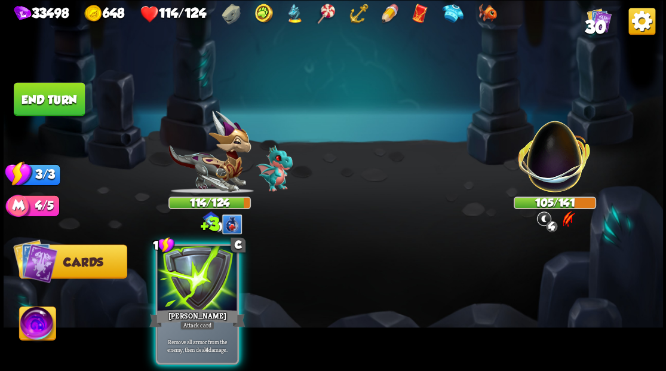
click at [211, 259] on div at bounding box center [197, 280] width 80 height 68
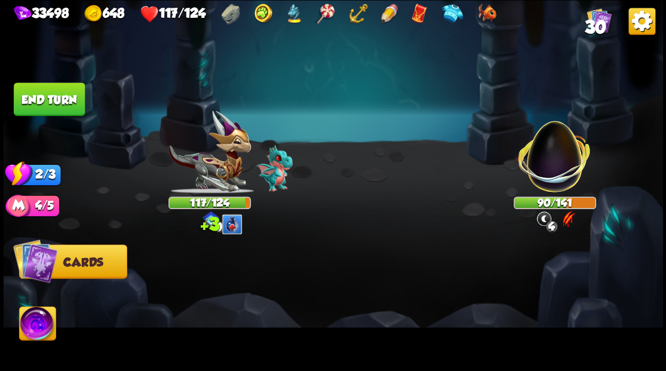
click at [60, 94] on button "End turn" at bounding box center [49, 98] width 71 height 33
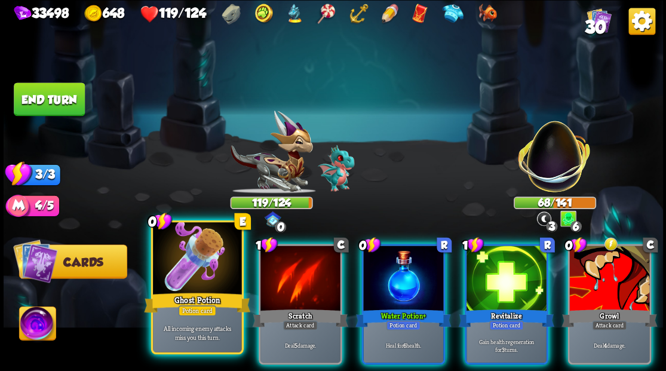
click at [207, 254] on div at bounding box center [197, 259] width 88 height 75
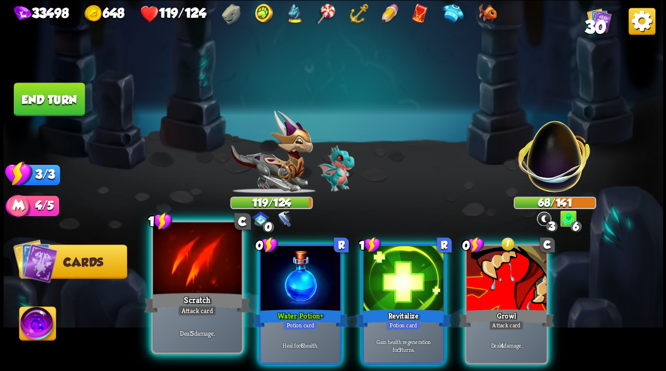
click at [192, 280] on div at bounding box center [197, 259] width 88 height 75
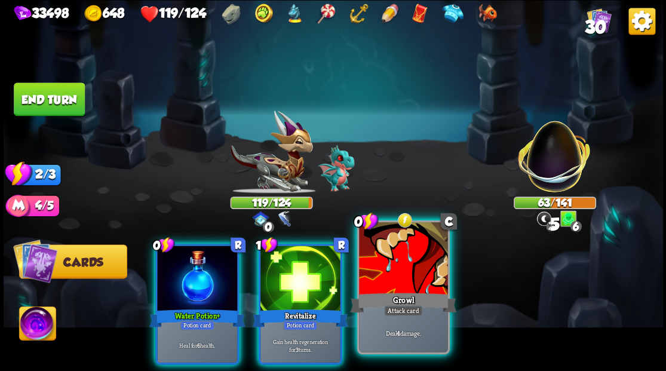
click at [420, 275] on div at bounding box center [403, 259] width 88 height 75
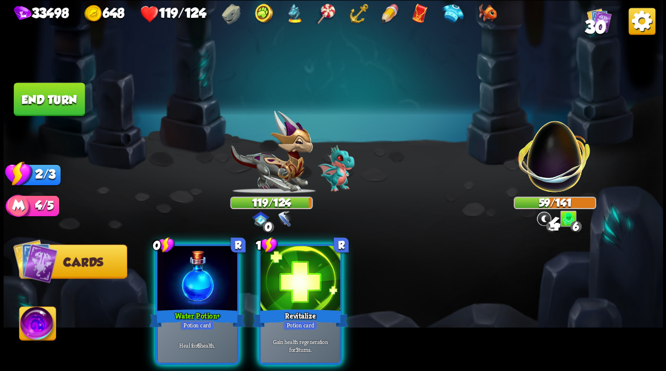
drag, startPoint x: 296, startPoint y: 280, endPoint x: 257, endPoint y: 280, distance: 38.8
click at [296, 280] on div at bounding box center [300, 280] width 80 height 68
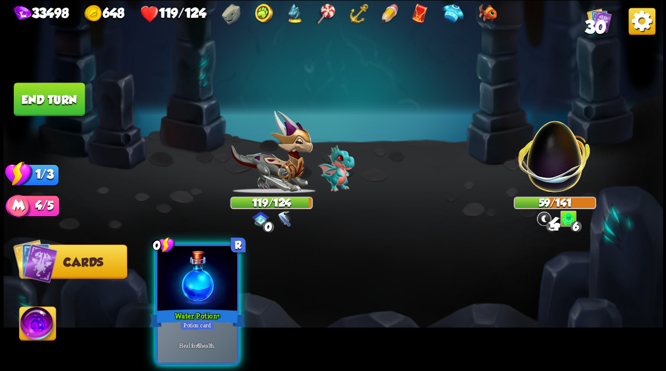
click at [208, 278] on div at bounding box center [197, 280] width 80 height 68
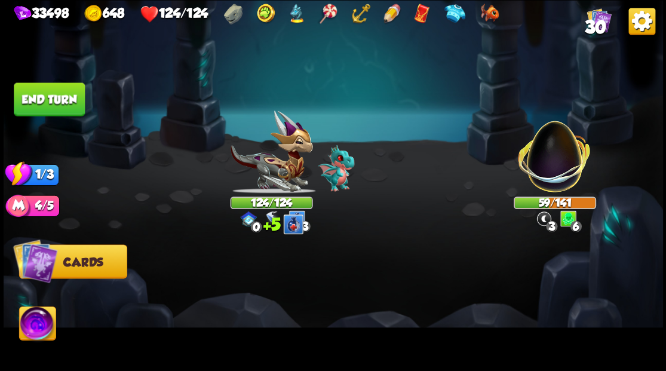
click at [62, 105] on button "End turn" at bounding box center [49, 98] width 71 height 33
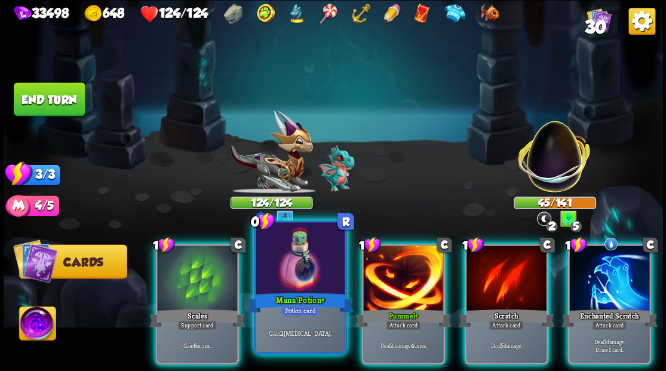
click at [296, 289] on div at bounding box center [300, 259] width 88 height 75
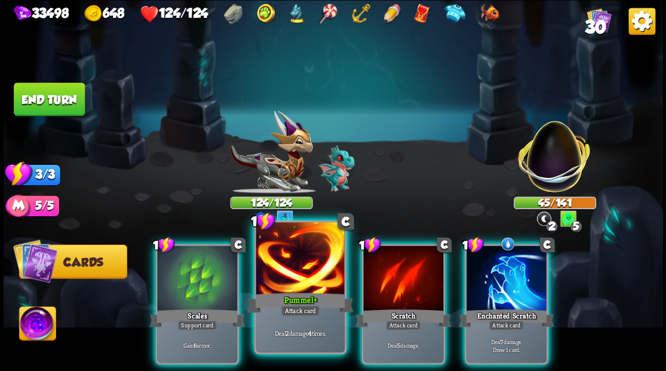
click at [299, 273] on div at bounding box center [300, 259] width 88 height 75
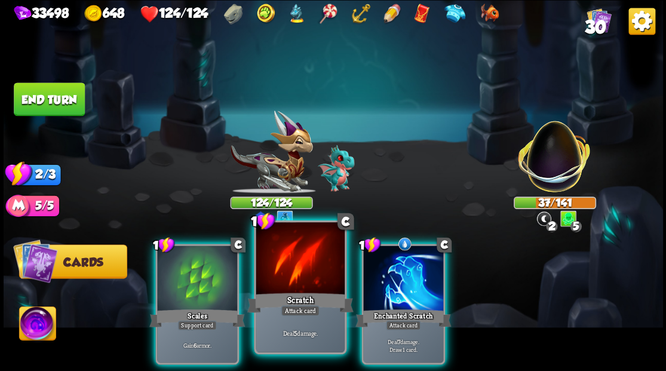
click at [298, 280] on div at bounding box center [300, 259] width 88 height 75
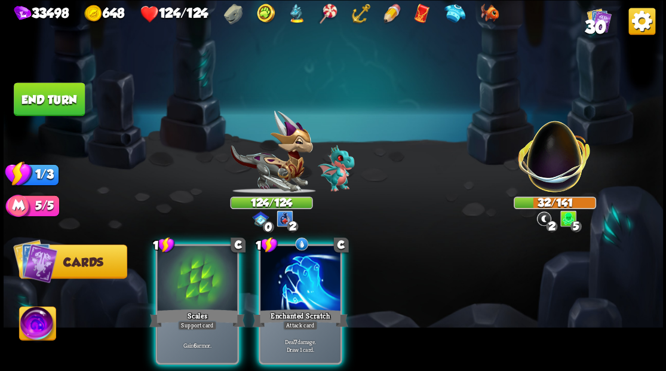
click at [300, 280] on div at bounding box center [300, 280] width 80 height 68
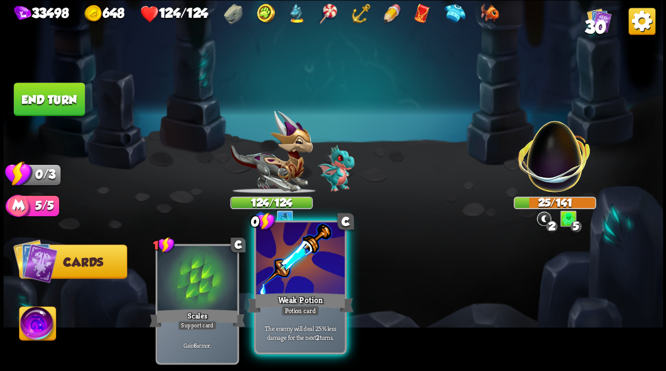
click at [317, 263] on div at bounding box center [300, 259] width 88 height 75
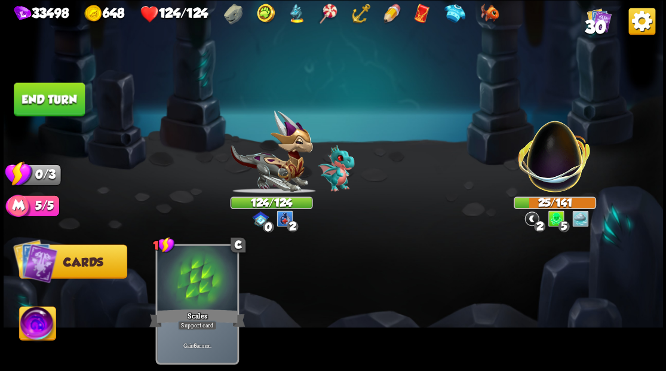
click at [43, 98] on button "End turn" at bounding box center [49, 98] width 71 height 33
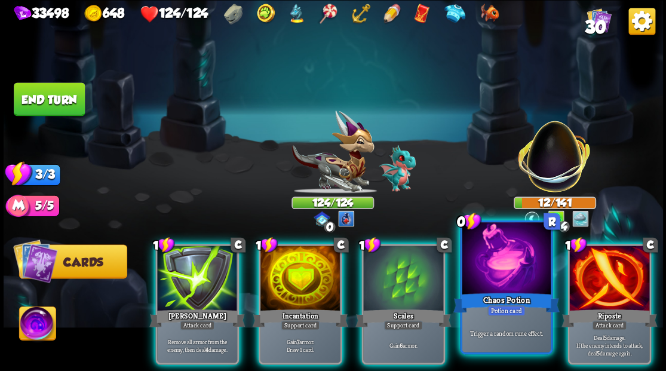
click at [512, 288] on div at bounding box center [506, 259] width 88 height 75
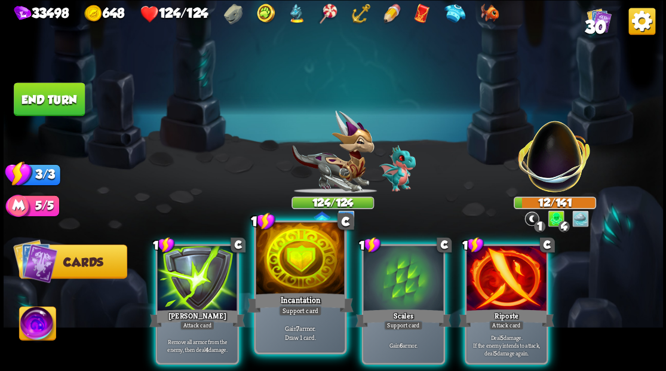
click at [294, 269] on div at bounding box center [300, 259] width 88 height 75
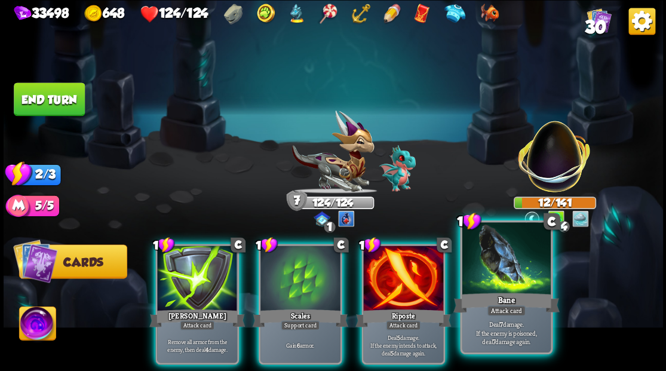
click at [500, 285] on div at bounding box center [506, 259] width 88 height 75
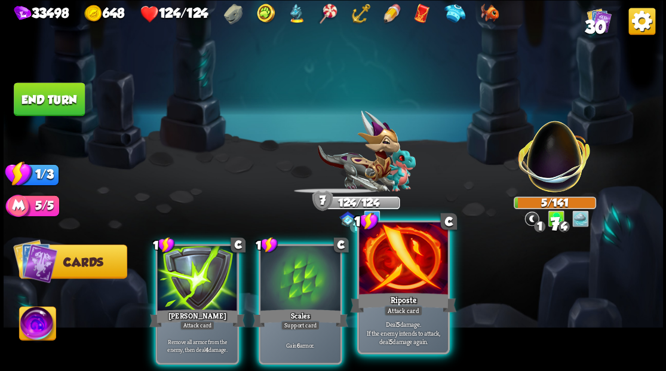
click at [407, 284] on div "Select an enemy to attack... You don't have enough stamina to play that card...…" at bounding box center [334, 185] width 660 height 371
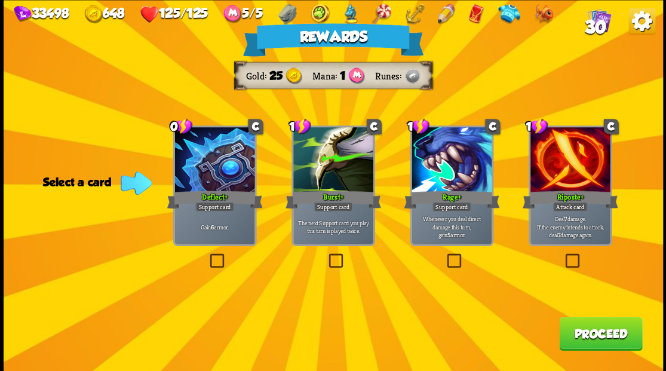
click at [607, 336] on button "Proceed" at bounding box center [600, 333] width 83 height 33
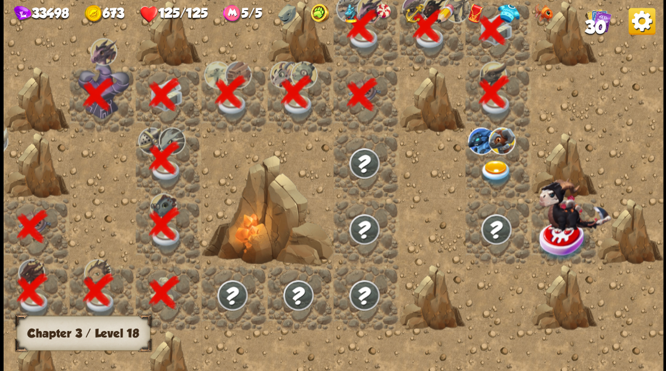
click at [495, 168] on img at bounding box center [495, 173] width 33 height 26
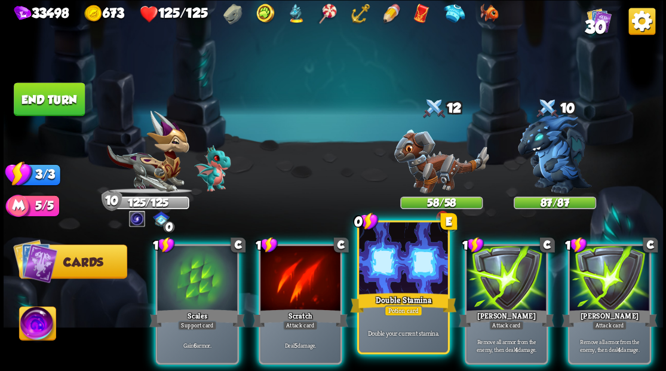
click at [394, 274] on div at bounding box center [403, 259] width 88 height 75
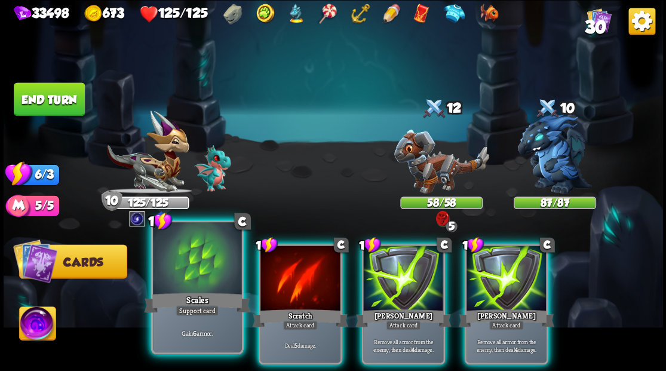
click at [174, 278] on div at bounding box center [197, 259] width 88 height 75
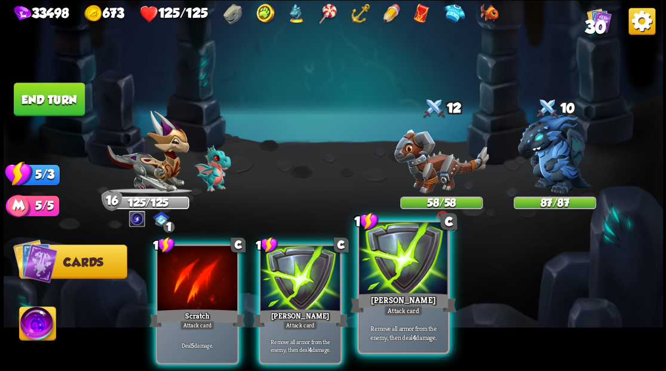
click at [401, 275] on div at bounding box center [403, 259] width 88 height 75
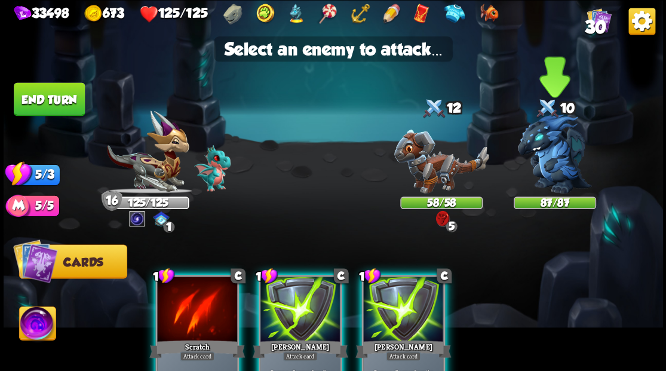
click at [553, 148] on img at bounding box center [555, 153] width 74 height 79
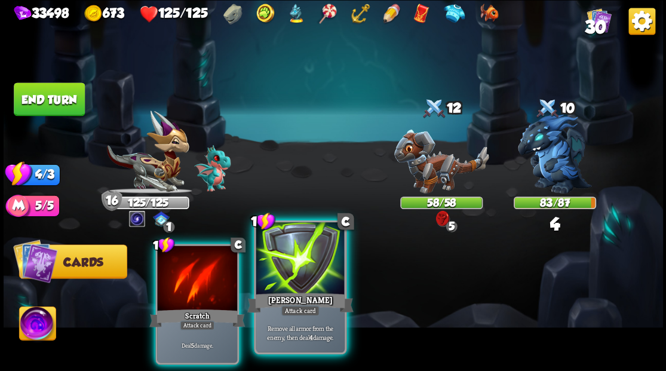
click at [303, 270] on div at bounding box center [300, 259] width 88 height 75
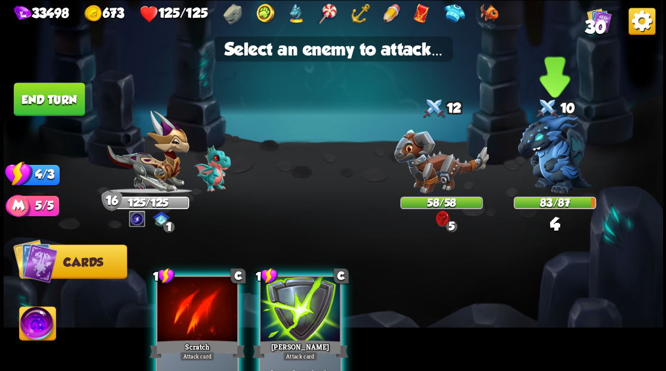
click at [552, 161] on img at bounding box center [555, 153] width 74 height 79
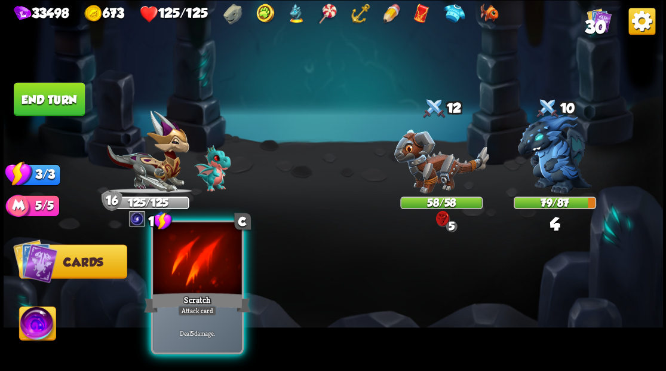
click at [181, 284] on div at bounding box center [197, 259] width 88 height 75
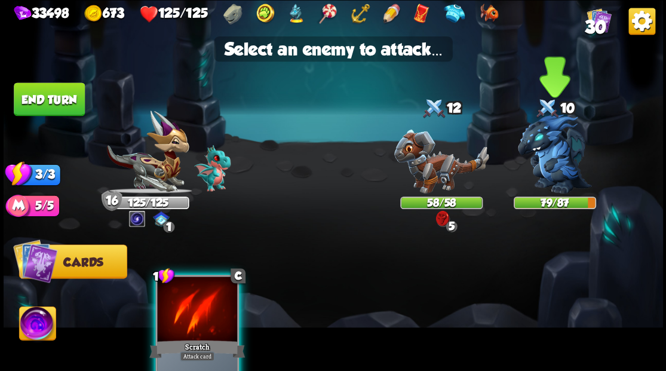
click at [552, 153] on img at bounding box center [555, 153] width 74 height 79
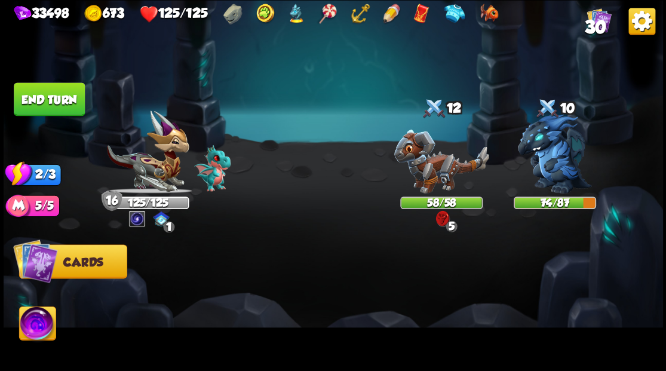
drag, startPoint x: 70, startPoint y: 106, endPoint x: 81, endPoint y: 110, distance: 11.3
click at [70, 106] on button "End turn" at bounding box center [49, 98] width 71 height 33
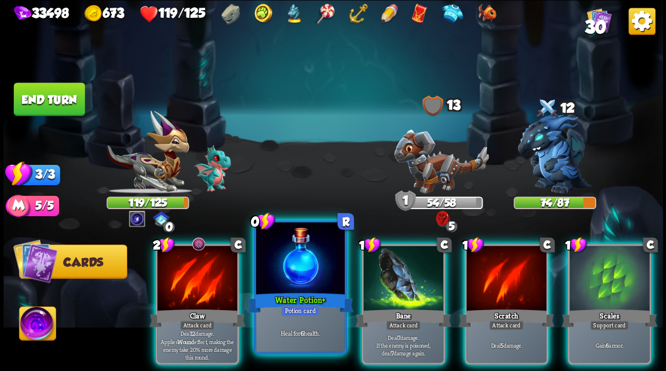
click at [289, 247] on div at bounding box center [300, 259] width 88 height 75
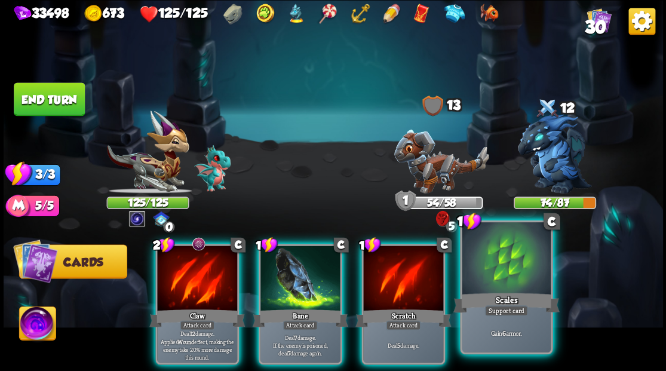
click at [496, 277] on div at bounding box center [506, 259] width 88 height 75
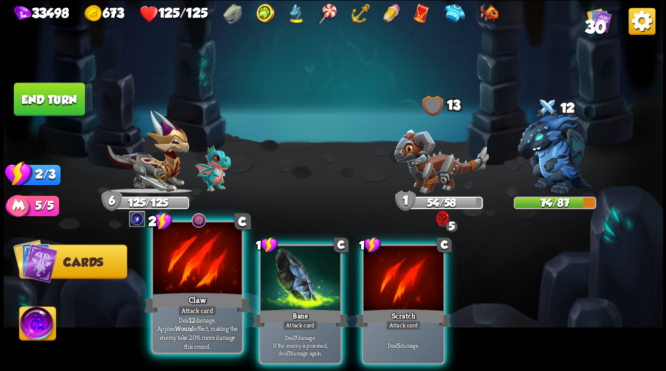
click at [183, 260] on div at bounding box center [197, 259] width 88 height 75
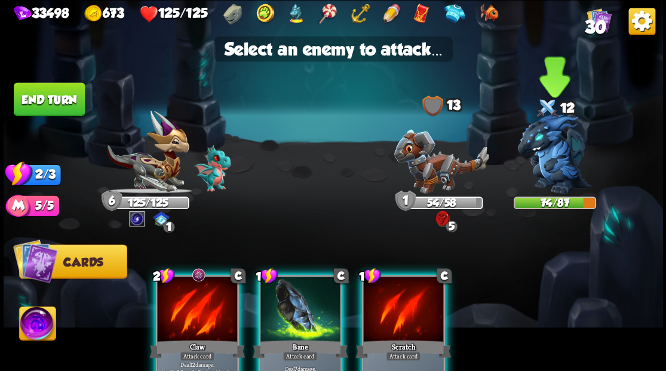
click at [542, 147] on img at bounding box center [555, 153] width 74 height 79
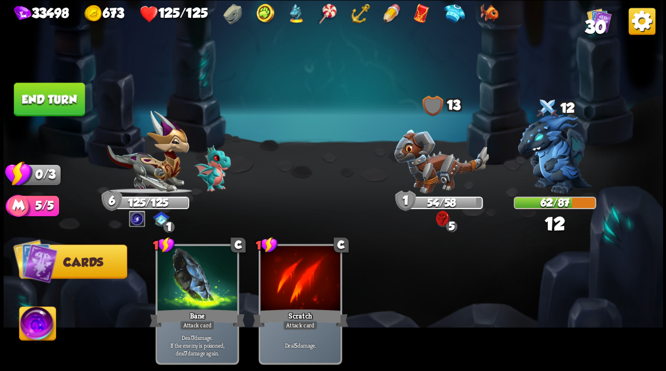
click at [62, 103] on button "End turn" at bounding box center [49, 98] width 71 height 33
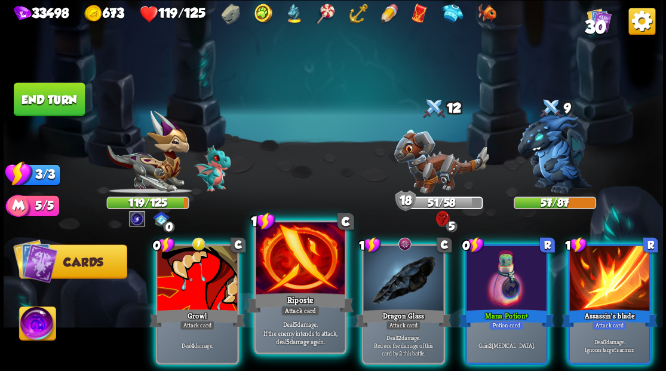
click at [296, 257] on div at bounding box center [300, 259] width 88 height 75
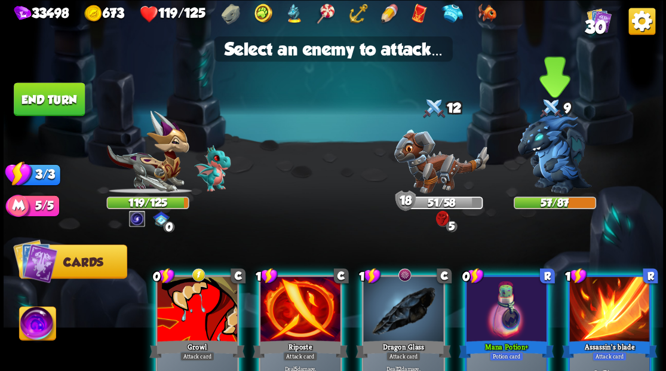
click at [559, 148] on img at bounding box center [555, 153] width 74 height 79
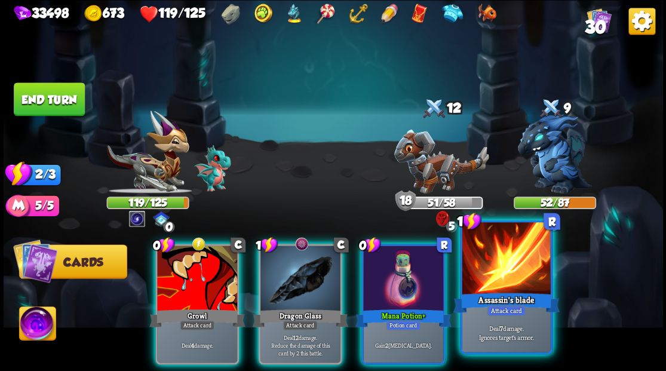
click at [513, 285] on div at bounding box center [506, 259] width 88 height 75
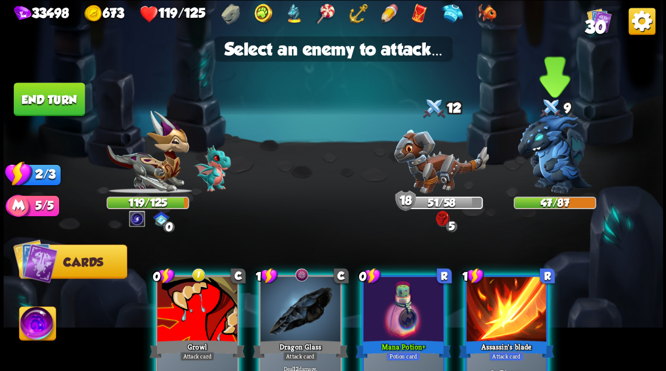
click at [554, 160] on img at bounding box center [555, 153] width 74 height 79
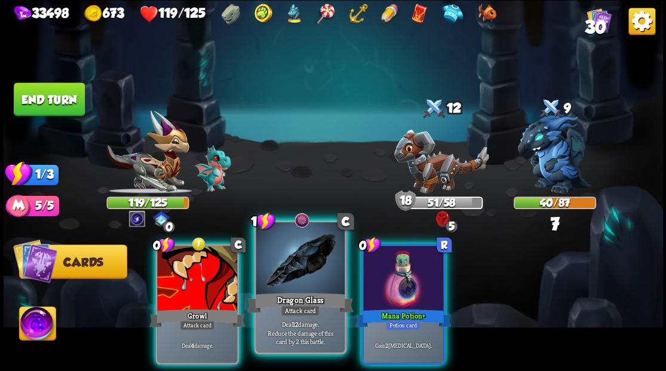
click at [301, 269] on div at bounding box center [300, 259] width 88 height 75
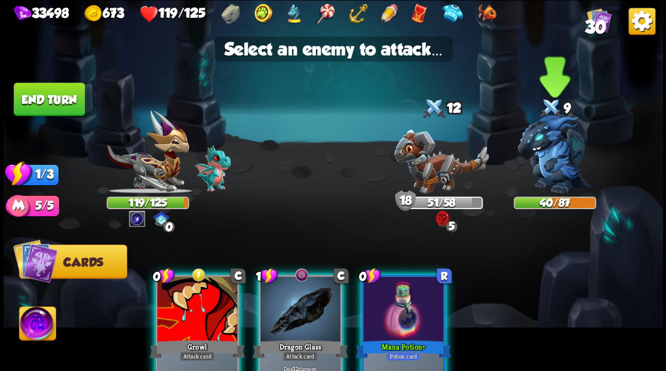
click at [559, 146] on img at bounding box center [555, 153] width 74 height 79
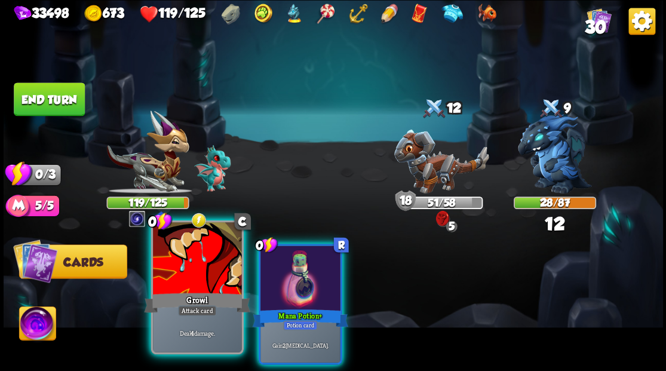
click at [218, 266] on div at bounding box center [197, 259] width 88 height 75
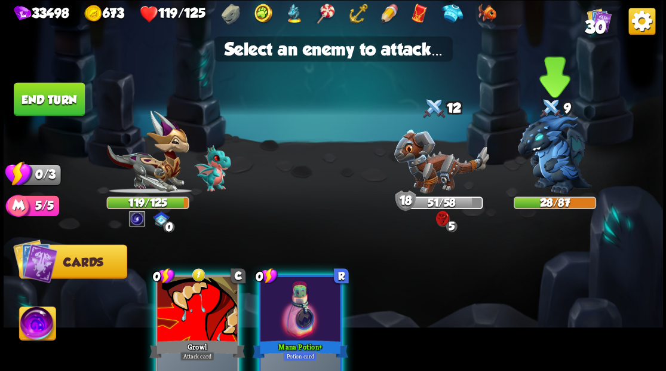
click at [553, 154] on img at bounding box center [555, 153] width 74 height 79
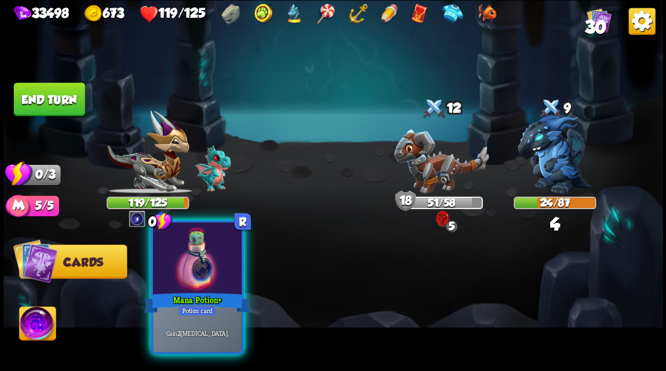
click at [192, 266] on div at bounding box center [197, 259] width 88 height 75
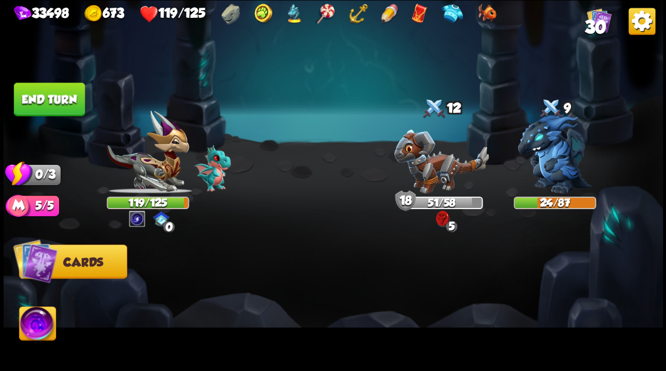
drag, startPoint x: 56, startPoint y: 93, endPoint x: 189, endPoint y: 125, distance: 136.6
click at [56, 93] on button "End turn" at bounding box center [49, 98] width 71 height 33
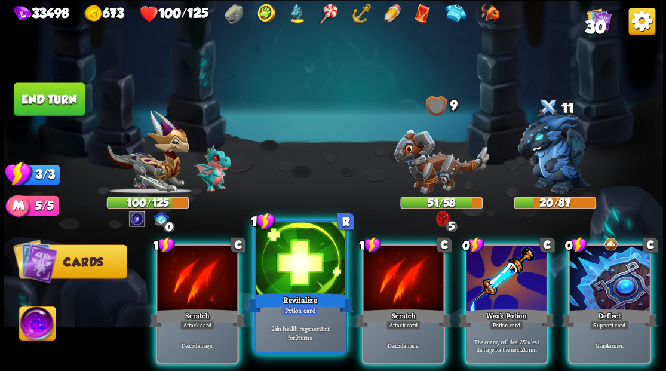
click at [294, 270] on div at bounding box center [300, 259] width 88 height 75
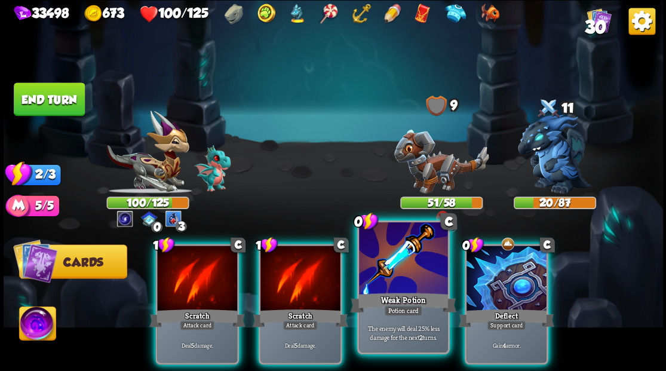
click at [400, 268] on div at bounding box center [403, 259] width 88 height 75
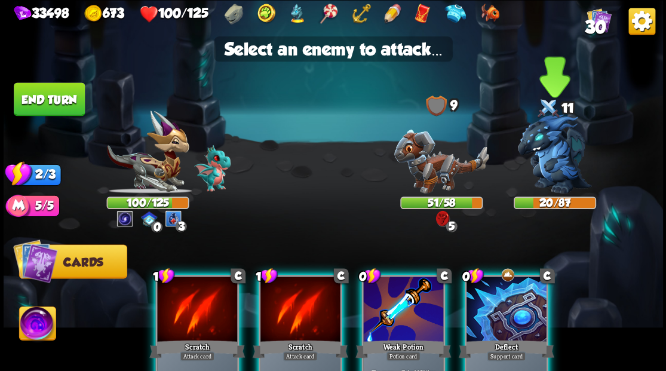
click at [544, 148] on img at bounding box center [555, 153] width 74 height 79
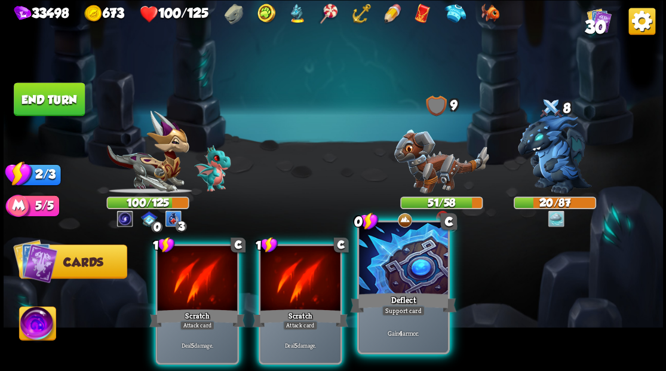
click at [411, 258] on div at bounding box center [403, 259] width 88 height 75
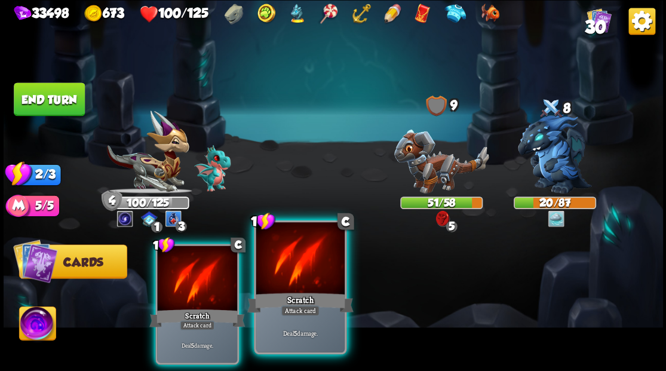
click at [303, 275] on div at bounding box center [300, 259] width 88 height 75
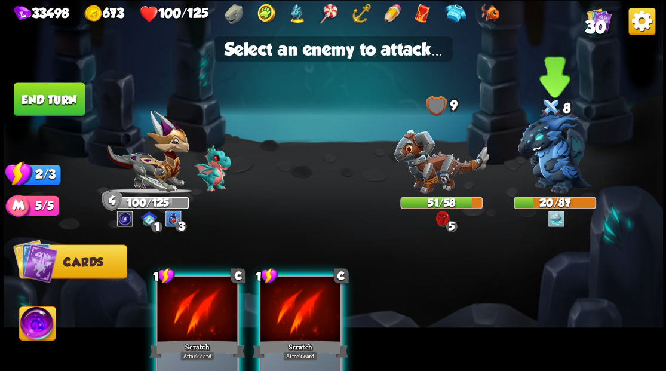
click at [562, 146] on img at bounding box center [555, 153] width 74 height 79
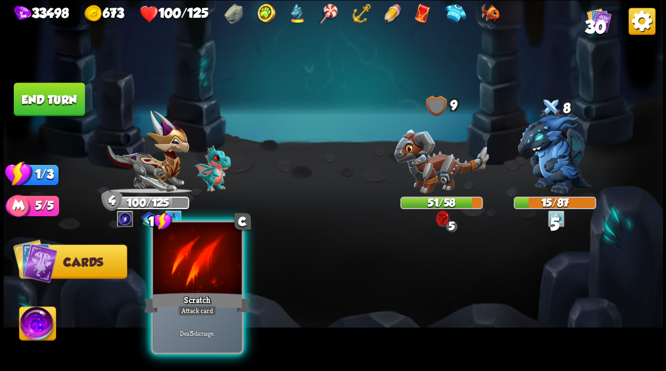
click at [176, 280] on div at bounding box center [197, 259] width 88 height 75
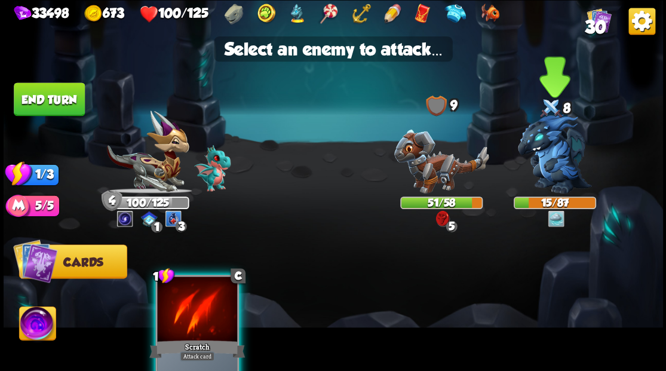
click at [546, 150] on img at bounding box center [555, 153] width 74 height 79
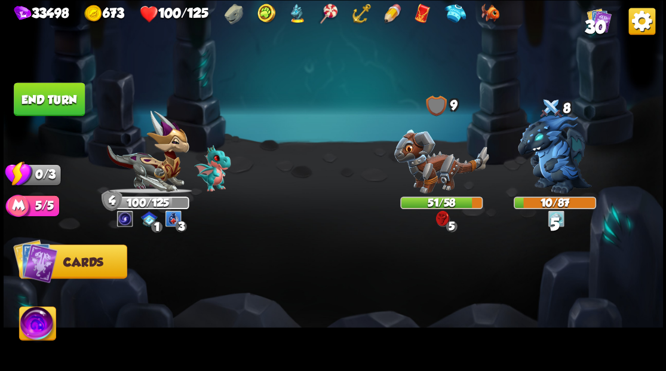
click at [75, 94] on button "End turn" at bounding box center [49, 98] width 71 height 33
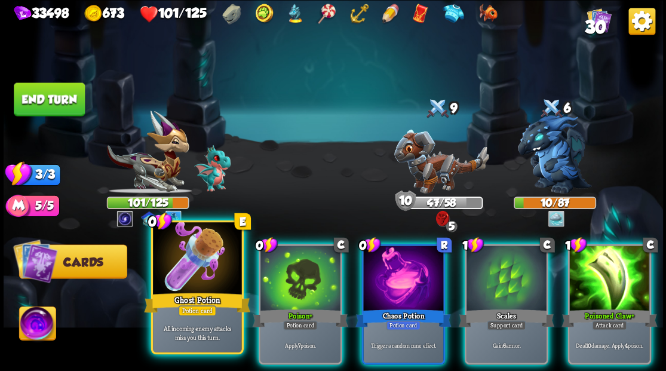
click at [179, 275] on div at bounding box center [197, 259] width 88 height 75
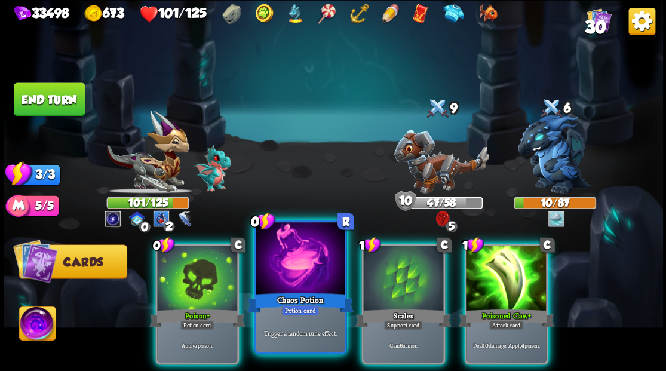
click at [278, 272] on div at bounding box center [300, 259] width 88 height 75
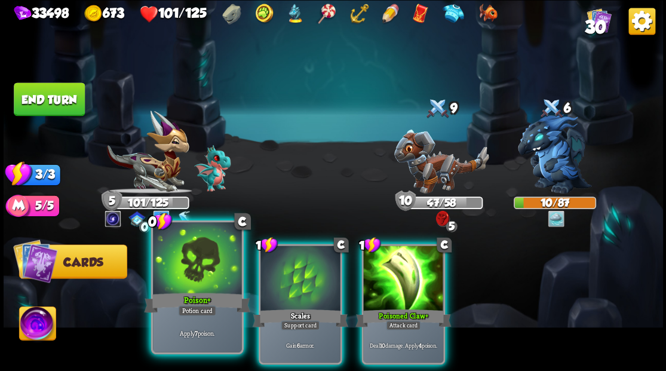
click at [180, 286] on div at bounding box center [197, 259] width 88 height 75
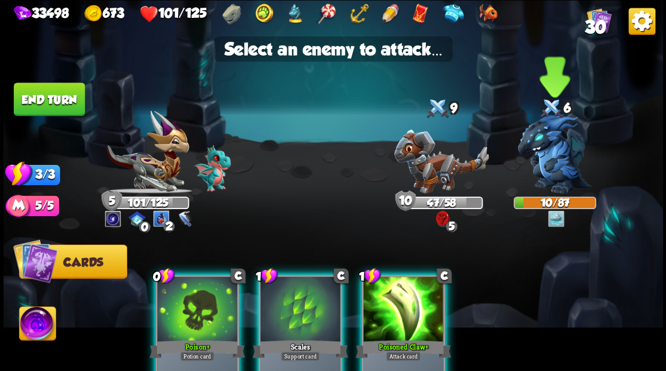
click at [545, 147] on img at bounding box center [555, 153] width 74 height 79
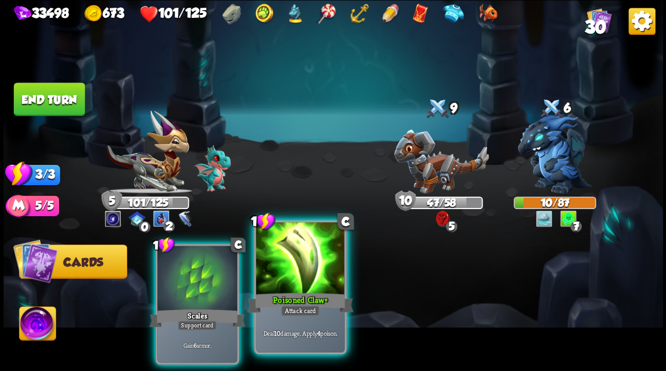
click at [291, 281] on div at bounding box center [300, 259] width 88 height 75
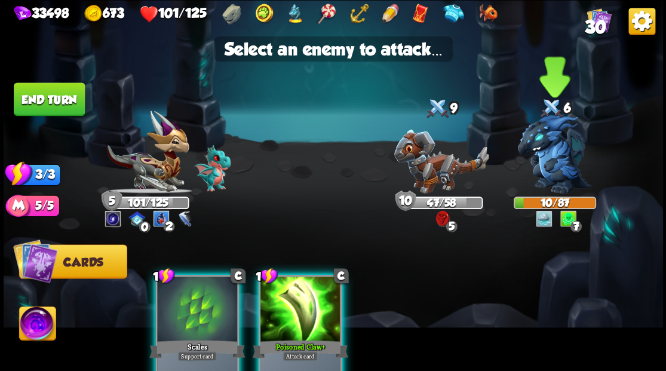
click at [562, 139] on img at bounding box center [555, 153] width 74 height 79
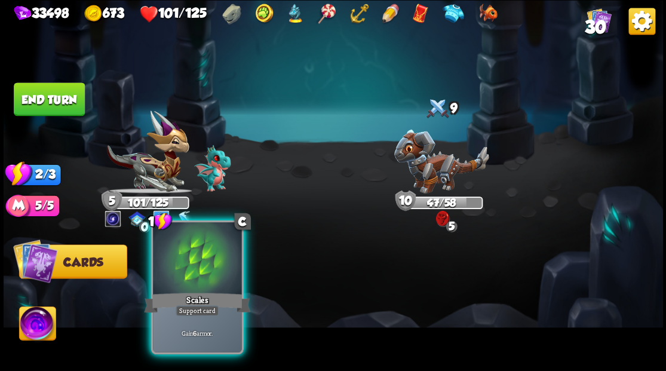
click at [201, 263] on div at bounding box center [197, 259] width 88 height 75
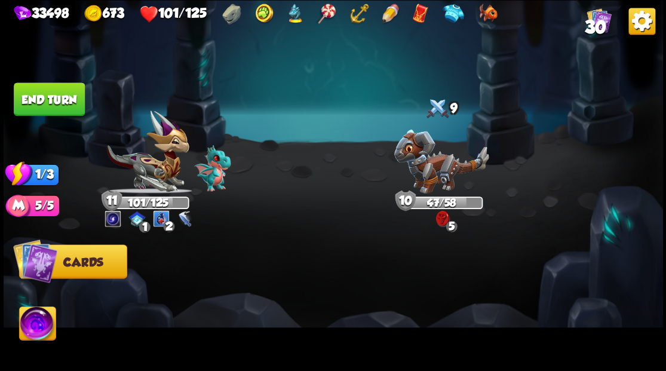
click at [51, 98] on button "End turn" at bounding box center [49, 98] width 71 height 33
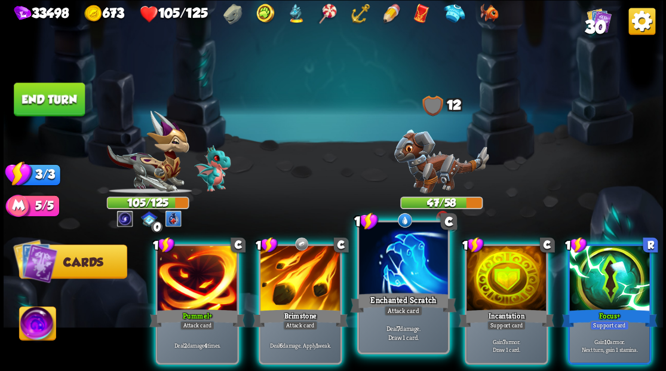
click at [418, 284] on div at bounding box center [403, 259] width 88 height 75
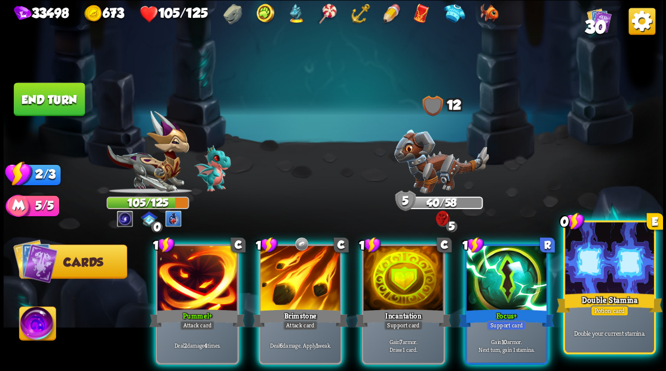
click at [594, 280] on div at bounding box center [609, 259] width 88 height 75
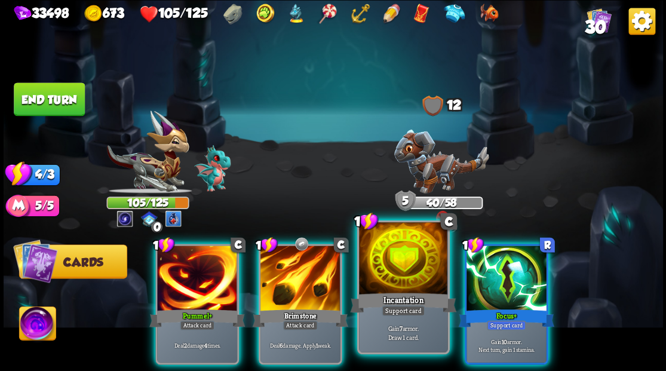
click at [391, 289] on div at bounding box center [403, 259] width 88 height 75
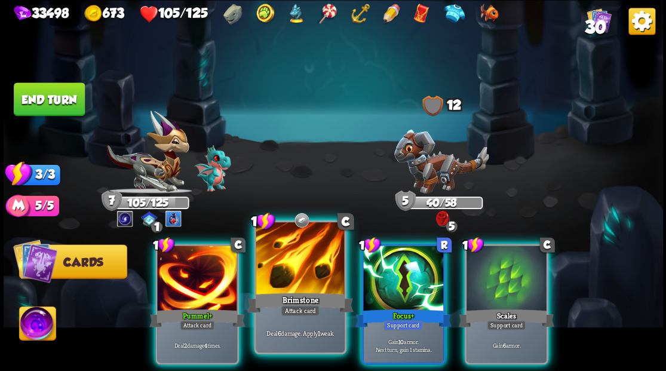
click at [286, 269] on div at bounding box center [300, 259] width 88 height 75
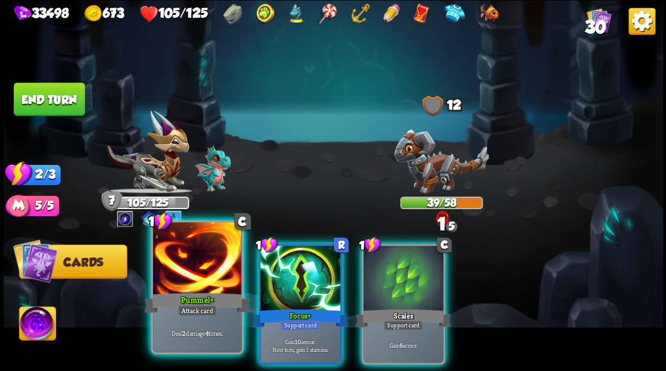
click at [171, 273] on div at bounding box center [197, 259] width 88 height 75
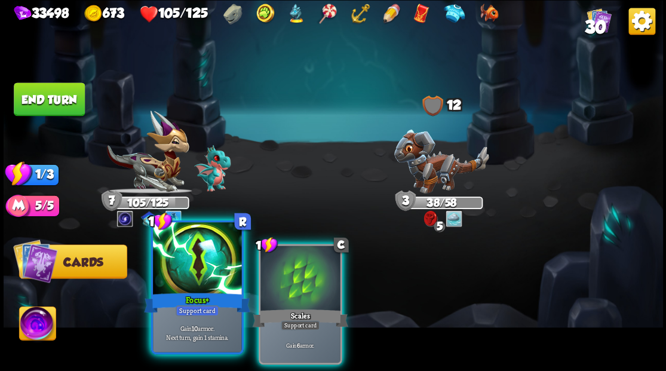
click at [194, 280] on div at bounding box center [197, 259] width 88 height 75
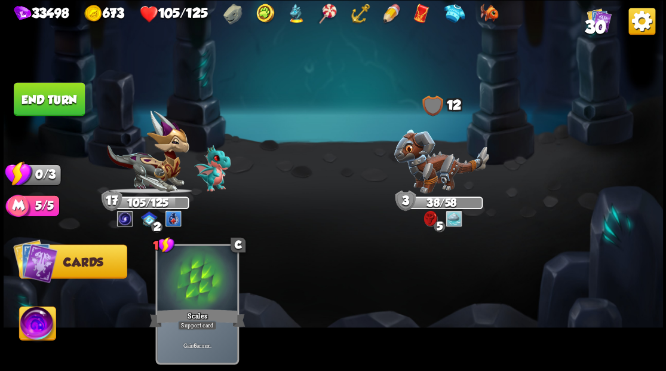
click at [56, 82] on div "Select an enemy to attack... You don't have enough stamina to play that card...…" at bounding box center [334, 185] width 660 height 371
click at [73, 105] on button "End turn" at bounding box center [49, 98] width 71 height 33
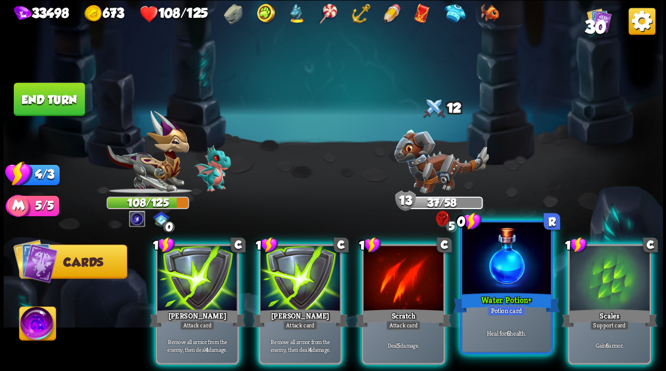
click at [509, 290] on div at bounding box center [506, 259] width 88 height 75
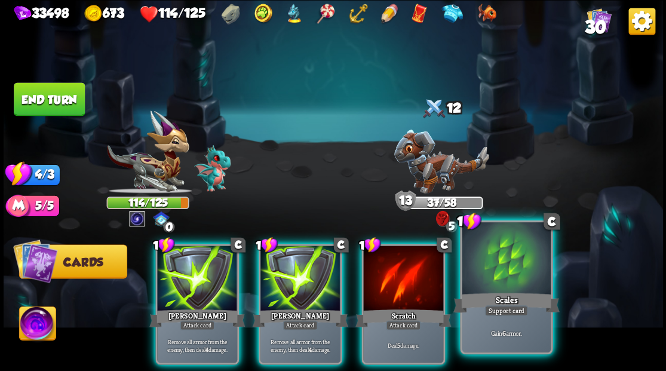
click at [519, 280] on div at bounding box center [506, 259] width 88 height 75
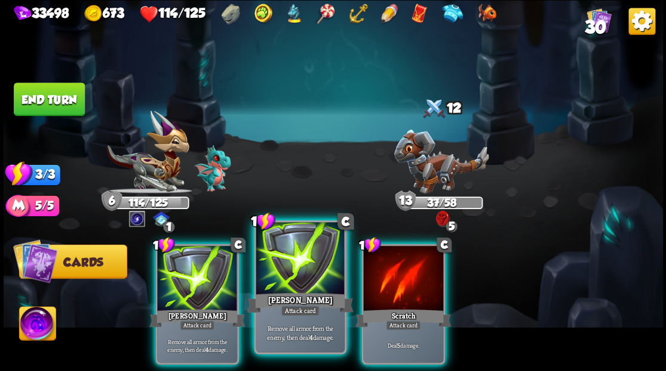
click at [306, 270] on div at bounding box center [300, 259] width 88 height 75
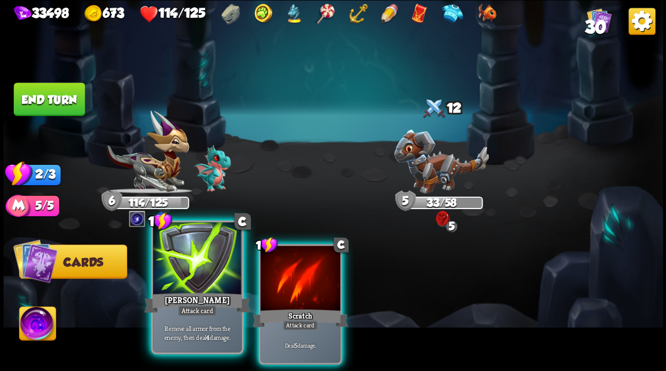
click at [189, 280] on div at bounding box center [197, 259] width 88 height 75
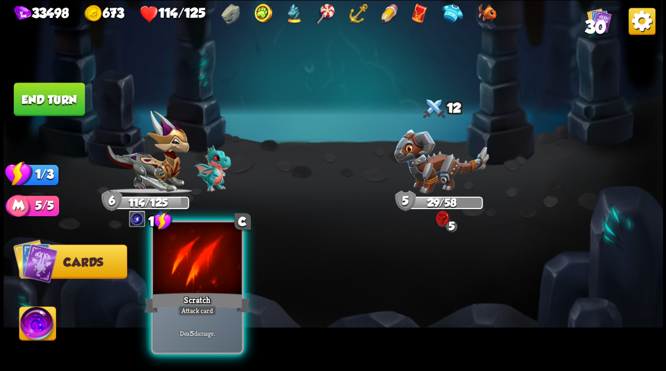
click at [189, 281] on div at bounding box center [197, 259] width 88 height 75
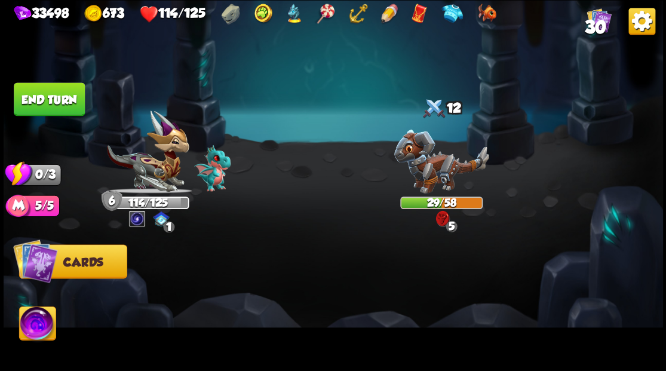
click at [48, 111] on button "End turn" at bounding box center [49, 98] width 71 height 33
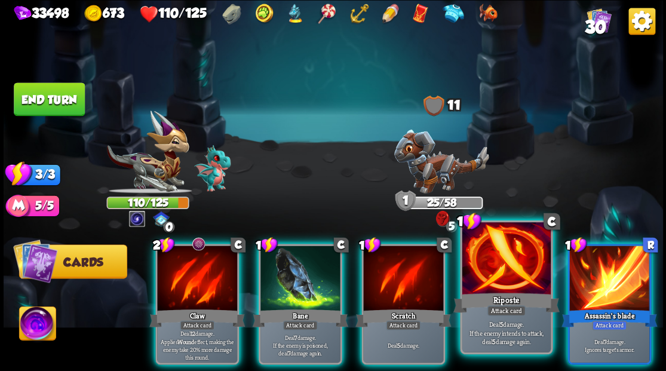
click at [513, 271] on div at bounding box center [506, 259] width 88 height 75
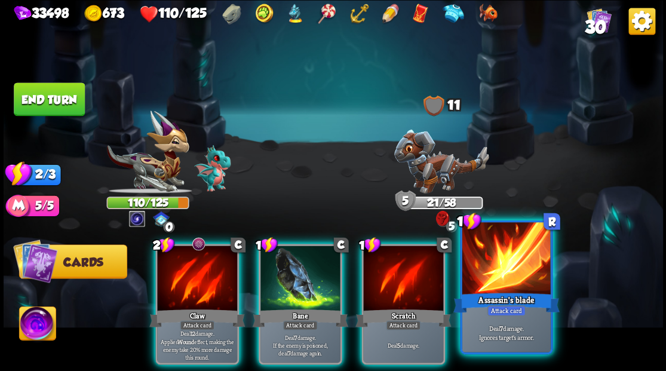
click at [513, 275] on div at bounding box center [506, 259] width 88 height 75
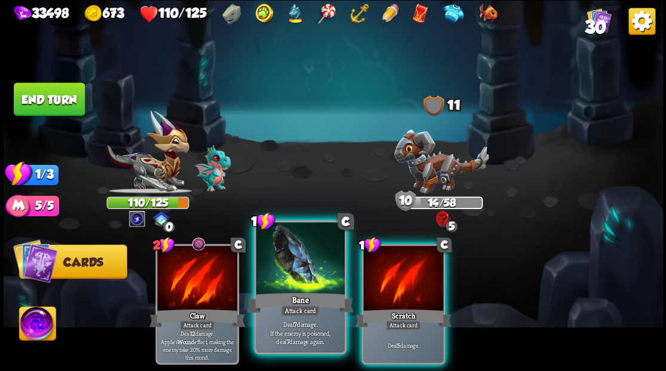
click at [297, 286] on div at bounding box center [300, 259] width 88 height 75
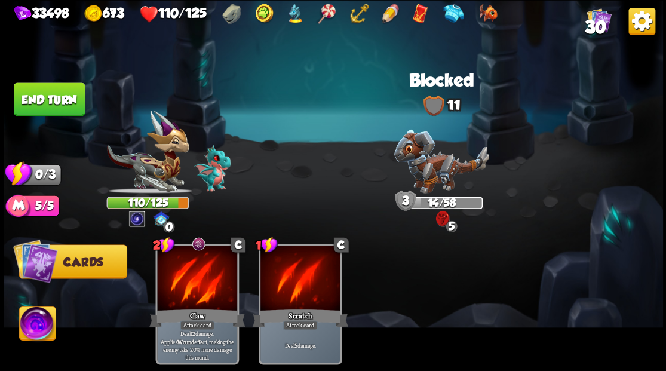
click at [57, 99] on button "End turn" at bounding box center [49, 98] width 71 height 33
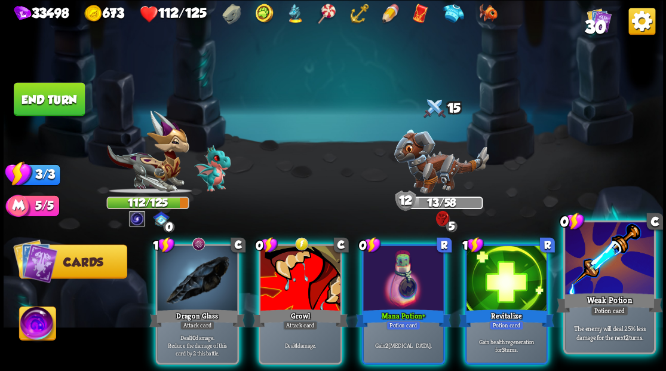
click at [612, 276] on div at bounding box center [609, 259] width 88 height 75
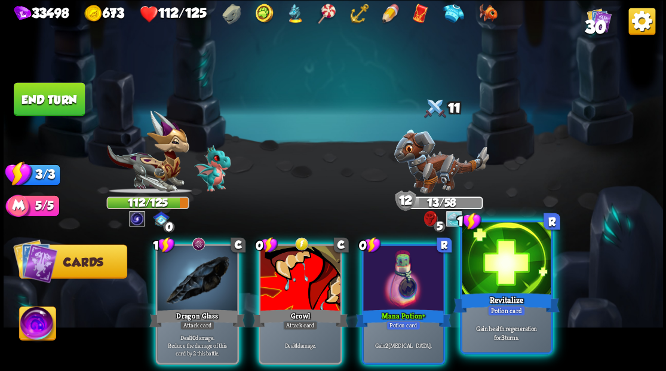
click at [499, 270] on div at bounding box center [506, 259] width 88 height 75
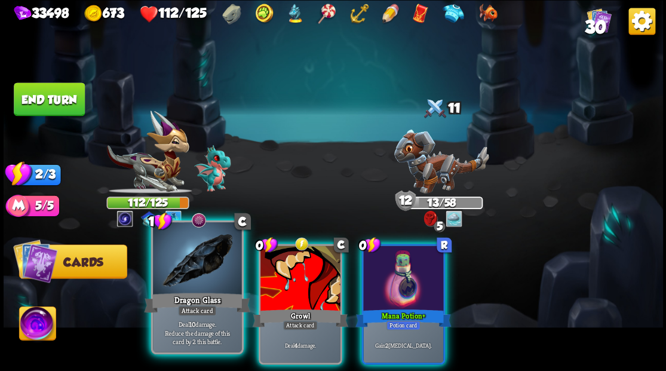
click at [177, 279] on div at bounding box center [197, 259] width 88 height 75
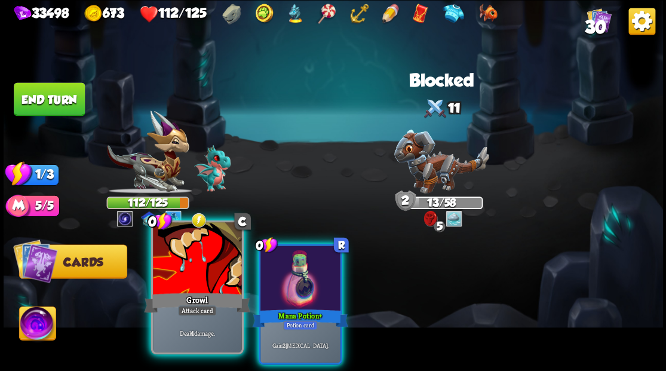
click at [177, 286] on div at bounding box center [197, 259] width 88 height 75
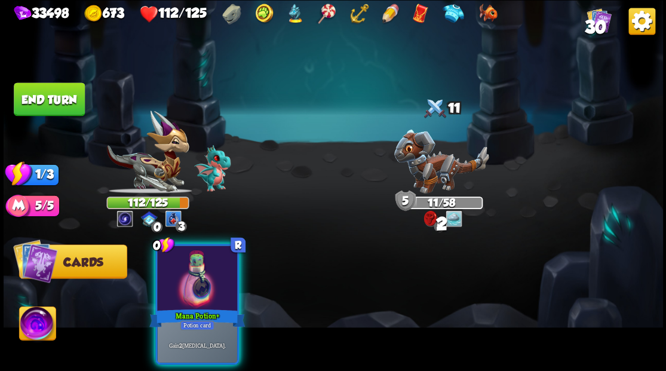
click at [178, 287] on div at bounding box center [197, 280] width 80 height 68
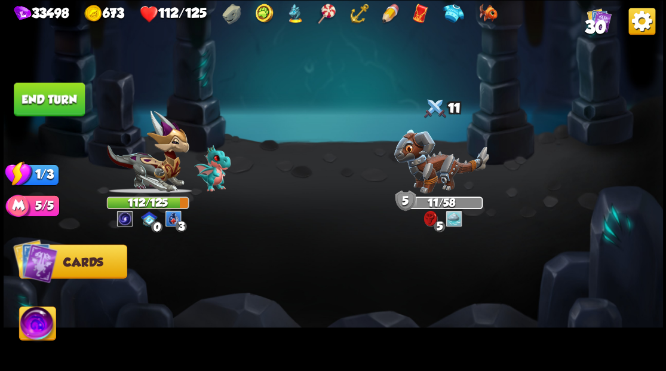
click at [45, 105] on button "End turn" at bounding box center [49, 98] width 71 height 33
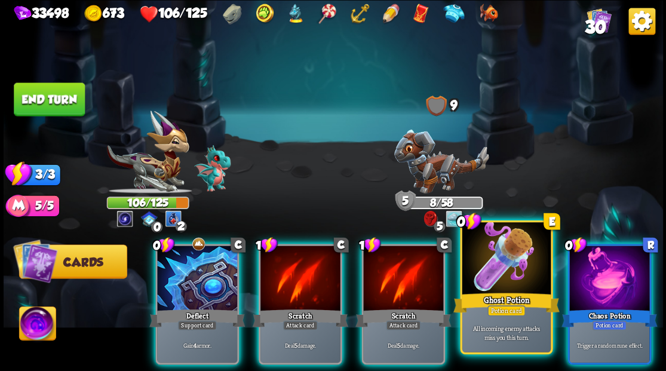
click at [477, 288] on div at bounding box center [506, 259] width 88 height 75
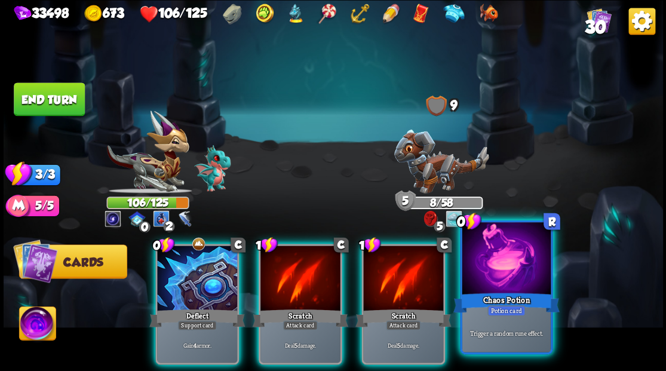
click at [488, 282] on div at bounding box center [506, 259] width 88 height 75
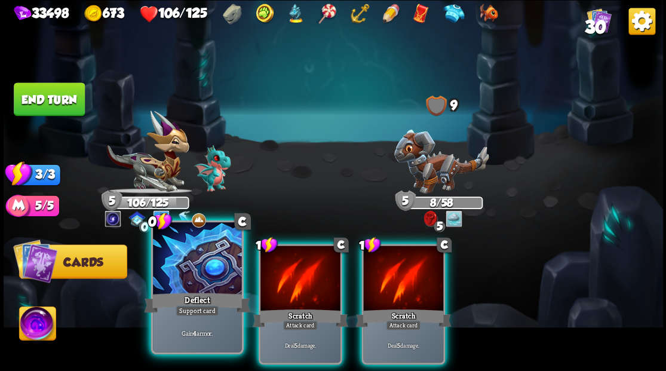
click at [191, 280] on div at bounding box center [197, 259] width 88 height 75
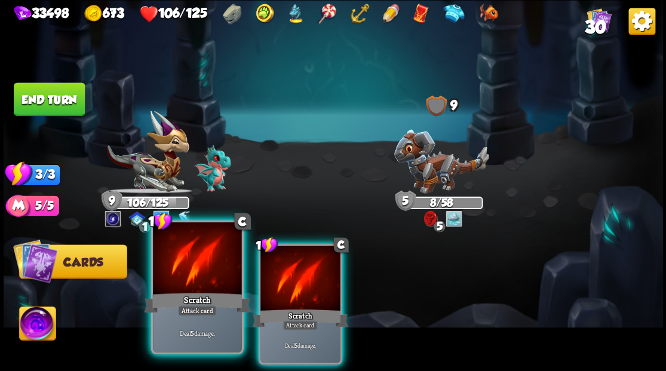
click at [191, 281] on div at bounding box center [197, 259] width 88 height 75
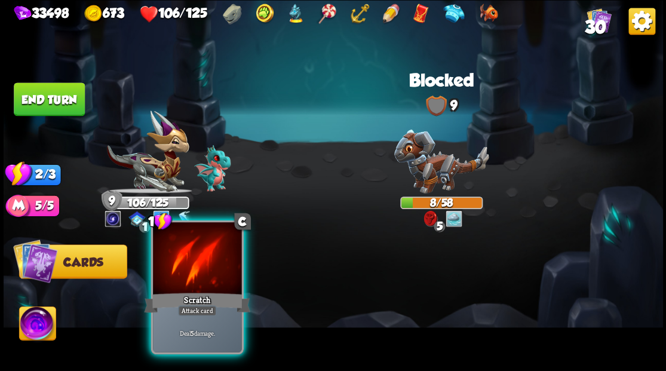
click at [191, 281] on div at bounding box center [197, 259] width 88 height 75
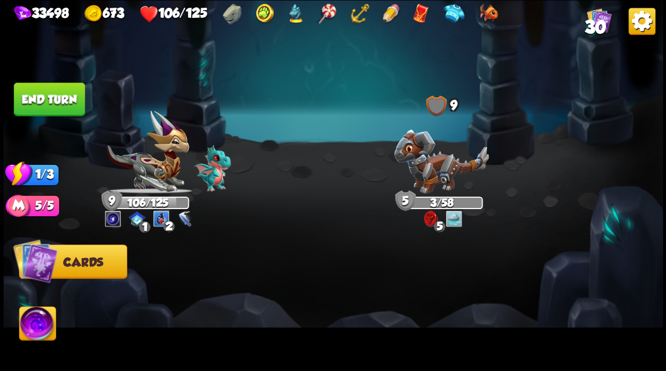
click at [39, 94] on button "End turn" at bounding box center [49, 98] width 71 height 33
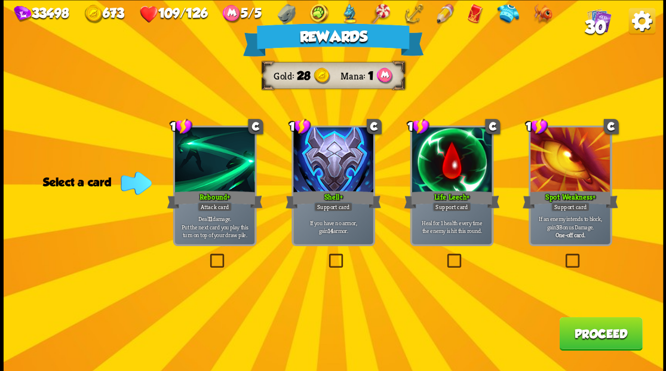
click at [586, 339] on button "Proceed" at bounding box center [600, 333] width 83 height 33
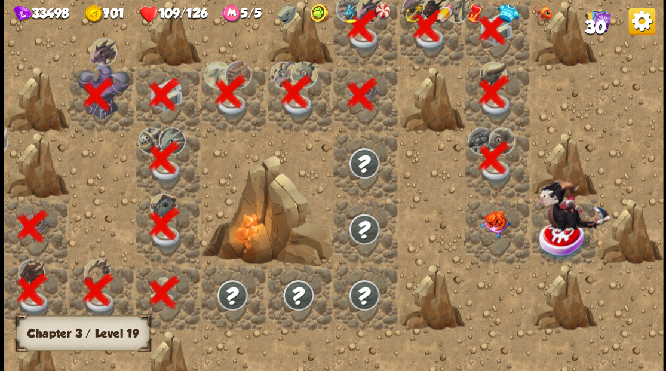
click at [498, 228] on img at bounding box center [495, 223] width 33 height 27
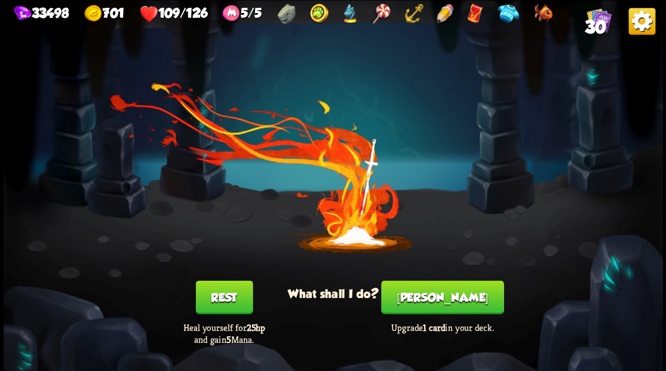
click at [428, 301] on button "[PERSON_NAME]" at bounding box center [442, 296] width 122 height 33
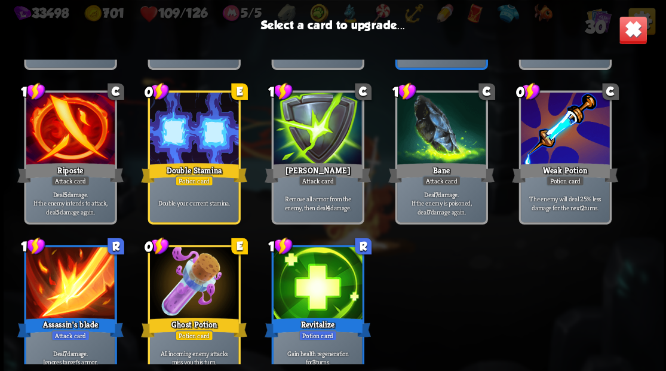
scroll to position [376, 0]
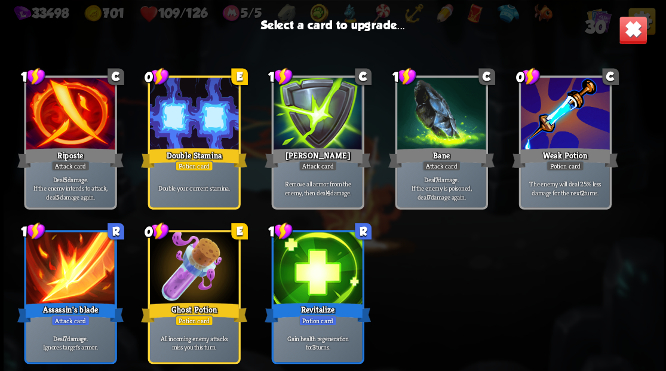
click at [202, 279] on div at bounding box center [193, 269] width 88 height 75
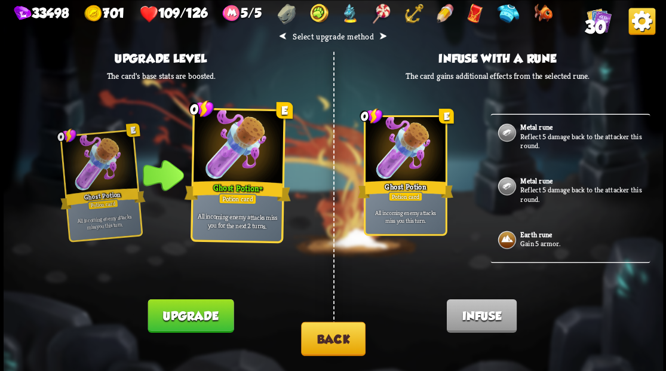
click at [209, 307] on button "Upgrade" at bounding box center [191, 315] width 86 height 33
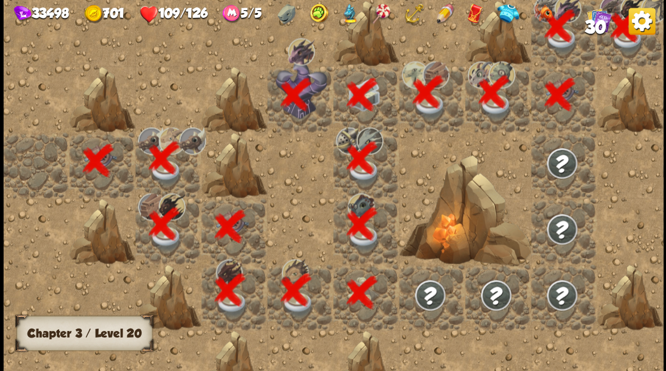
scroll to position [0, 229]
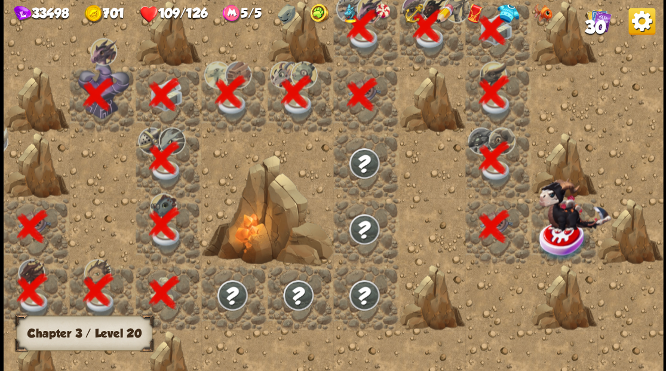
click at [574, 232] on div at bounding box center [564, 231] width 66 height 66
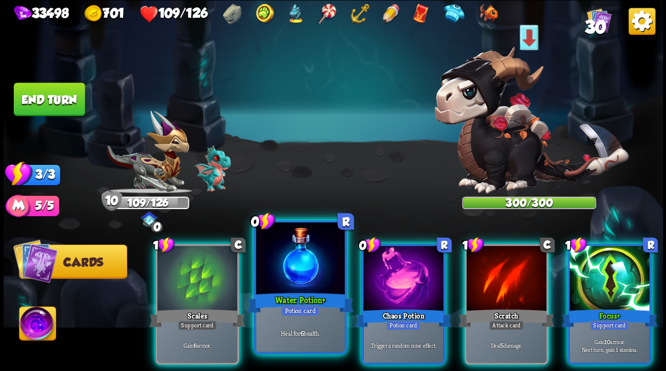
click at [280, 264] on div at bounding box center [300, 259] width 88 height 75
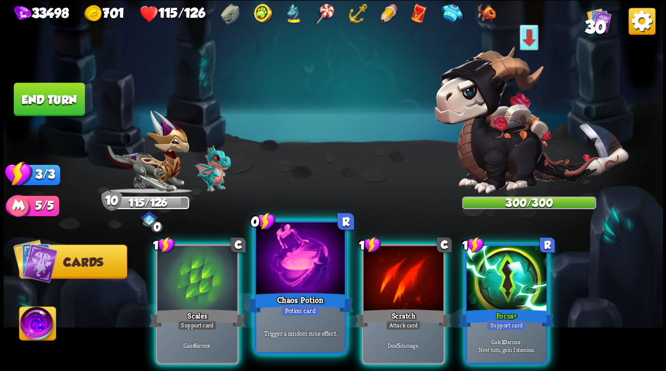
click at [280, 263] on div at bounding box center [300, 259] width 88 height 75
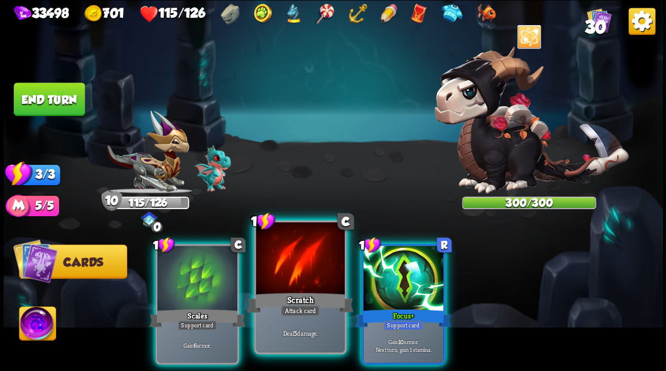
click at [279, 263] on div at bounding box center [300, 259] width 88 height 75
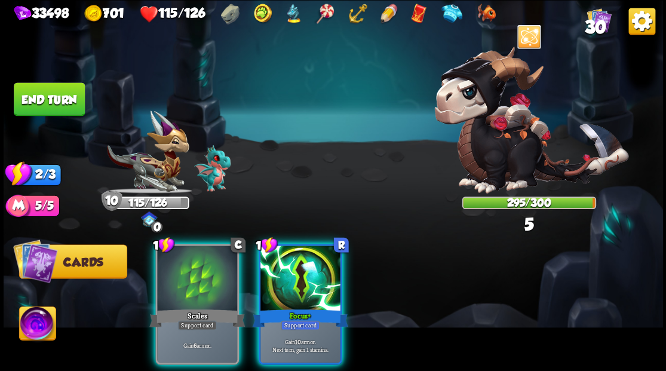
click at [279, 263] on div at bounding box center [300, 280] width 80 height 68
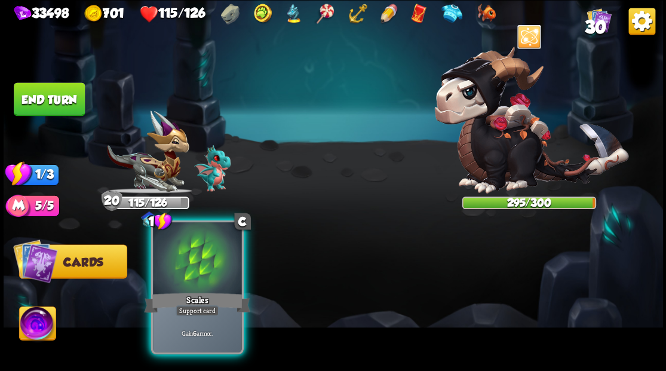
click at [180, 271] on div at bounding box center [197, 259] width 88 height 75
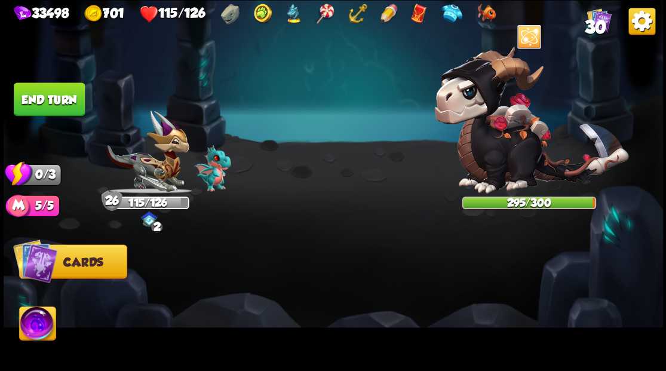
click at [41, 96] on button "End turn" at bounding box center [49, 98] width 71 height 33
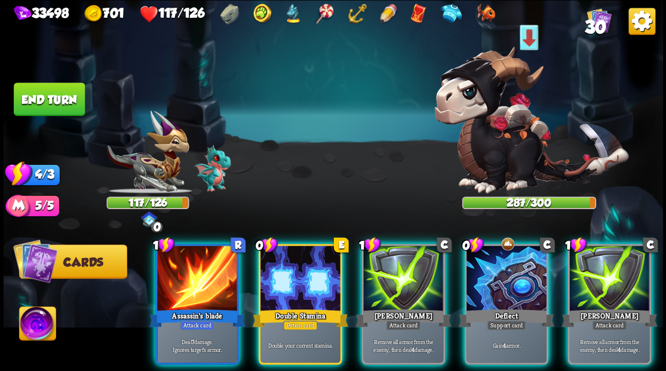
click at [42, 327] on img at bounding box center [37, 324] width 36 height 37
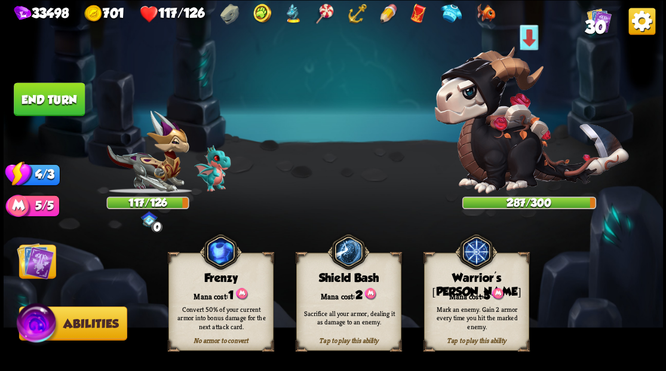
click at [465, 286] on div "Tap to play this ability Warrior's [PERSON_NAME] cost: 3 Mark an enemy. Gain 2 …" at bounding box center [476, 302] width 105 height 98
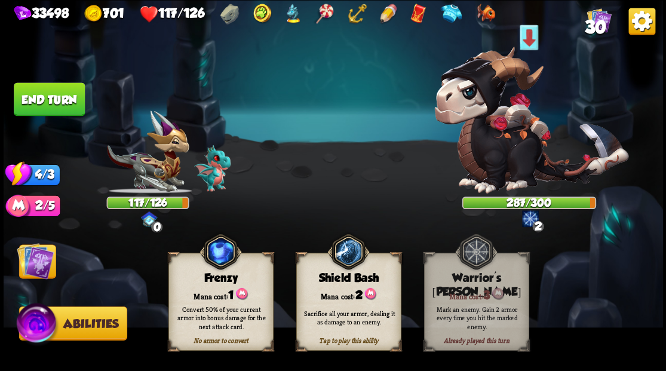
click at [36, 260] on img at bounding box center [35, 260] width 37 height 37
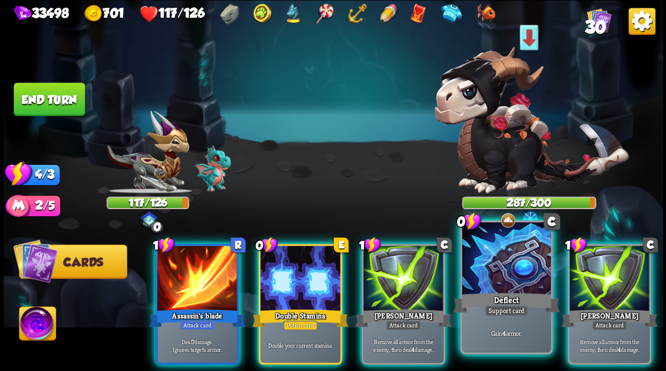
click at [515, 271] on div at bounding box center [506, 259] width 88 height 75
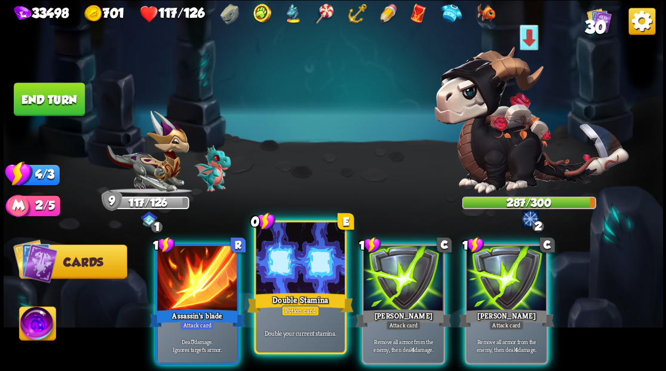
click at [295, 250] on div at bounding box center [300, 259] width 88 height 75
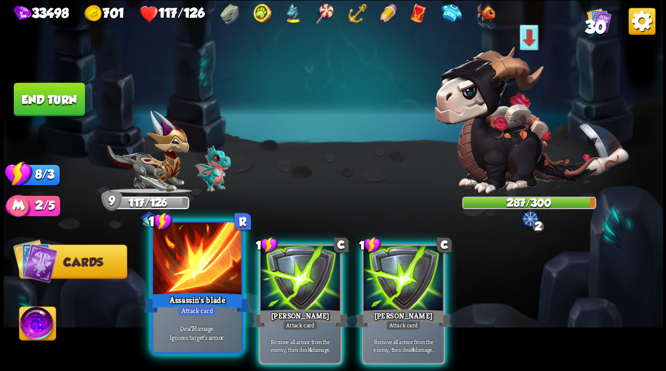
click at [216, 276] on div at bounding box center [197, 259] width 88 height 75
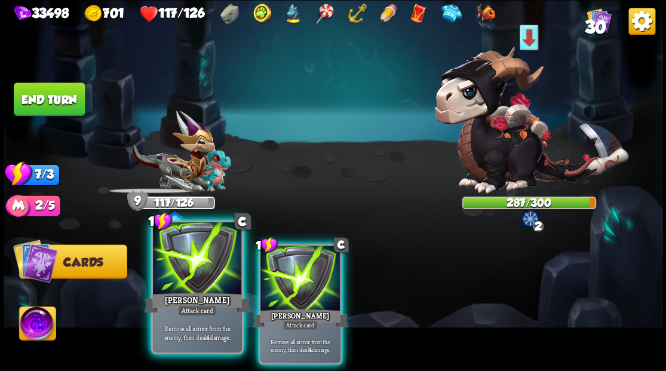
click at [216, 276] on div at bounding box center [197, 259] width 88 height 75
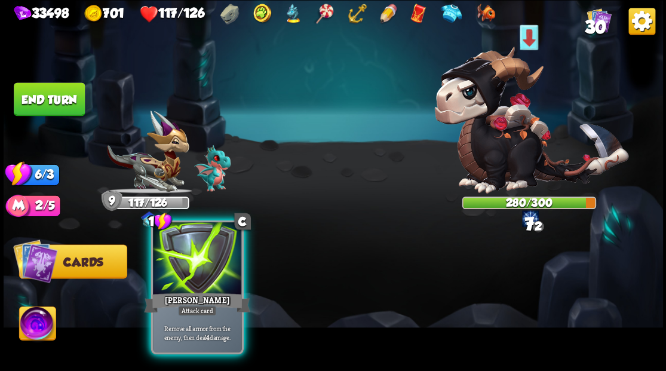
click at [216, 276] on div at bounding box center [197, 259] width 88 height 75
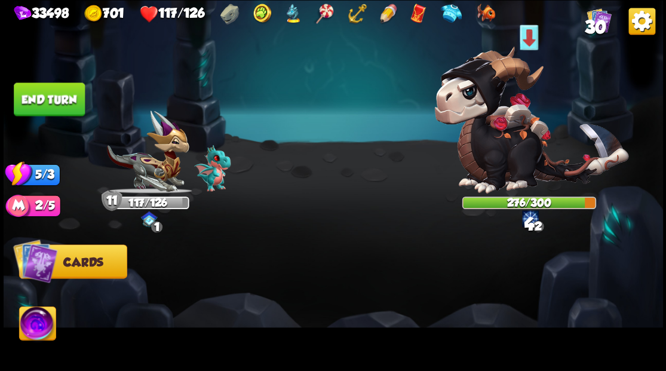
click at [74, 94] on button "End turn" at bounding box center [49, 98] width 71 height 33
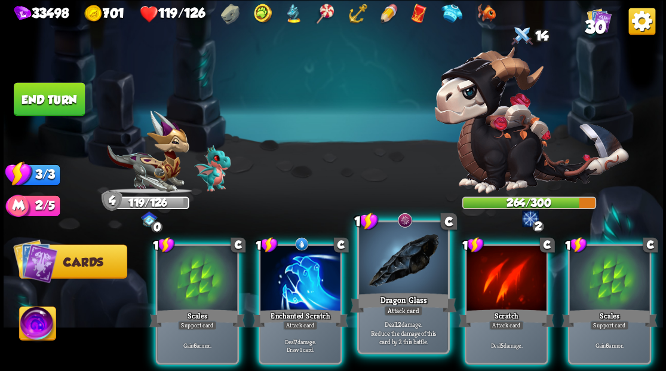
click at [394, 273] on div at bounding box center [403, 259] width 88 height 75
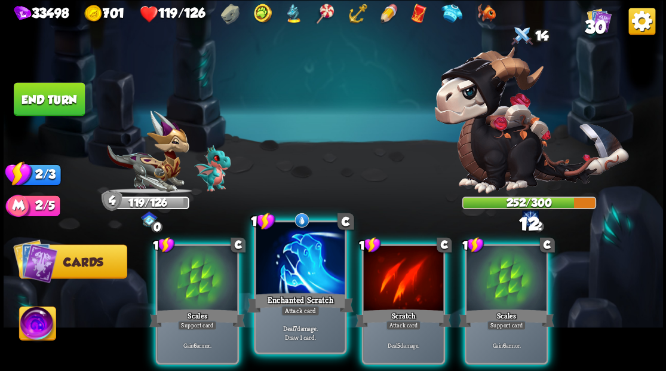
click at [297, 276] on div at bounding box center [300, 259] width 88 height 75
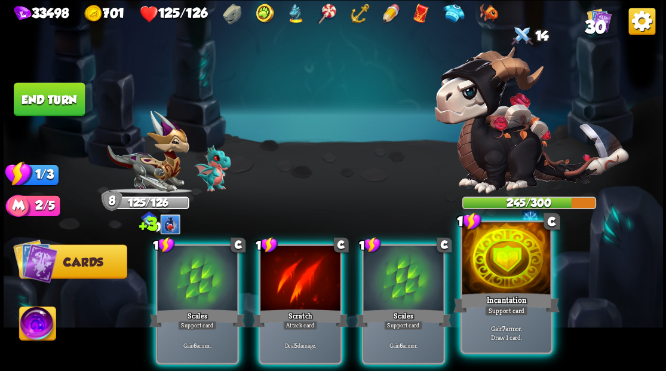
click at [493, 268] on div at bounding box center [506, 259] width 88 height 75
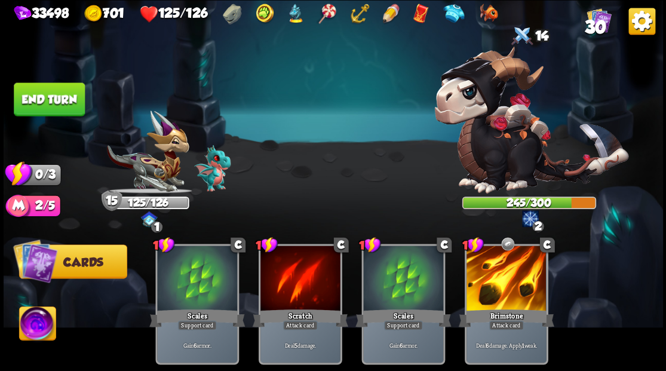
click at [50, 110] on button "End turn" at bounding box center [49, 98] width 71 height 33
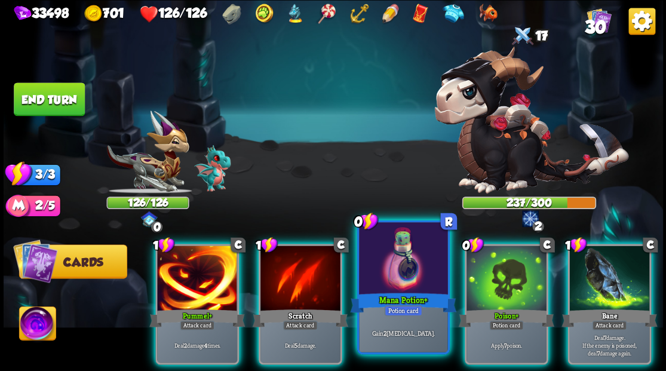
click at [393, 251] on div at bounding box center [403, 259] width 88 height 75
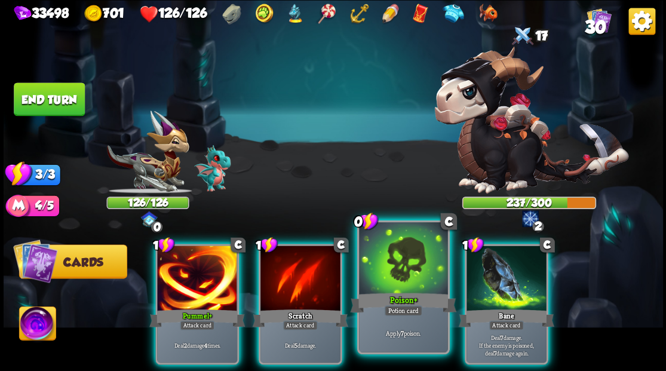
click at [415, 278] on div at bounding box center [403, 259] width 88 height 75
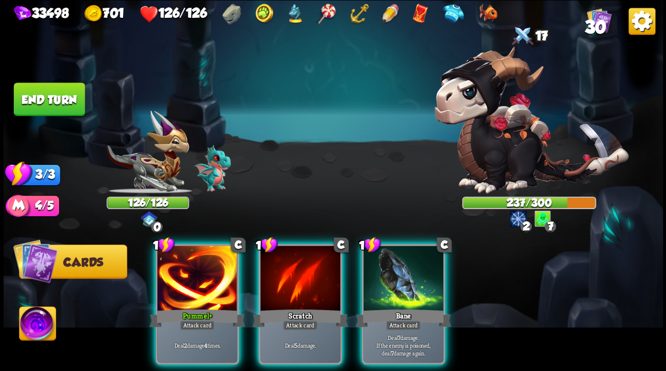
click at [415, 278] on div at bounding box center [403, 280] width 80 height 68
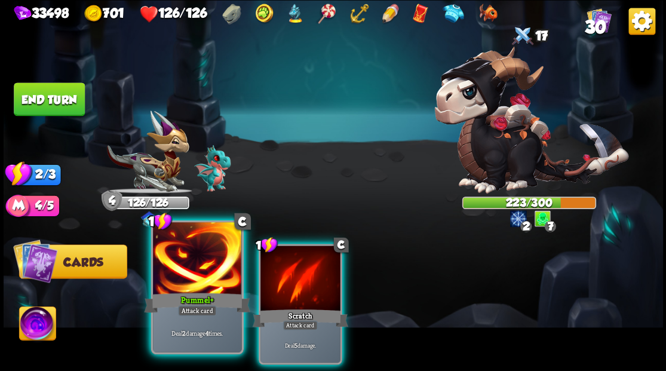
click at [195, 262] on div at bounding box center [197, 259] width 88 height 75
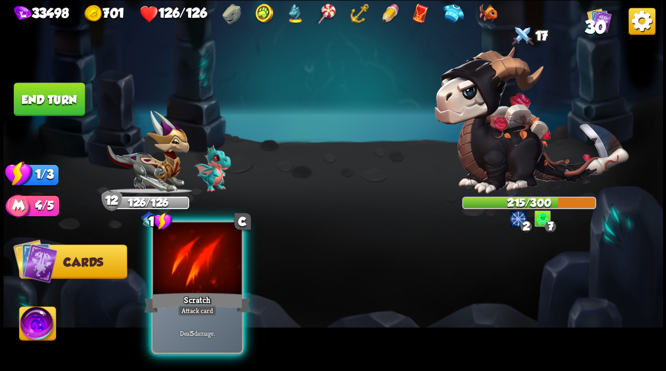
click at [204, 268] on div at bounding box center [197, 259] width 88 height 75
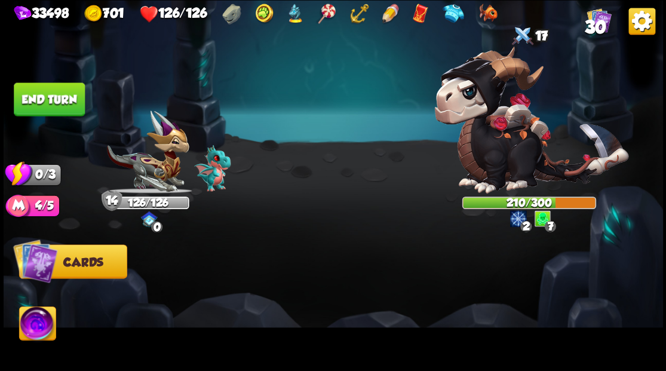
click at [68, 104] on button "End turn" at bounding box center [49, 98] width 71 height 33
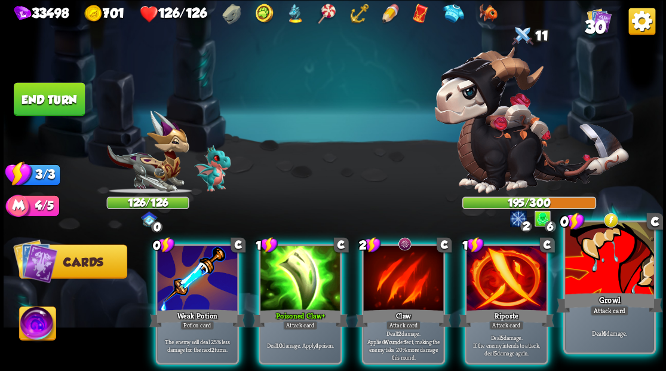
click at [606, 278] on div at bounding box center [609, 259] width 88 height 75
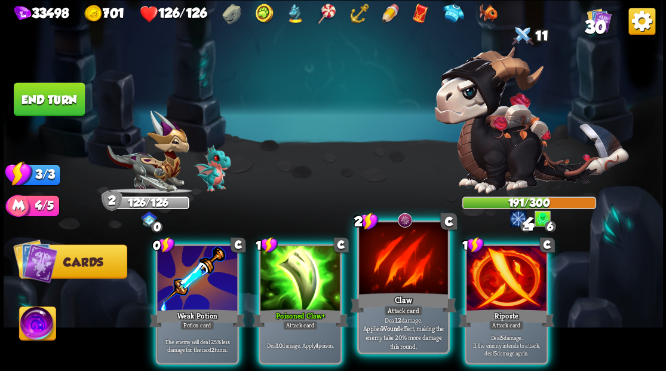
click at [393, 268] on div at bounding box center [403, 259] width 88 height 75
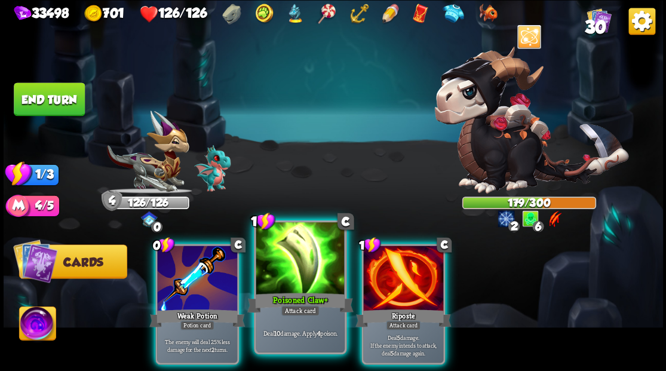
click at [300, 284] on div at bounding box center [300, 259] width 88 height 75
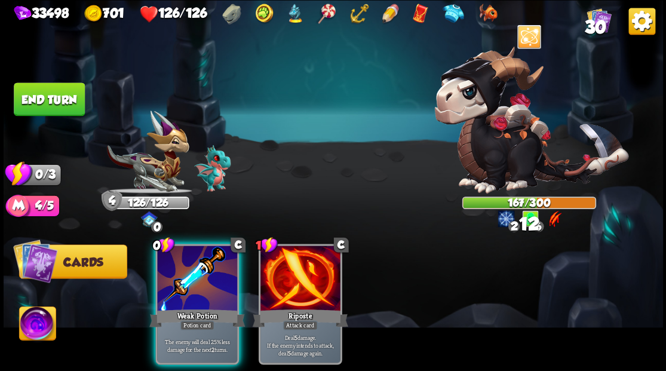
drag, startPoint x: 178, startPoint y: 283, endPoint x: 118, endPoint y: 211, distance: 93.2
click at [176, 278] on div at bounding box center [197, 280] width 80 height 68
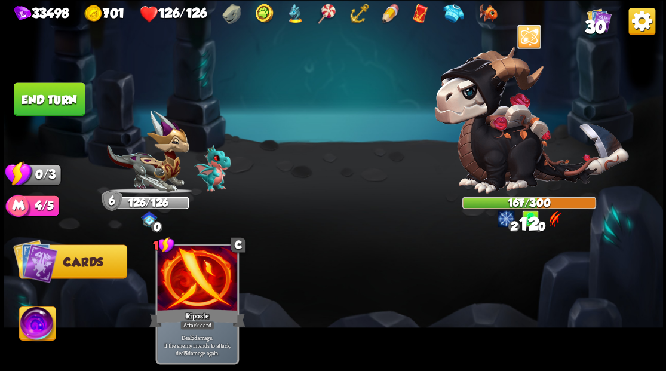
click at [65, 102] on button "End turn" at bounding box center [49, 98] width 71 height 33
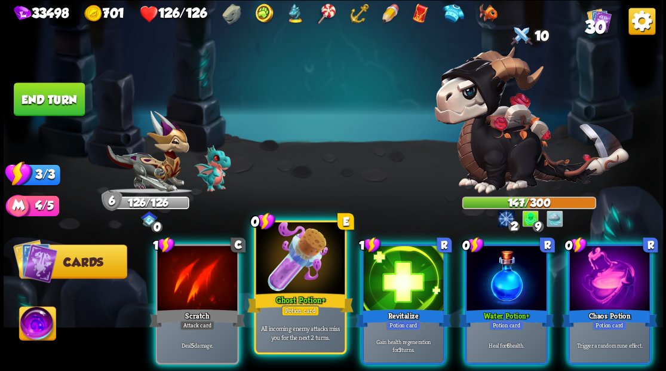
click at [296, 268] on div at bounding box center [300, 259] width 88 height 75
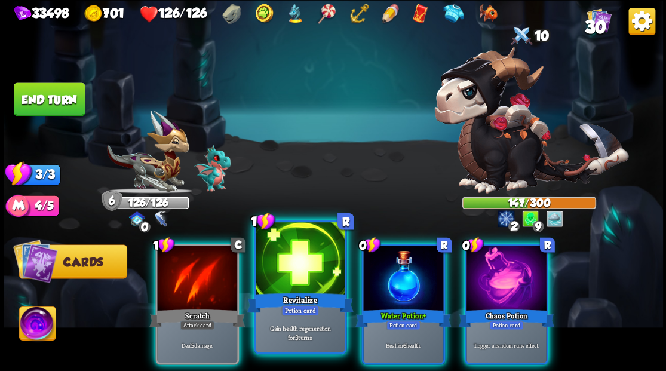
click at [286, 265] on div at bounding box center [300, 259] width 88 height 75
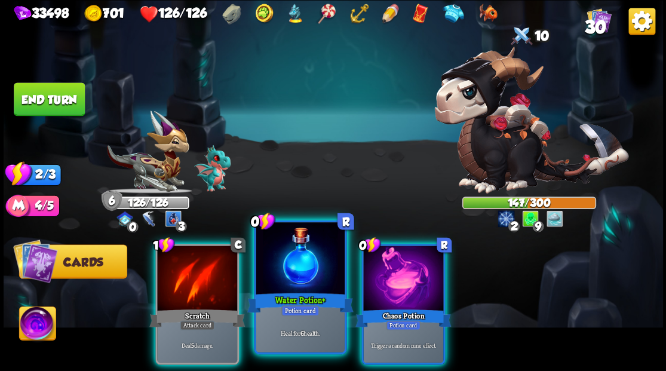
click at [307, 250] on div at bounding box center [300, 259] width 88 height 75
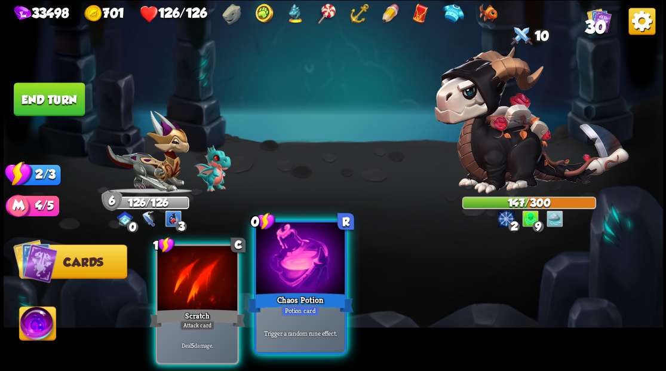
click at [307, 250] on div at bounding box center [300, 259] width 88 height 75
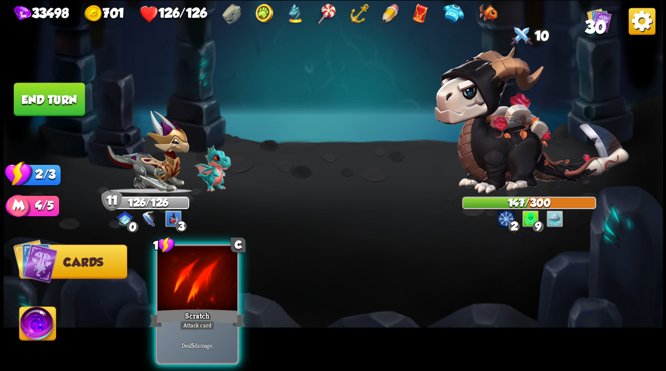
click at [202, 263] on div at bounding box center [197, 280] width 80 height 68
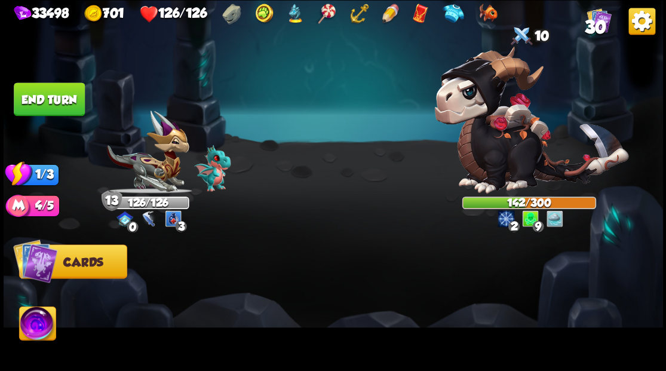
click at [50, 107] on button "End turn" at bounding box center [49, 98] width 71 height 33
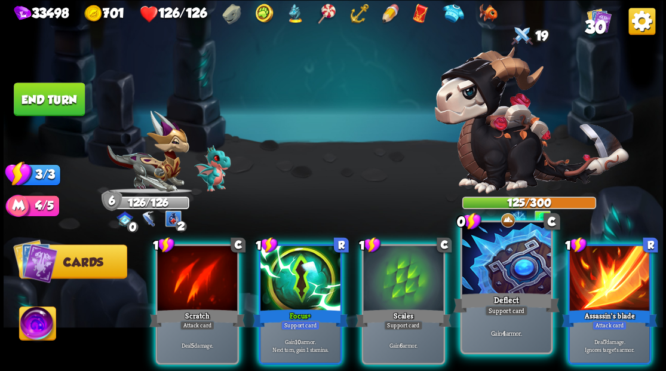
click at [511, 295] on div "Deflect" at bounding box center [506, 302] width 106 height 24
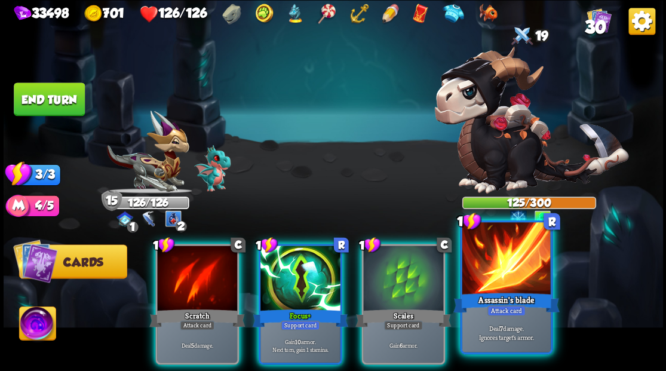
click at [520, 274] on div at bounding box center [506, 259] width 88 height 75
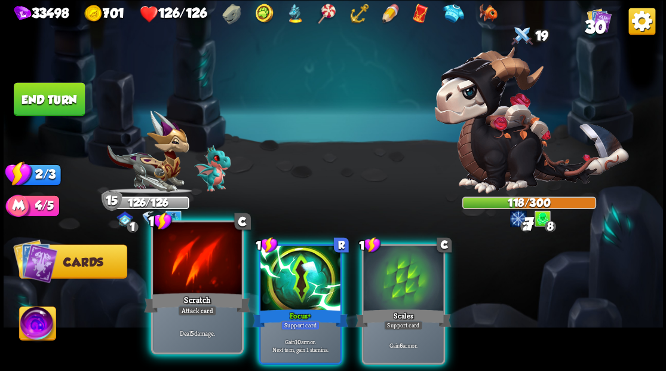
click at [202, 271] on div at bounding box center [197, 259] width 88 height 75
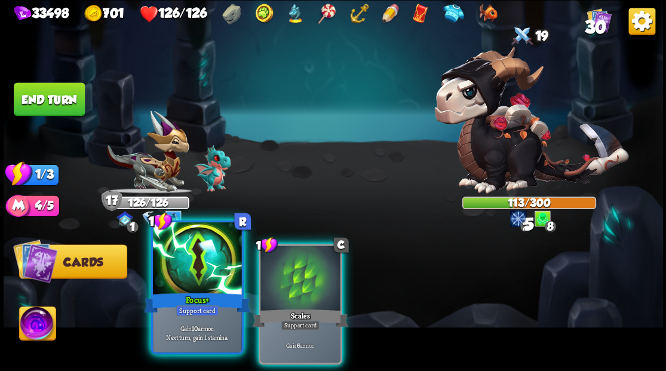
click at [213, 272] on div at bounding box center [197, 259] width 88 height 75
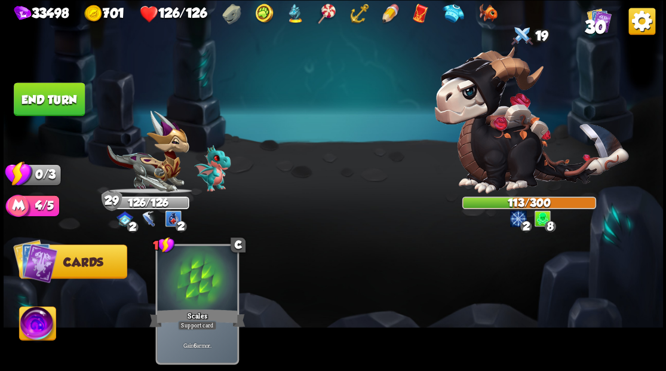
click at [58, 98] on button "End turn" at bounding box center [49, 98] width 71 height 33
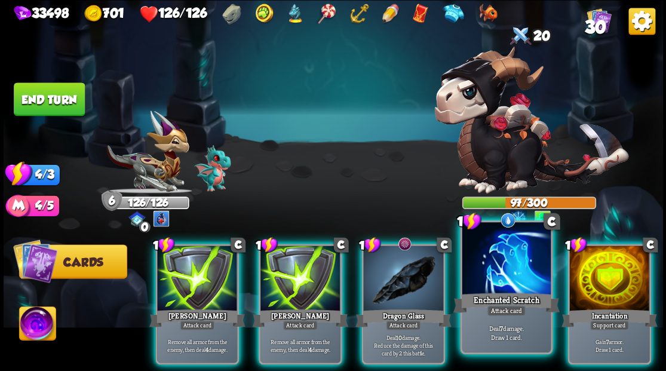
click at [488, 283] on div at bounding box center [506, 259] width 88 height 75
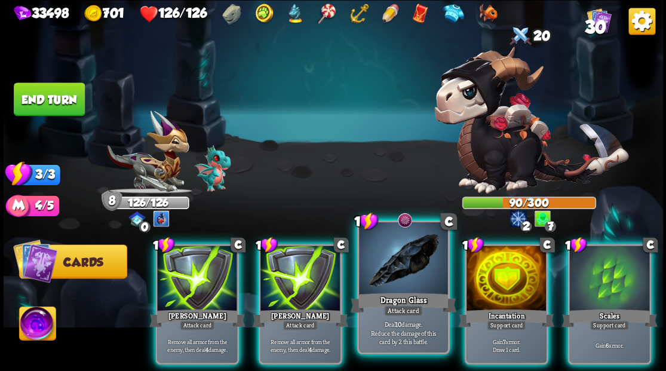
click at [417, 275] on div at bounding box center [403, 259] width 88 height 75
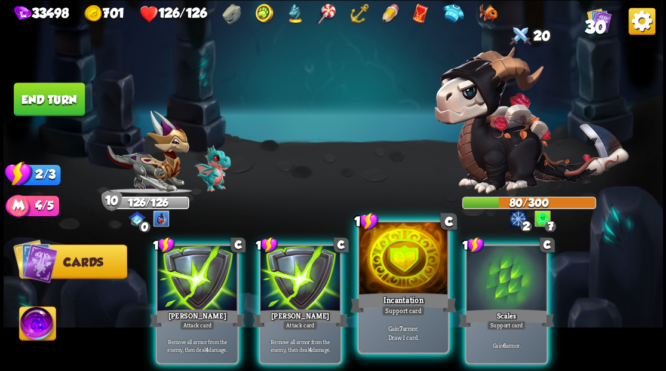
click at [412, 274] on div at bounding box center [403, 259] width 88 height 75
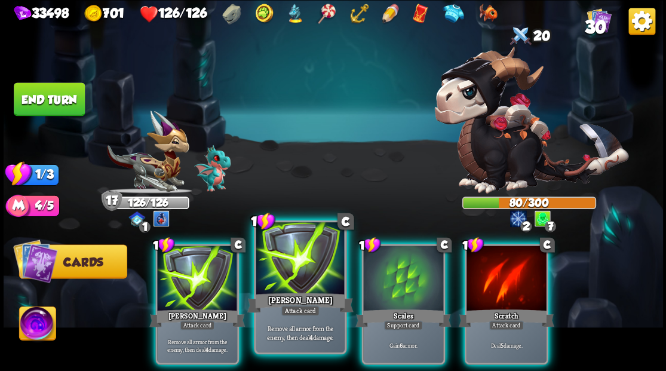
click at [290, 273] on div at bounding box center [300, 259] width 88 height 75
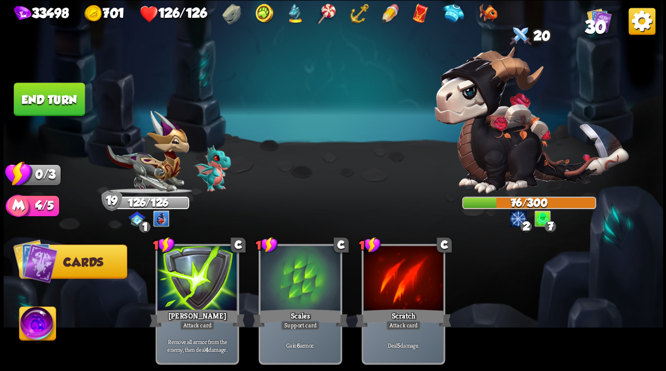
click at [63, 106] on button "End turn" at bounding box center [49, 98] width 71 height 33
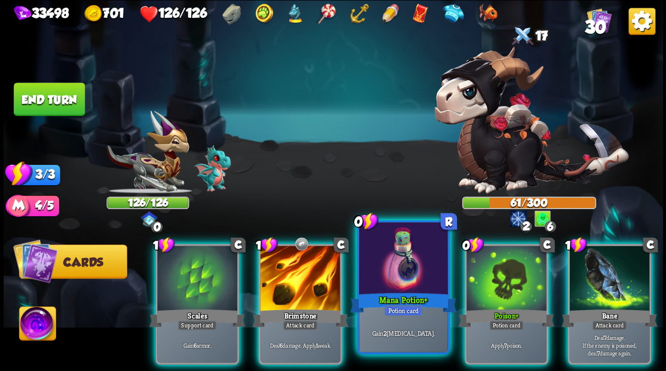
click at [379, 273] on div at bounding box center [403, 259] width 88 height 75
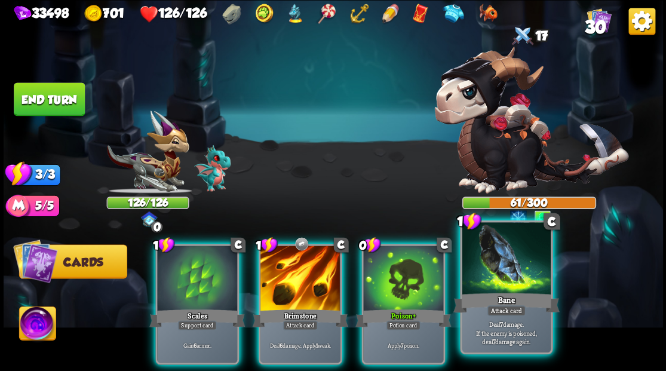
click at [495, 269] on div at bounding box center [506, 259] width 88 height 75
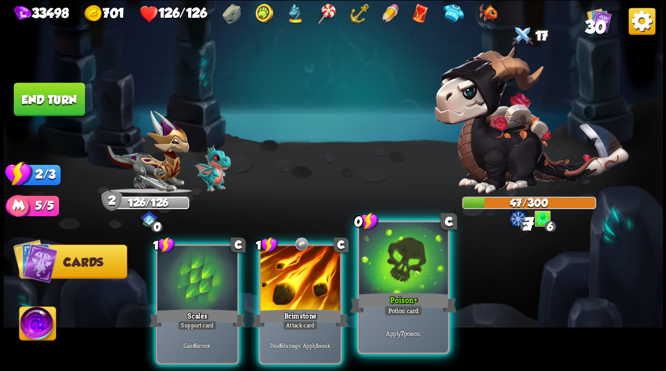
click at [407, 276] on div at bounding box center [403, 259] width 88 height 75
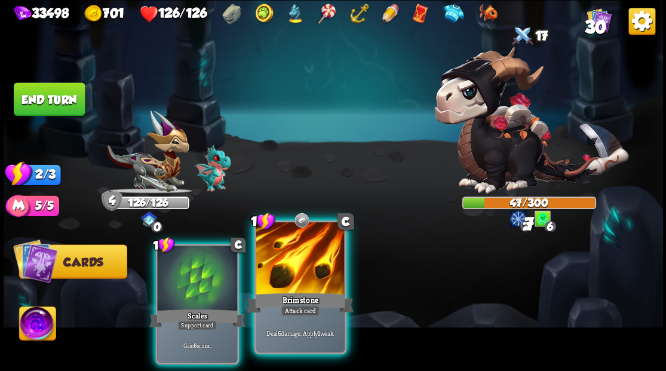
click at [304, 292] on div "Brimstone" at bounding box center [300, 302] width 106 height 24
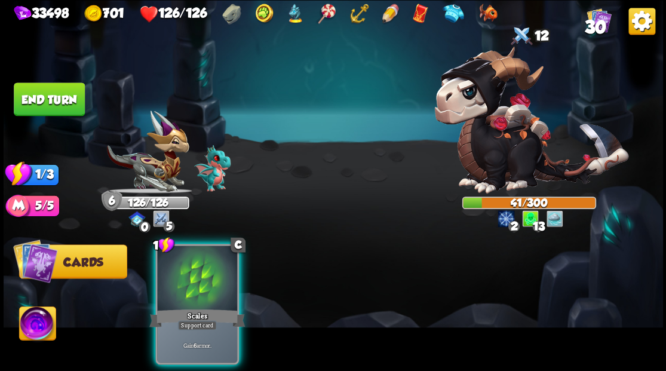
click at [185, 274] on div at bounding box center [197, 280] width 80 height 68
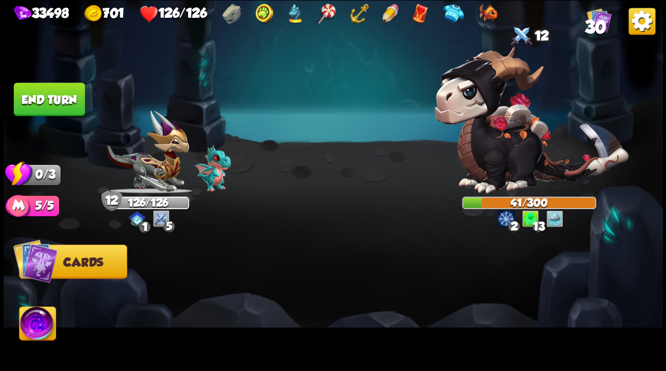
click at [49, 103] on button "End turn" at bounding box center [49, 98] width 71 height 33
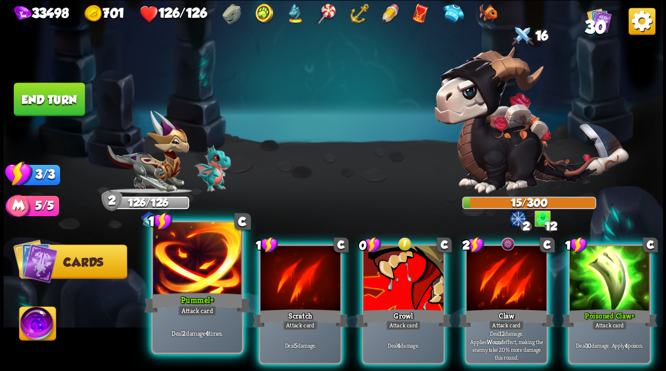
click at [195, 296] on div "Pummel +" at bounding box center [197, 302] width 106 height 24
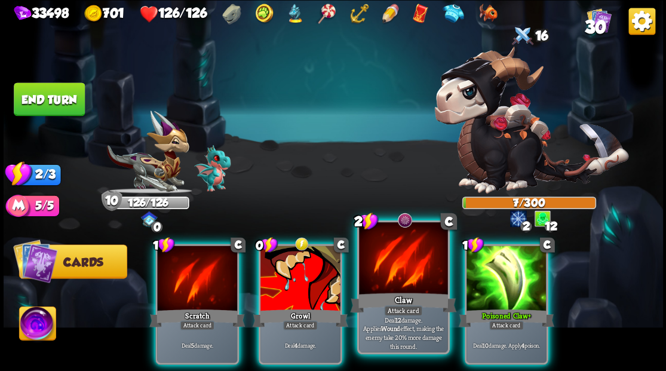
click at [403, 268] on div at bounding box center [403, 259] width 88 height 75
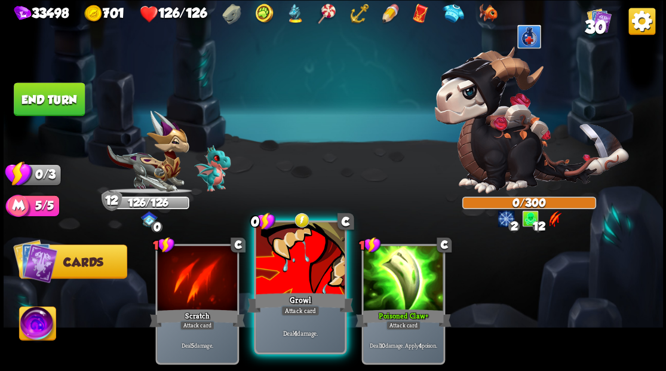
click at [311, 268] on div at bounding box center [300, 259] width 88 height 75
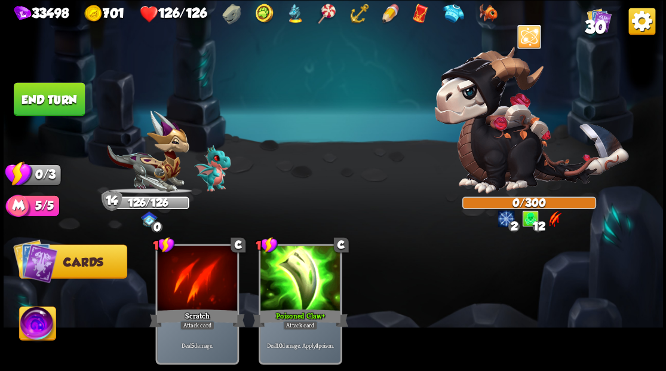
click at [58, 94] on button "End turn" at bounding box center [49, 98] width 71 height 33
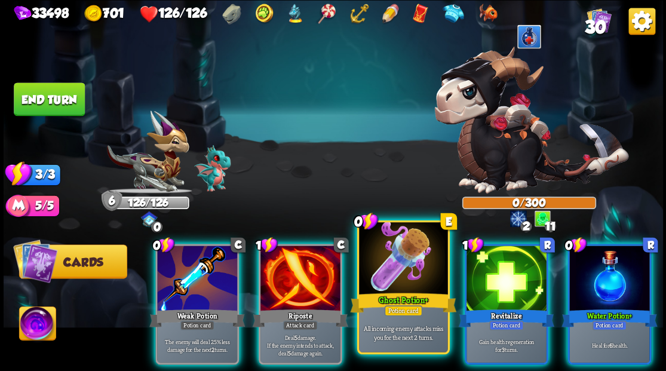
click at [390, 267] on div at bounding box center [403, 259] width 88 height 75
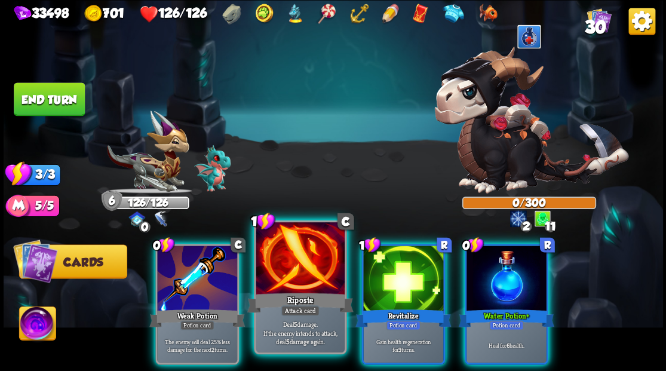
click at [289, 286] on div at bounding box center [300, 259] width 88 height 75
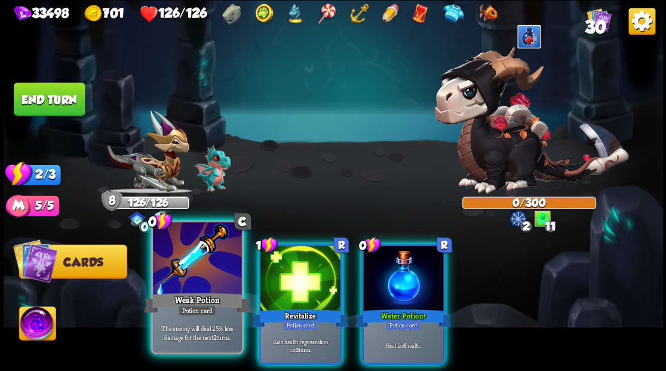
click at [196, 286] on div at bounding box center [197, 259] width 88 height 75
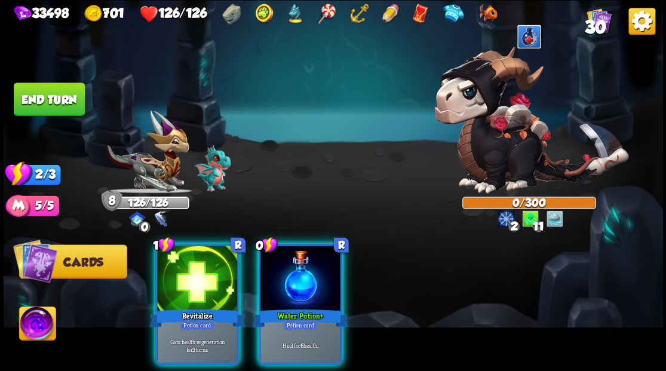
click at [296, 260] on div at bounding box center [300, 280] width 80 height 68
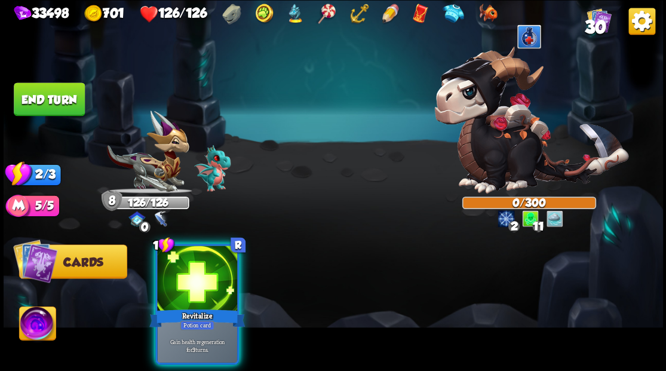
click at [224, 270] on div at bounding box center [197, 280] width 80 height 68
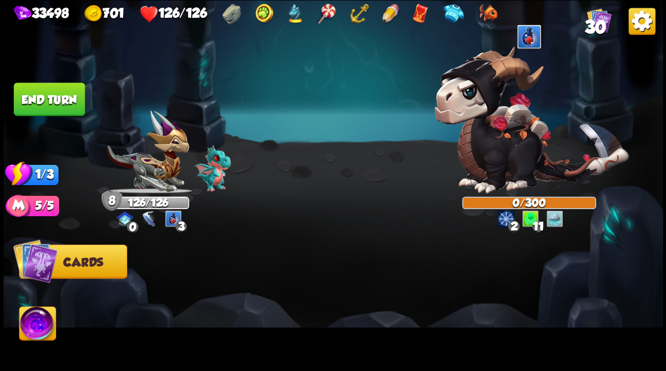
click at [59, 105] on button "End turn" at bounding box center [49, 98] width 71 height 33
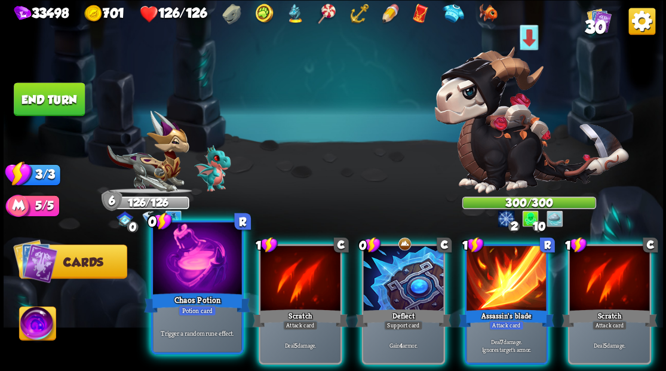
click at [210, 282] on div at bounding box center [197, 259] width 88 height 75
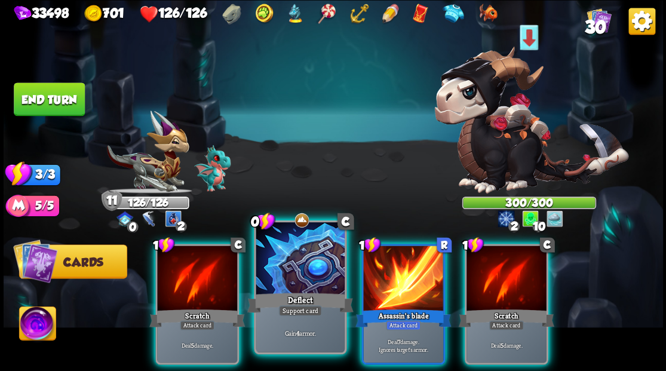
click at [296, 252] on div at bounding box center [300, 259] width 88 height 75
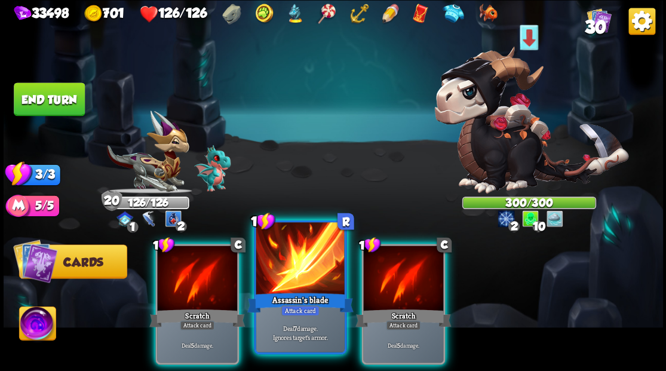
click at [315, 247] on div at bounding box center [300, 259] width 88 height 75
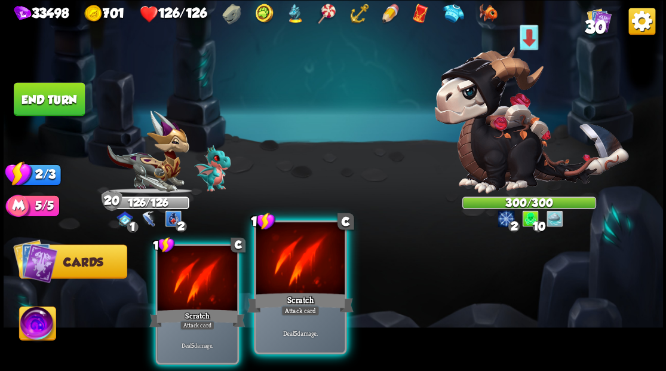
click at [315, 247] on div at bounding box center [300, 259] width 88 height 75
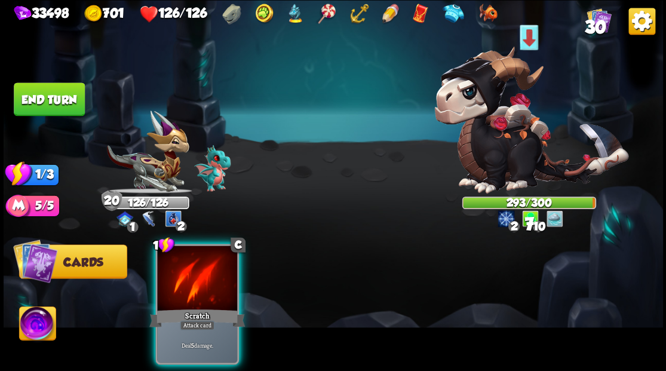
drag, startPoint x: 203, startPoint y: 271, endPoint x: 155, endPoint y: 223, distance: 68.0
click at [195, 269] on div at bounding box center [197, 280] width 80 height 68
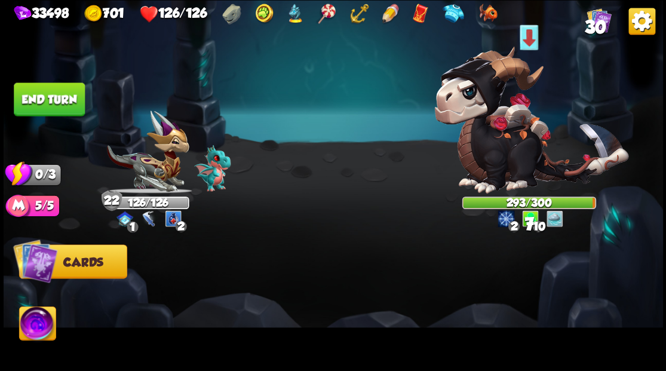
drag, startPoint x: 61, startPoint y: 102, endPoint x: 528, endPoint y: 180, distance: 473.8
click at [61, 101] on button "End turn" at bounding box center [49, 98] width 71 height 33
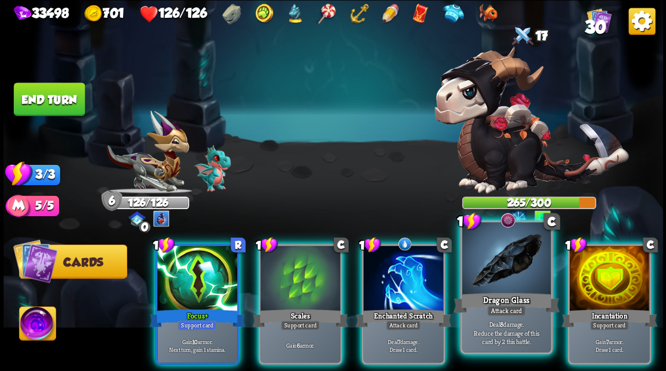
click at [509, 254] on div at bounding box center [506, 259] width 88 height 75
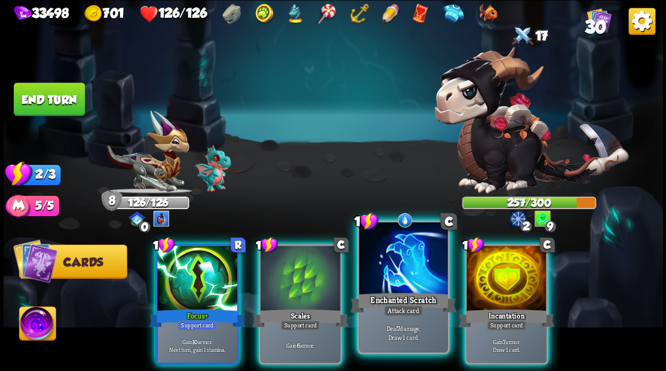
click at [374, 268] on div at bounding box center [403, 259] width 88 height 75
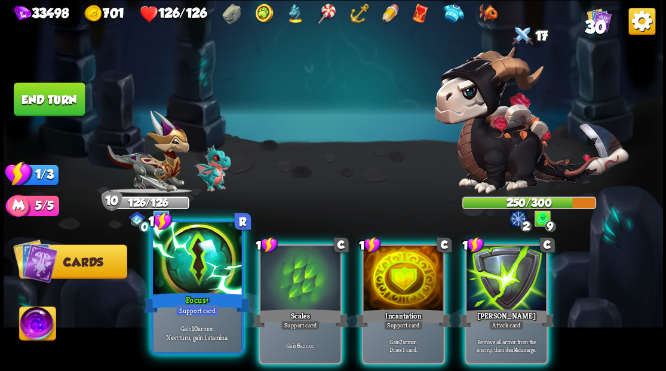
click at [215, 273] on div at bounding box center [197, 259] width 88 height 75
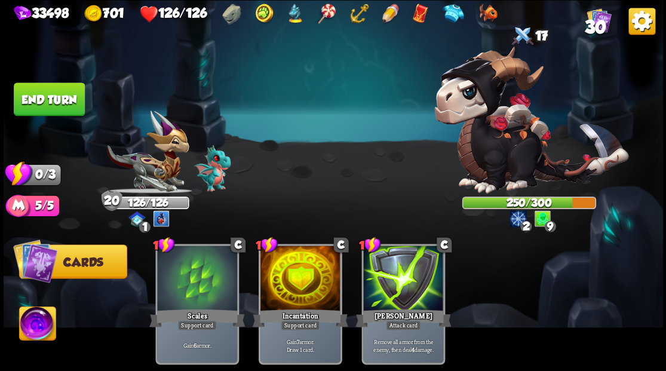
click at [61, 108] on button "End turn" at bounding box center [49, 98] width 71 height 33
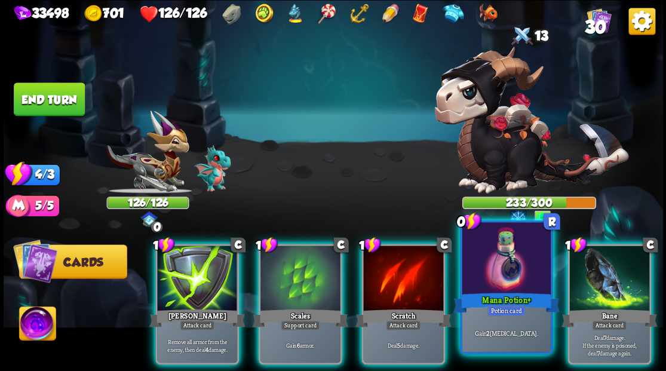
click at [510, 283] on div at bounding box center [506, 259] width 88 height 75
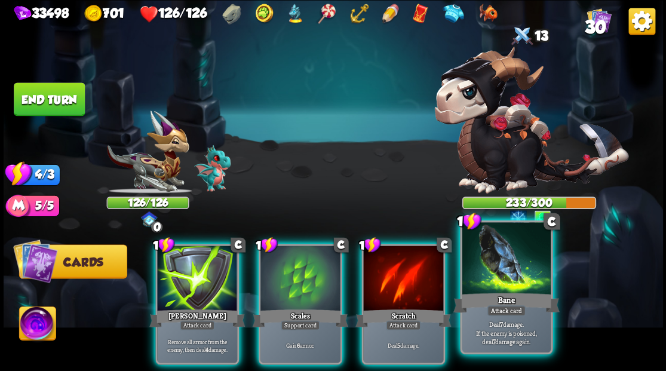
click at [520, 275] on div at bounding box center [506, 259] width 88 height 75
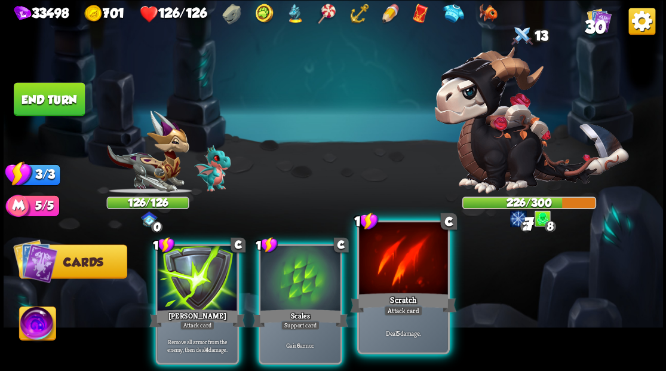
click at [403, 282] on div at bounding box center [403, 259] width 88 height 75
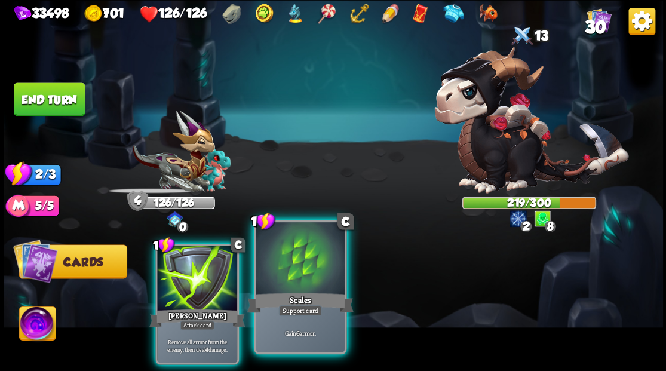
click at [293, 274] on div at bounding box center [300, 259] width 88 height 75
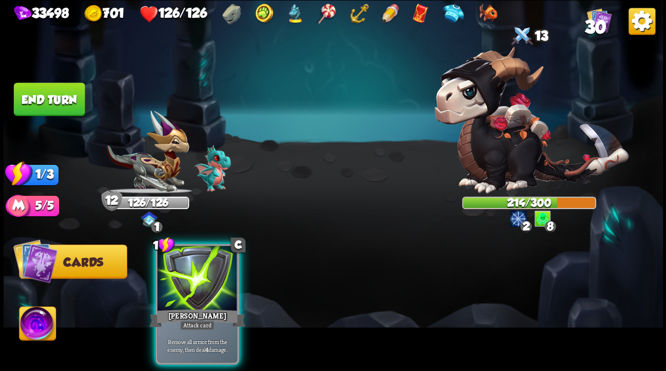
drag, startPoint x: 204, startPoint y: 238, endPoint x: 210, endPoint y: 243, distance: 8.0
click at [208, 246] on div at bounding box center [197, 280] width 80 height 68
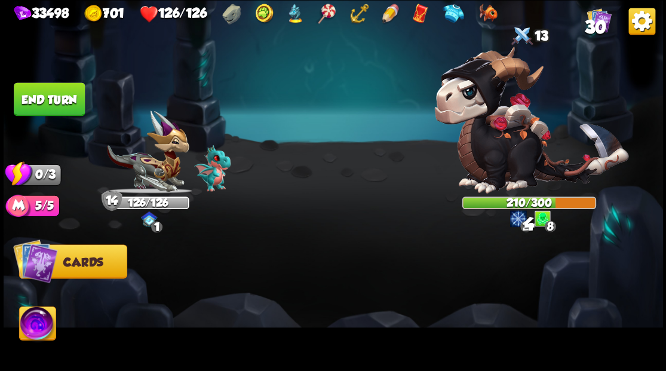
click at [51, 99] on button "End turn" at bounding box center [49, 98] width 71 height 33
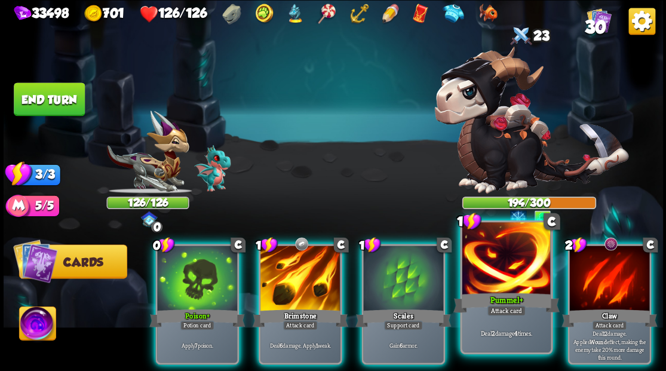
click at [500, 273] on div at bounding box center [506, 259] width 88 height 75
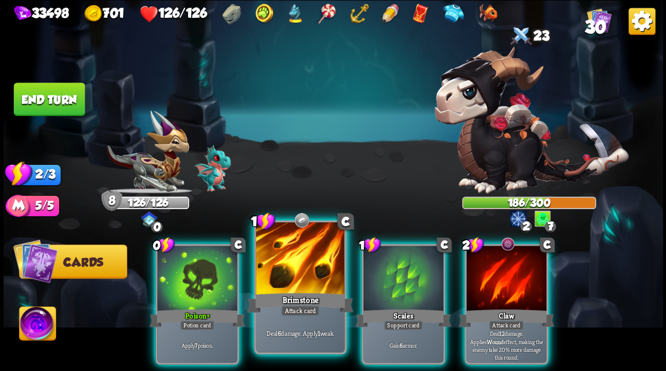
click at [277, 277] on div at bounding box center [300, 259] width 88 height 75
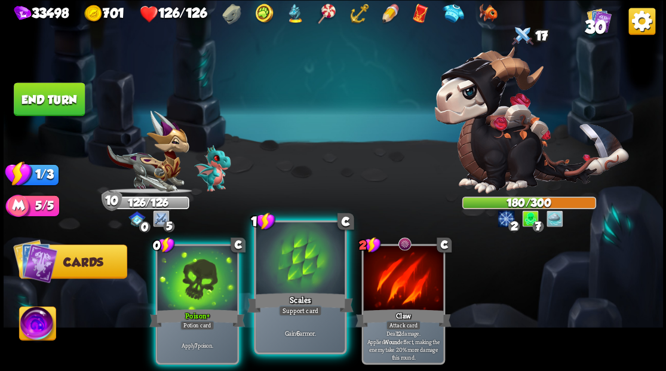
click at [293, 269] on div at bounding box center [300, 259] width 88 height 75
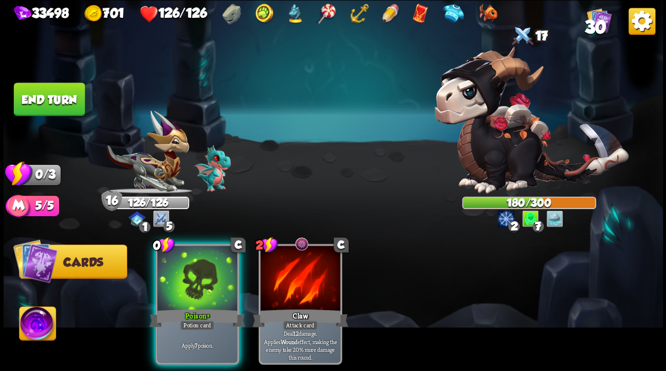
click at [38, 102] on button "End turn" at bounding box center [49, 98] width 71 height 33
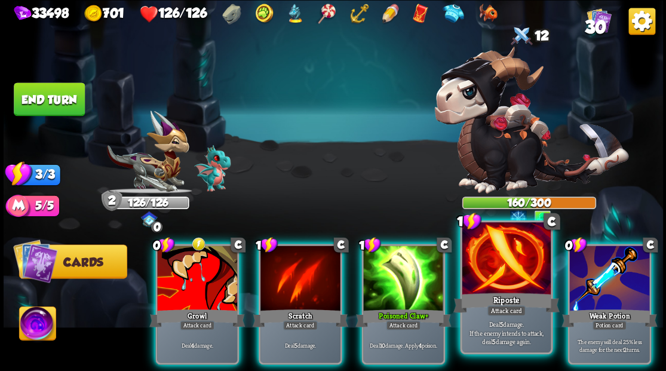
click at [500, 243] on div at bounding box center [506, 259] width 88 height 75
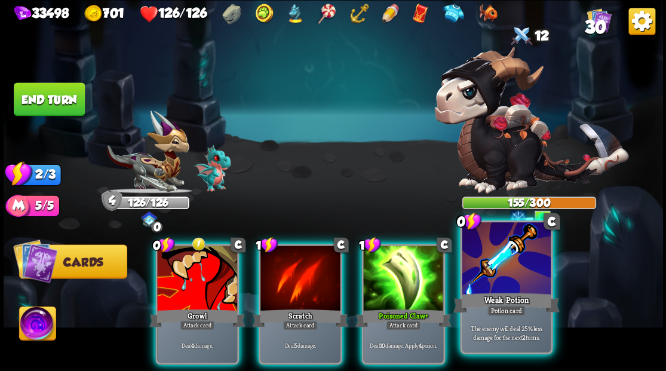
click at [496, 269] on div at bounding box center [506, 259] width 88 height 75
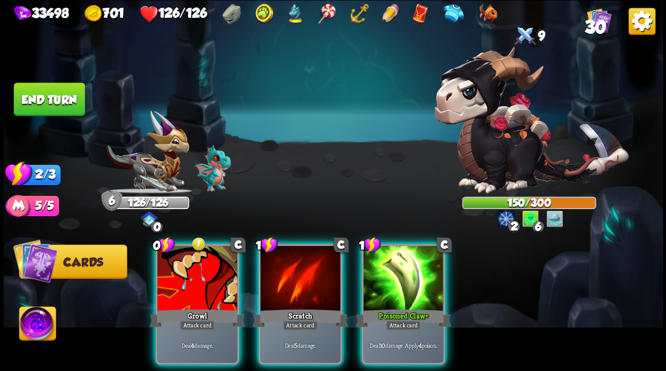
drag, startPoint x: 411, startPoint y: 295, endPoint x: 379, endPoint y: 296, distance: 32.3
click at [409, 307] on div "Poisoned Claw +" at bounding box center [403, 318] width 96 height 22
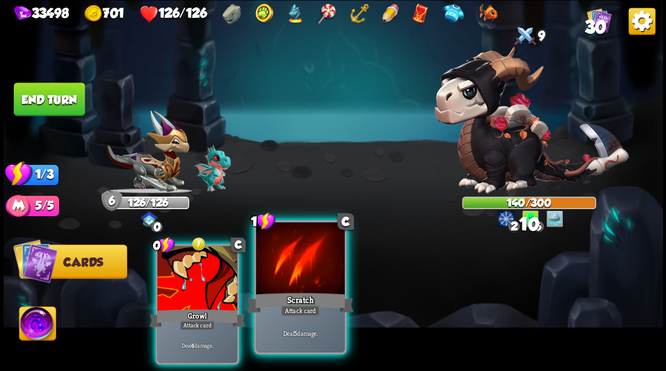
click at [305, 288] on div at bounding box center [300, 259] width 88 height 75
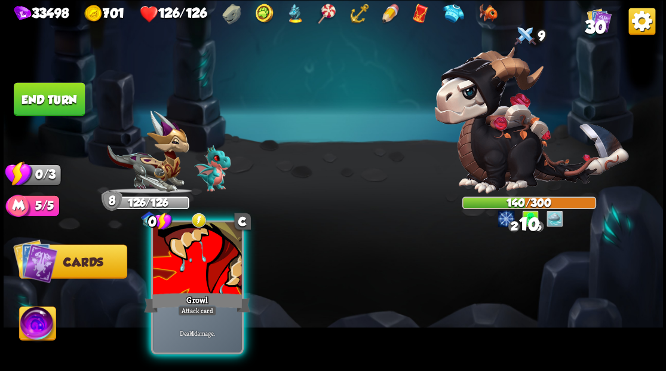
click at [203, 276] on div at bounding box center [197, 259] width 88 height 75
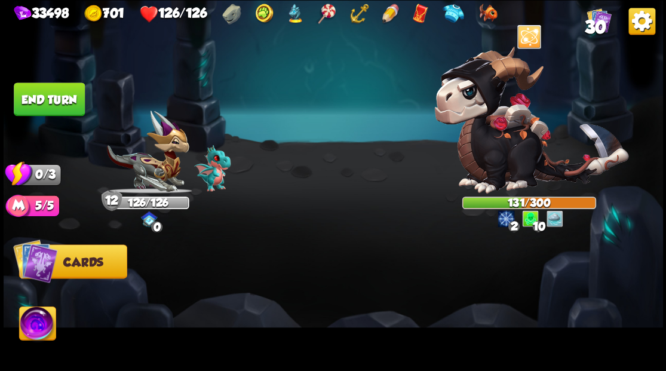
click at [54, 97] on button "End turn" at bounding box center [49, 98] width 71 height 33
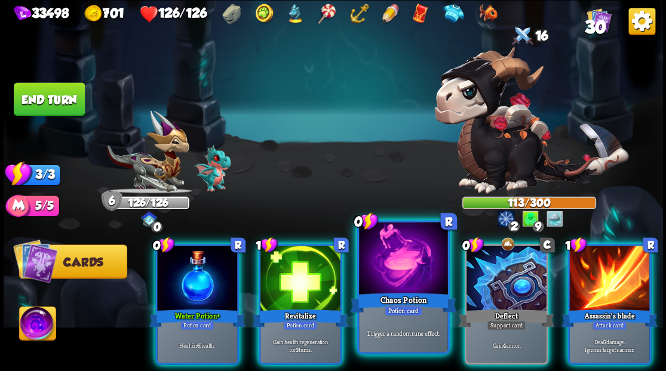
click at [397, 272] on div at bounding box center [403, 259] width 88 height 75
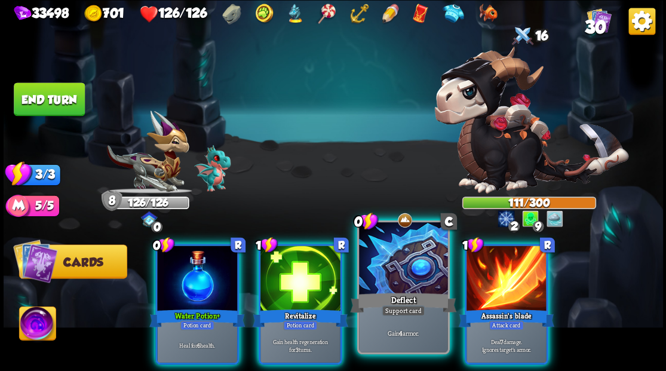
click at [394, 251] on div at bounding box center [403, 259] width 88 height 75
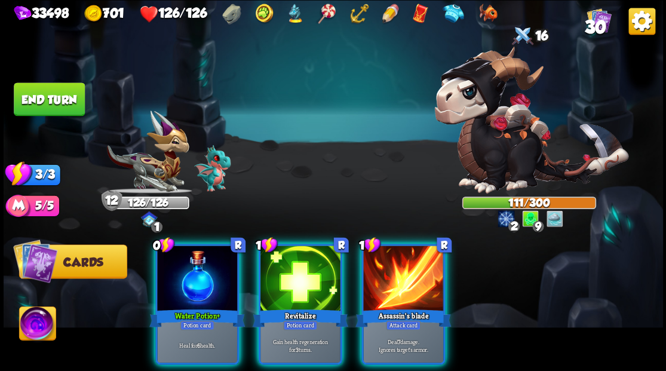
click at [394, 251] on div at bounding box center [403, 280] width 80 height 68
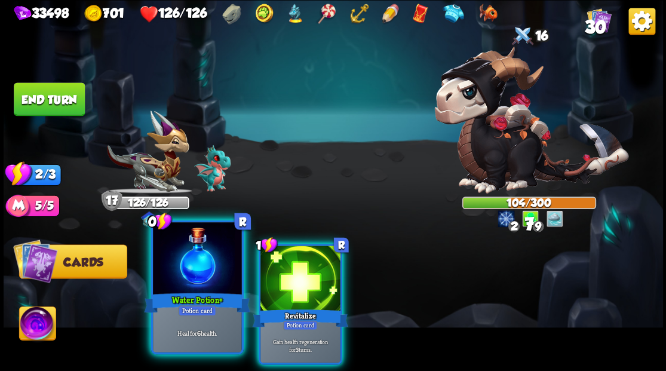
click at [195, 260] on div at bounding box center [197, 259] width 88 height 75
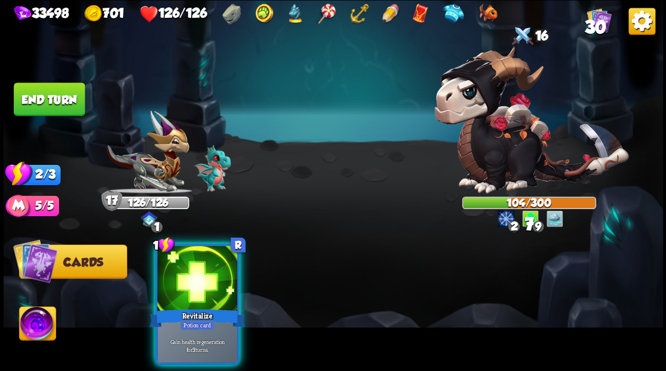
click at [195, 260] on div at bounding box center [197, 280] width 80 height 68
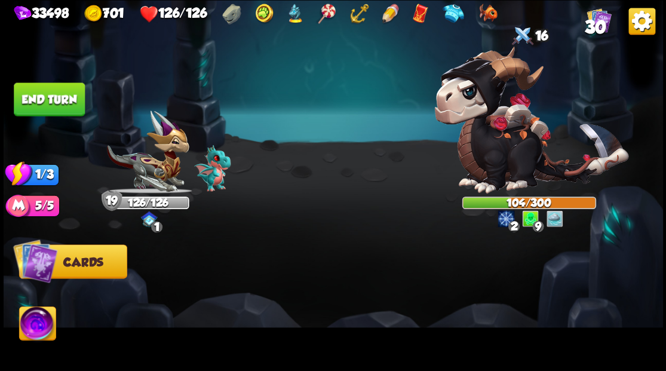
click at [68, 97] on button "End turn" at bounding box center [49, 98] width 71 height 33
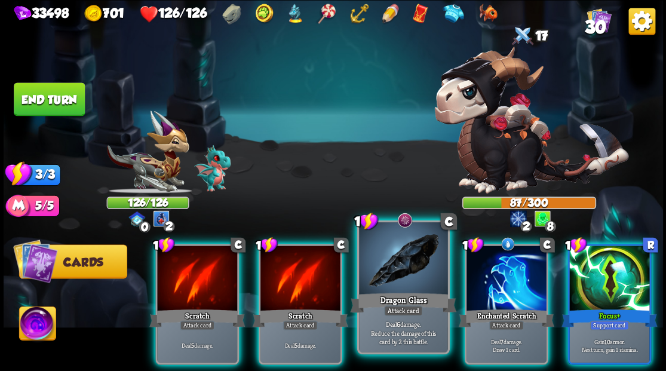
click at [397, 259] on div at bounding box center [403, 259] width 88 height 75
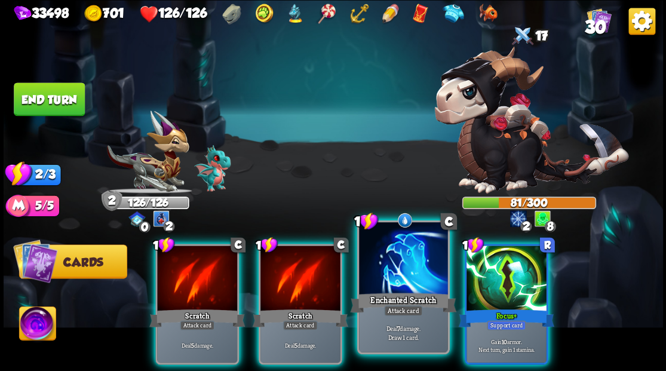
click at [394, 259] on div at bounding box center [403, 259] width 88 height 75
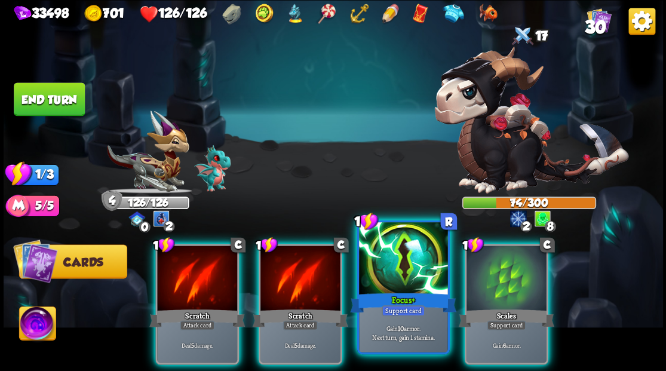
click at [397, 258] on div at bounding box center [403, 259] width 88 height 75
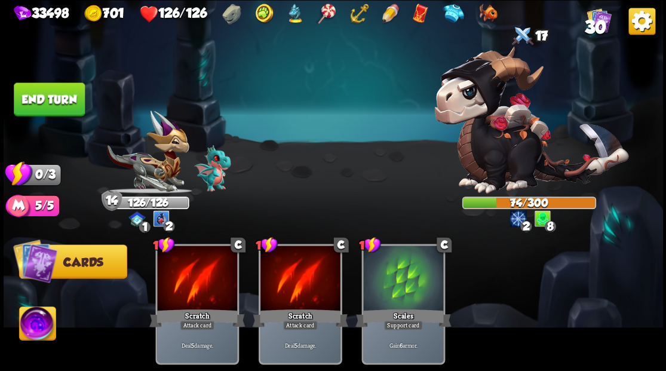
click at [68, 112] on button "End turn" at bounding box center [49, 98] width 71 height 33
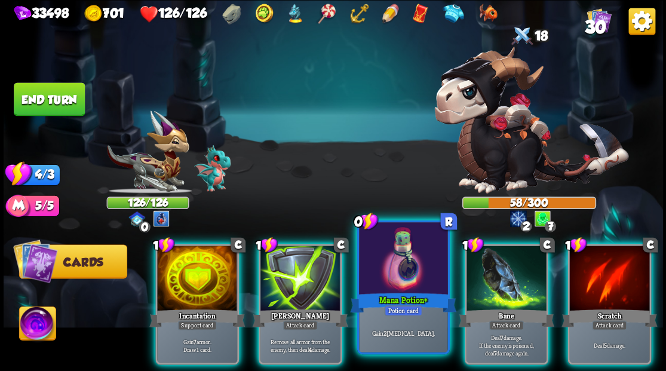
click at [398, 268] on div at bounding box center [403, 259] width 88 height 75
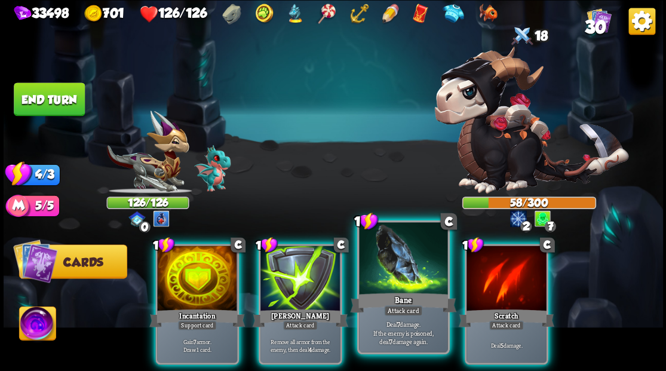
click at [394, 265] on div at bounding box center [403, 259] width 88 height 75
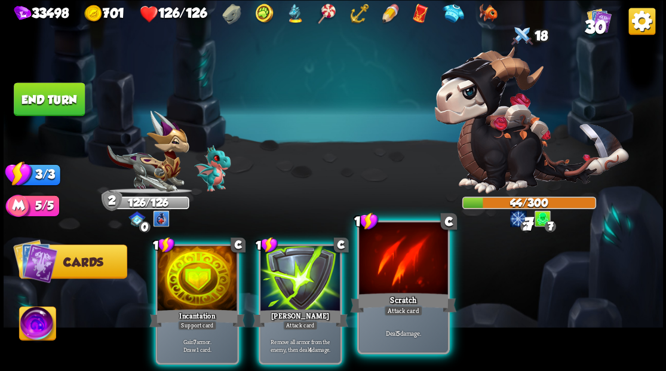
click at [392, 265] on div at bounding box center [403, 259] width 88 height 75
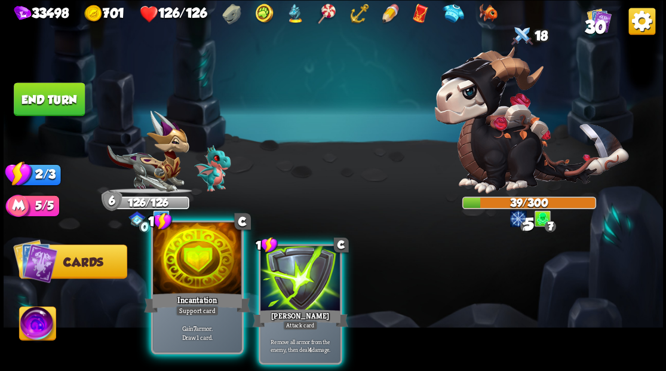
click at [190, 280] on div at bounding box center [197, 259] width 88 height 75
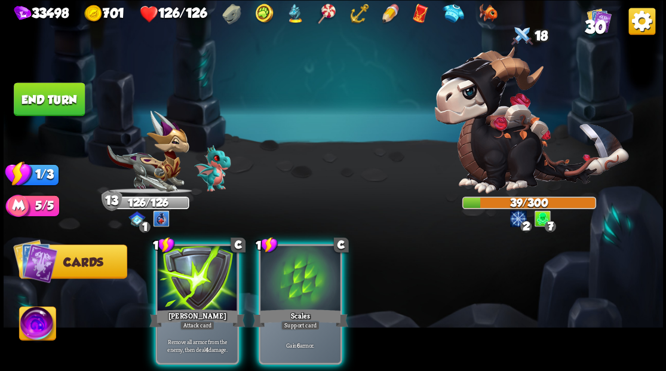
drag, startPoint x: 191, startPoint y: 262, endPoint x: 456, endPoint y: 145, distance: 289.7
click at [192, 261] on div at bounding box center [197, 280] width 80 height 68
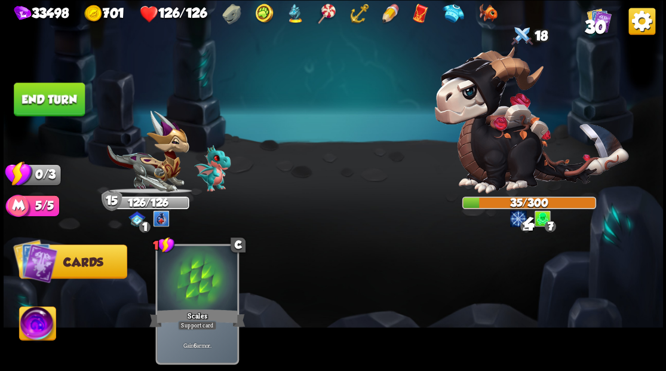
click at [66, 94] on button "End turn" at bounding box center [49, 98] width 71 height 33
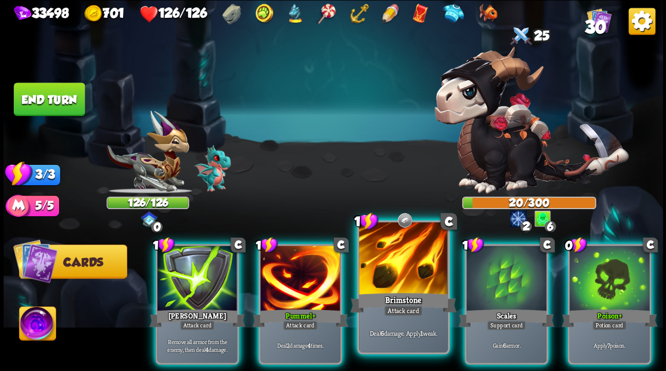
click at [392, 287] on div at bounding box center [403, 259] width 88 height 75
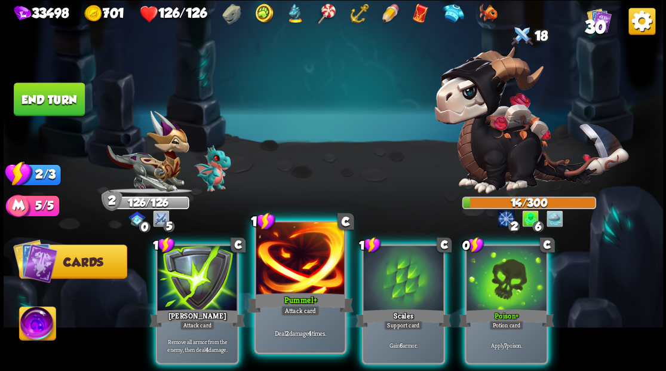
click at [301, 272] on div at bounding box center [300, 259] width 88 height 75
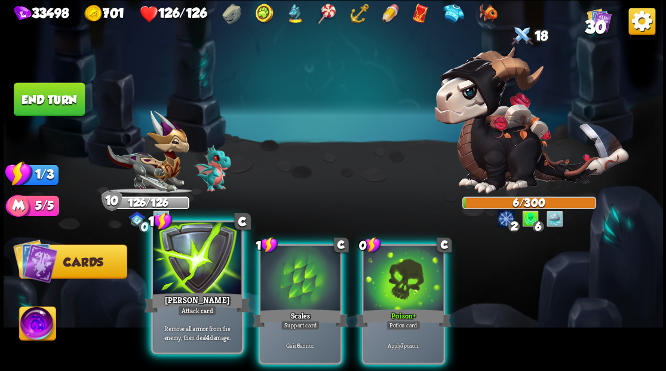
click at [207, 270] on div at bounding box center [197, 259] width 88 height 75
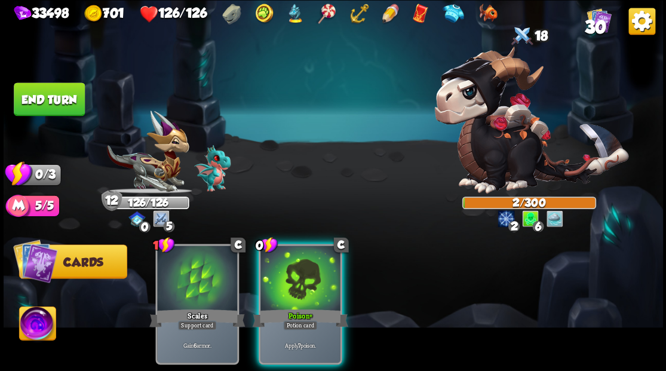
drag, startPoint x: 50, startPoint y: 96, endPoint x: 238, endPoint y: 100, distance: 187.6
click at [50, 96] on button "End turn" at bounding box center [49, 98] width 71 height 33
